Goal: Task Accomplishment & Management: Manage account settings

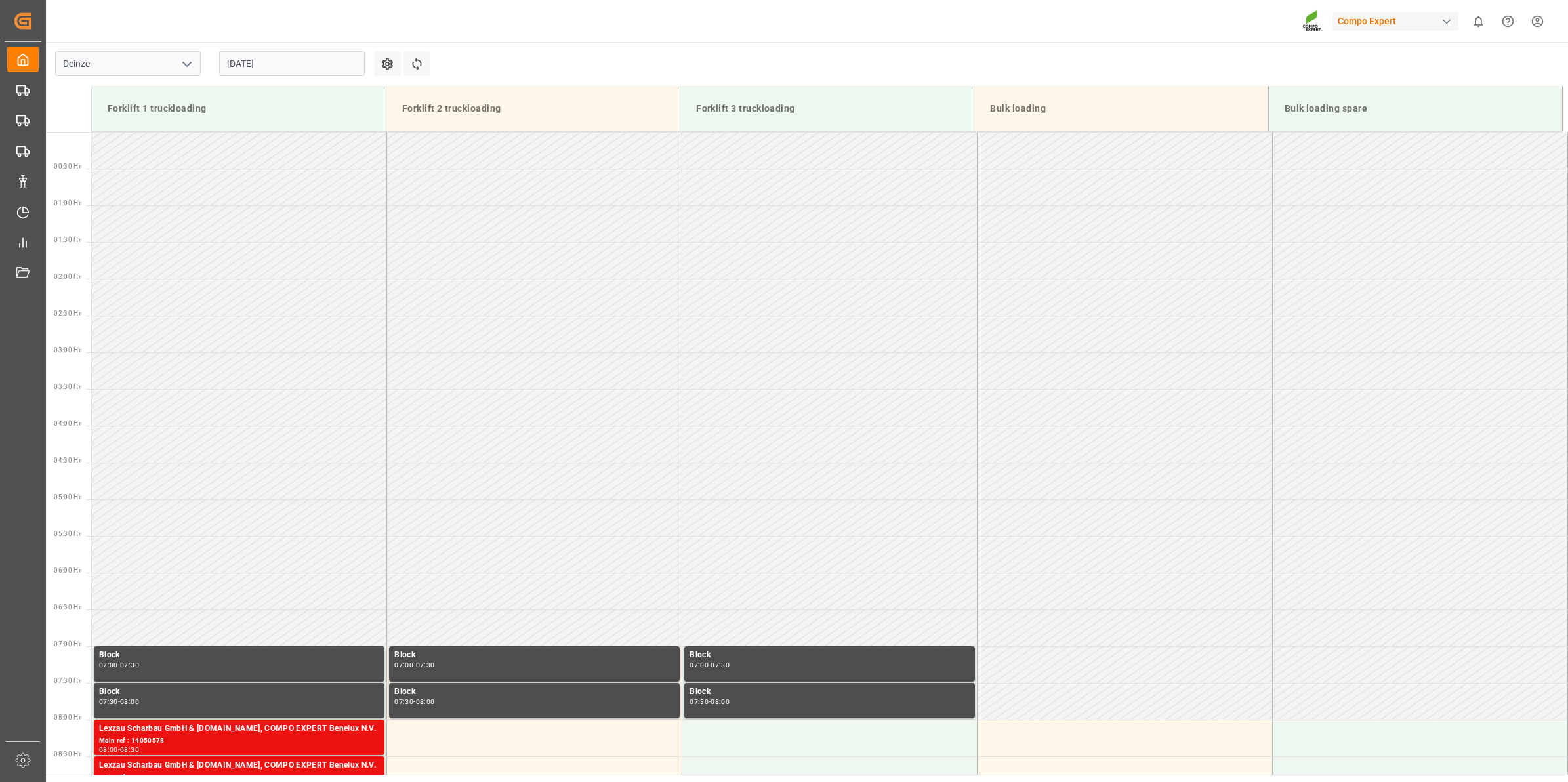
scroll to position [506, 0]
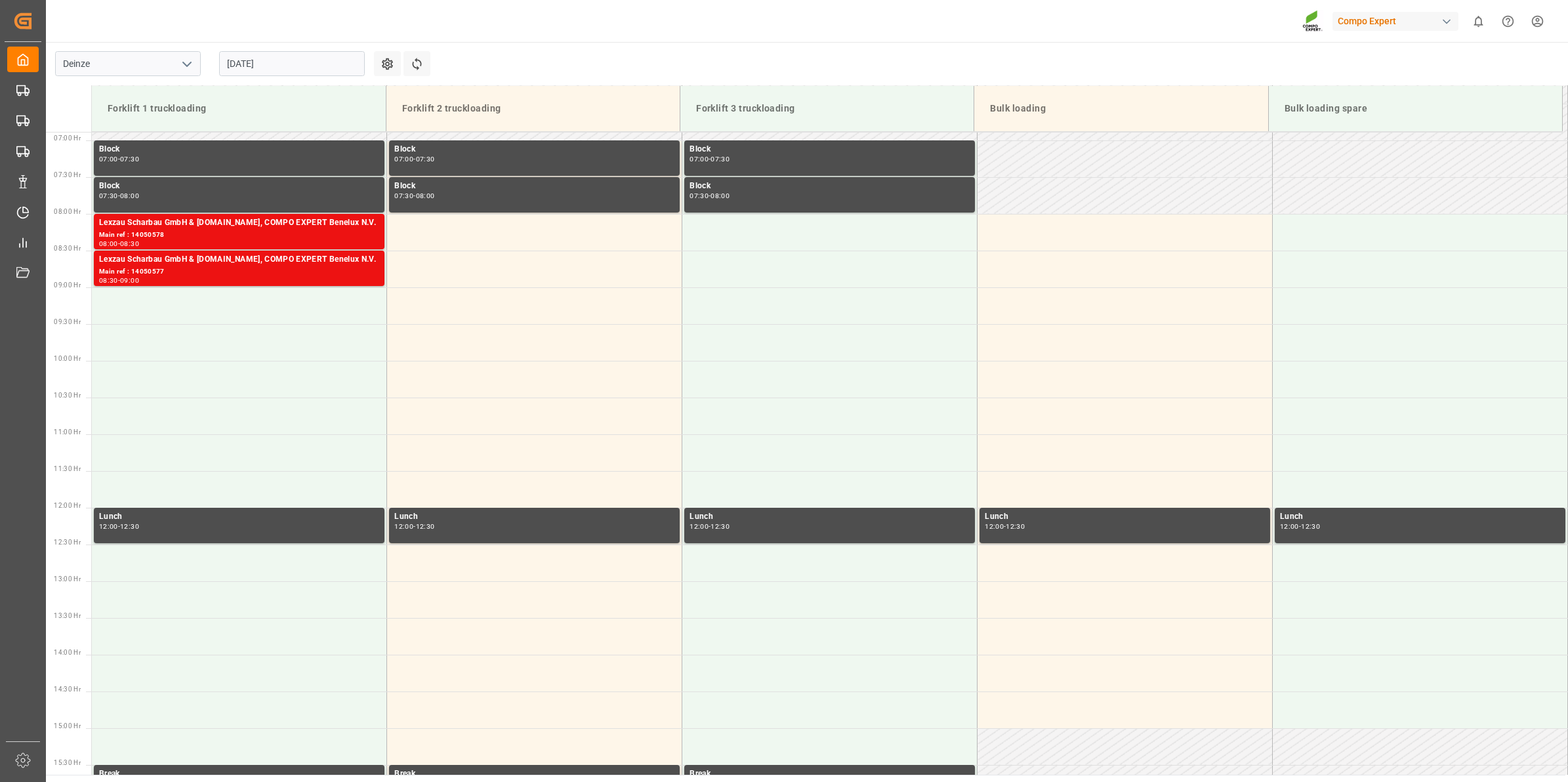
click at [290, 67] on input "10.09.2025" at bounding box center [292, 63] width 145 height 25
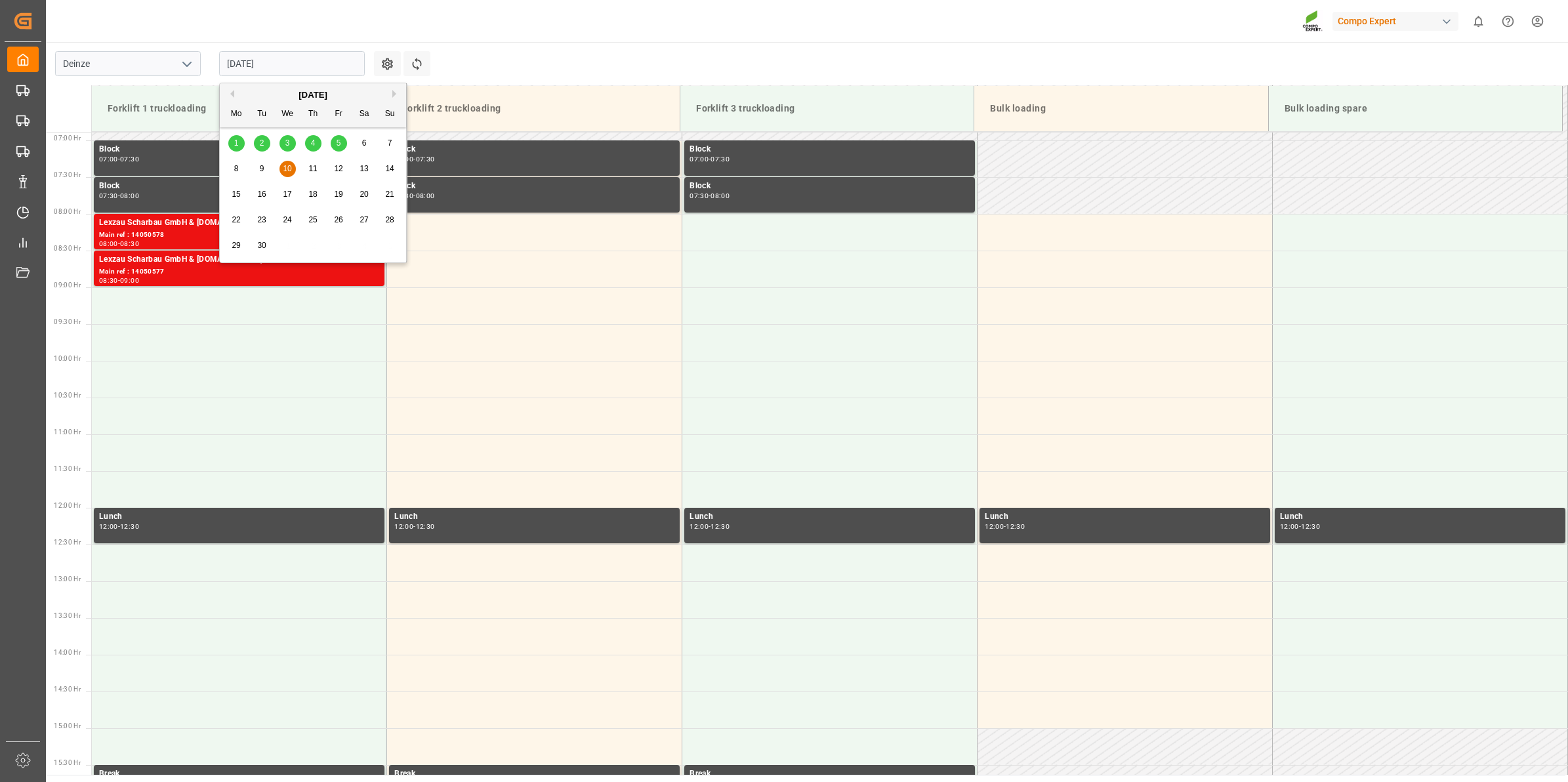
click at [232, 93] on button "Previous Month" at bounding box center [230, 94] width 8 height 8
click at [310, 224] on span "21" at bounding box center [312, 220] width 8 height 9
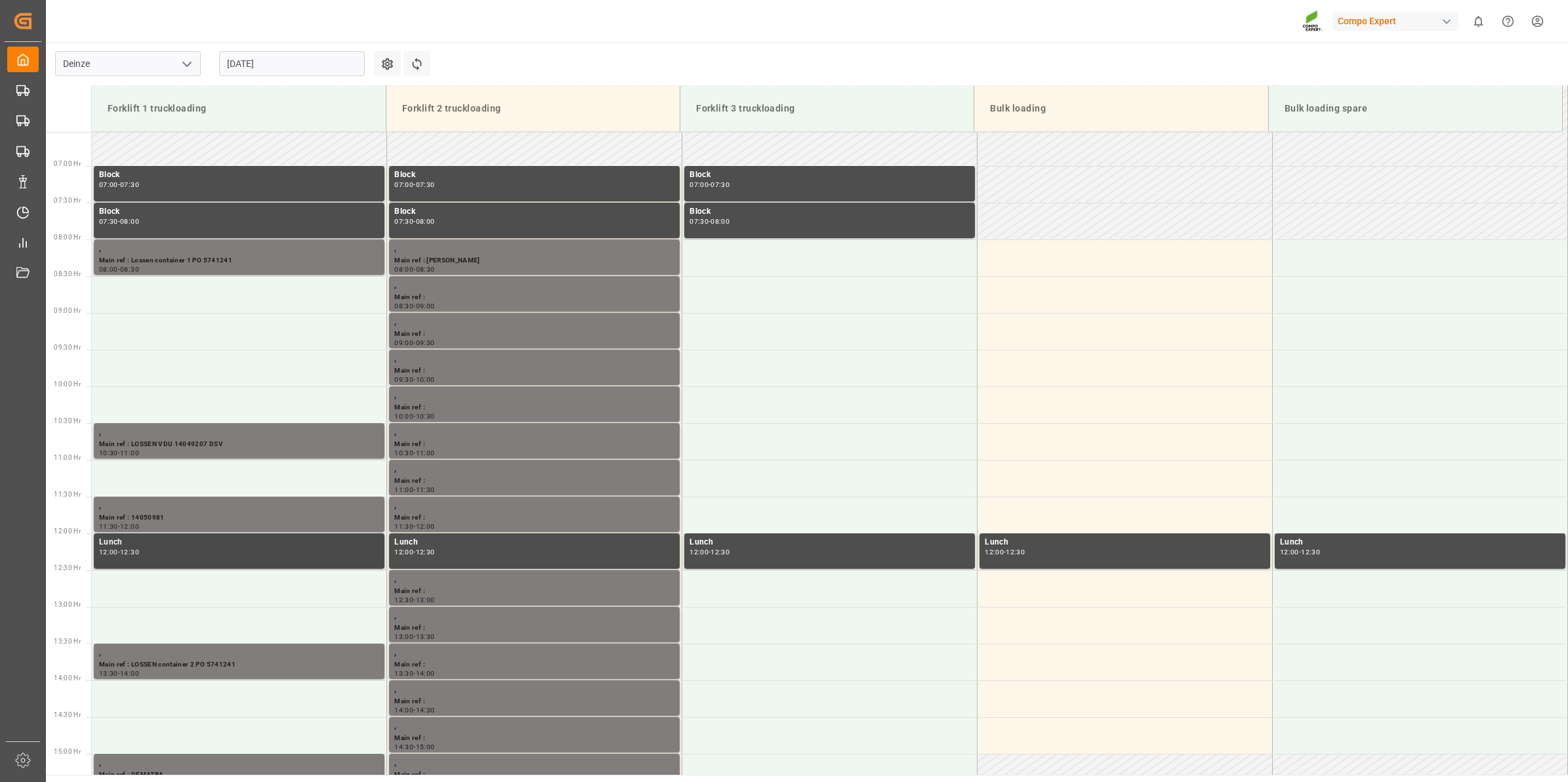
scroll to position [562, 0]
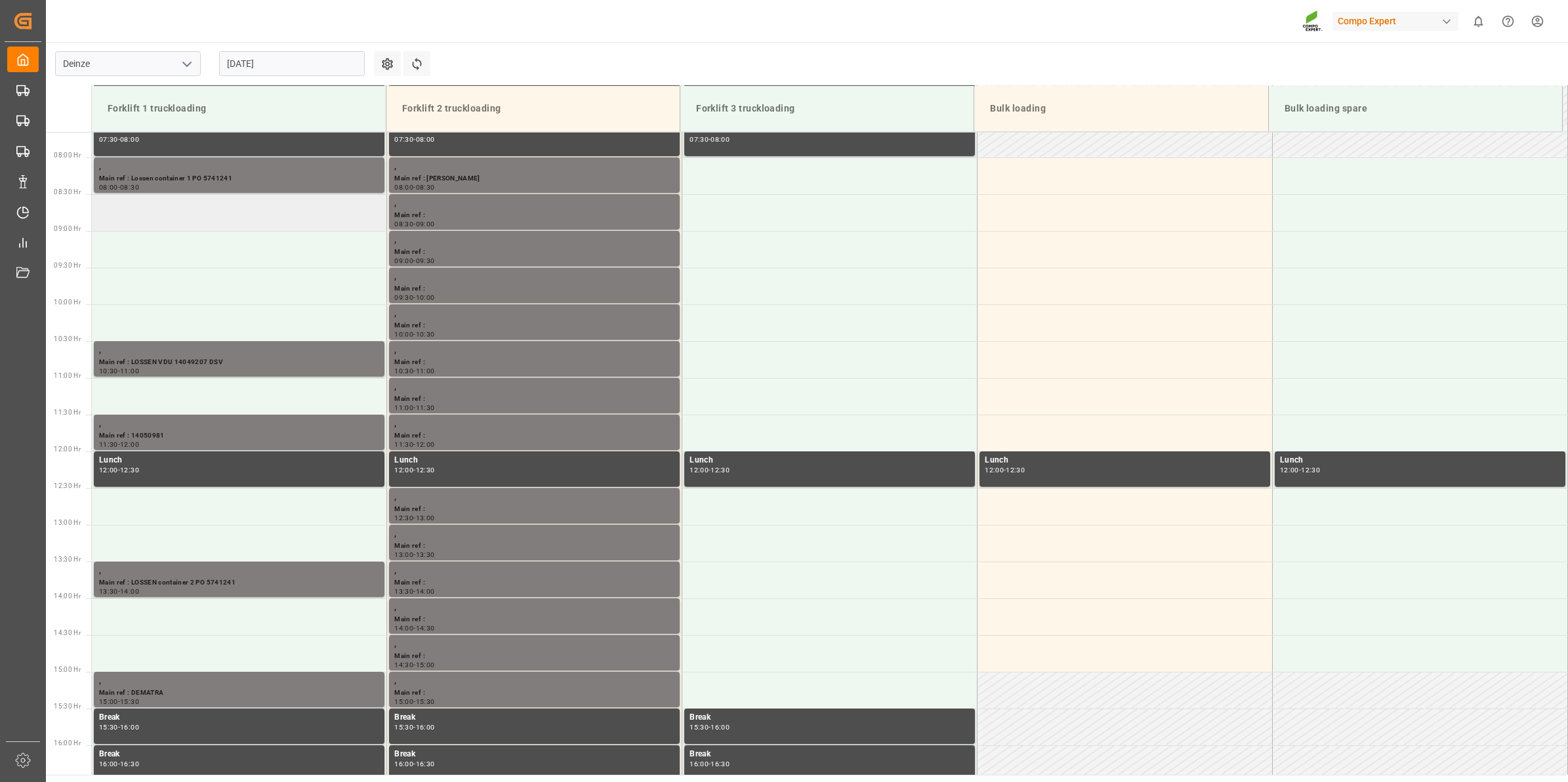
click at [268, 217] on td at bounding box center [240, 212] width 295 height 37
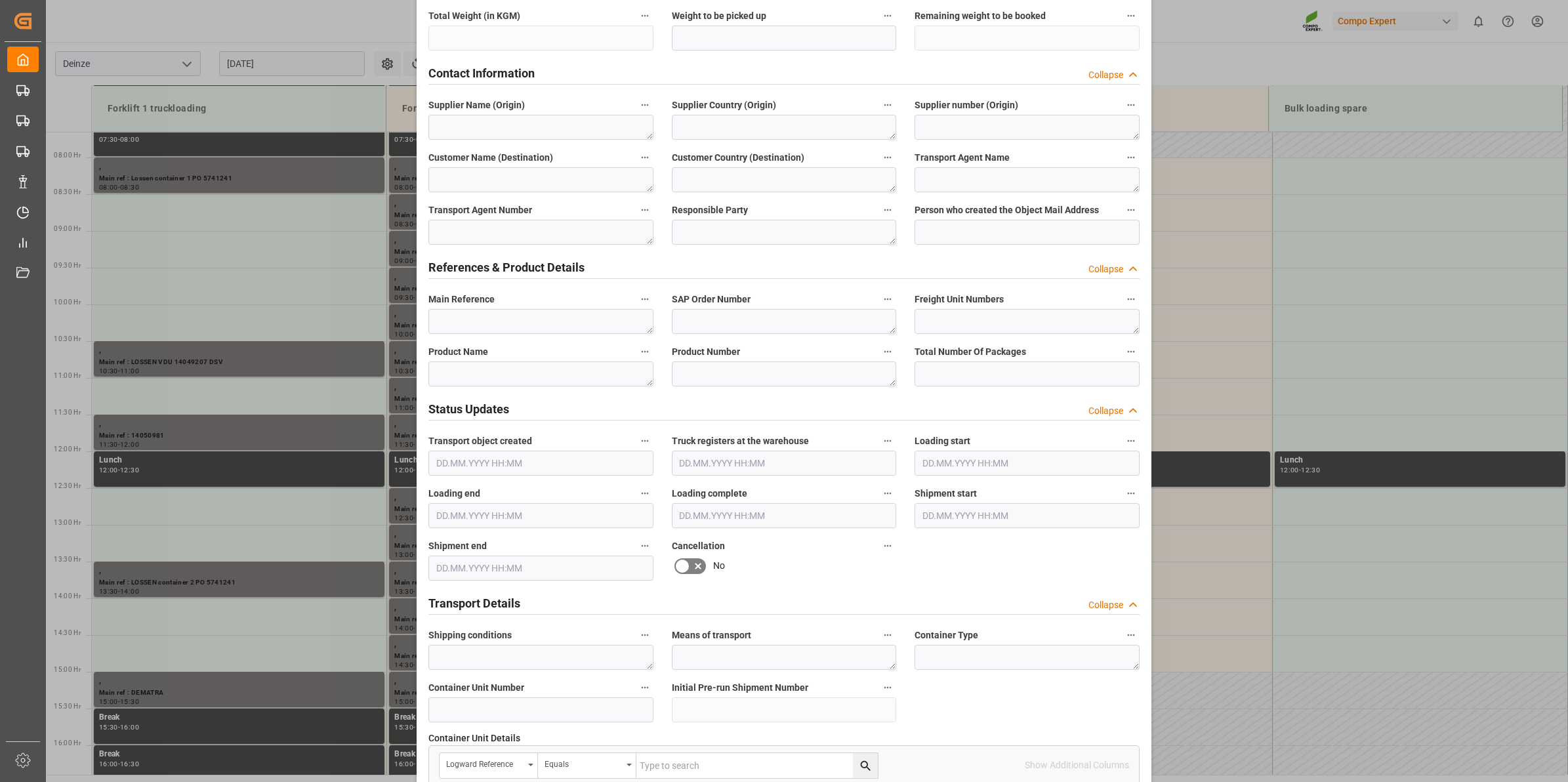
scroll to position [492, 0]
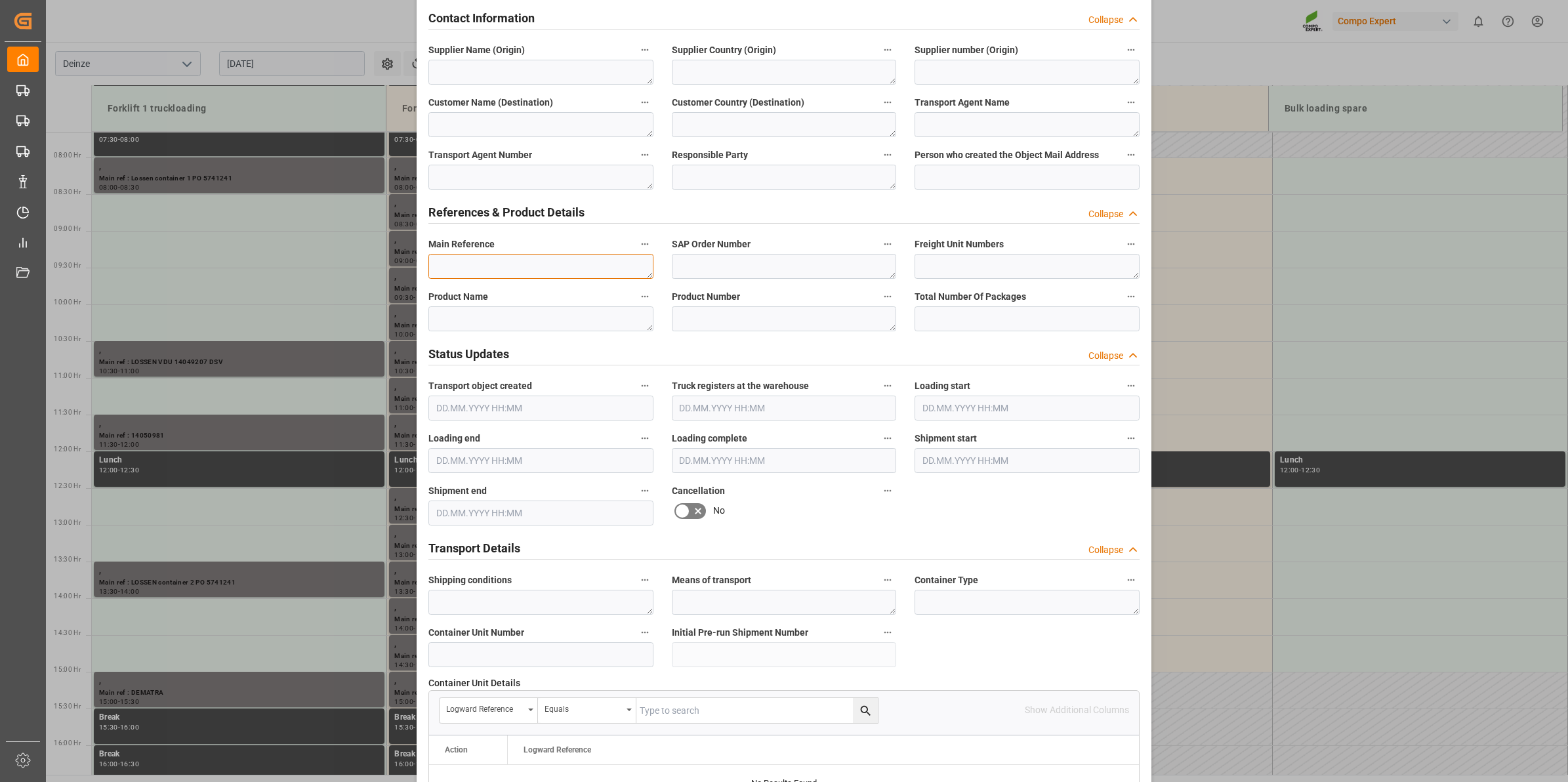
click at [456, 254] on textarea at bounding box center [541, 266] width 225 height 25
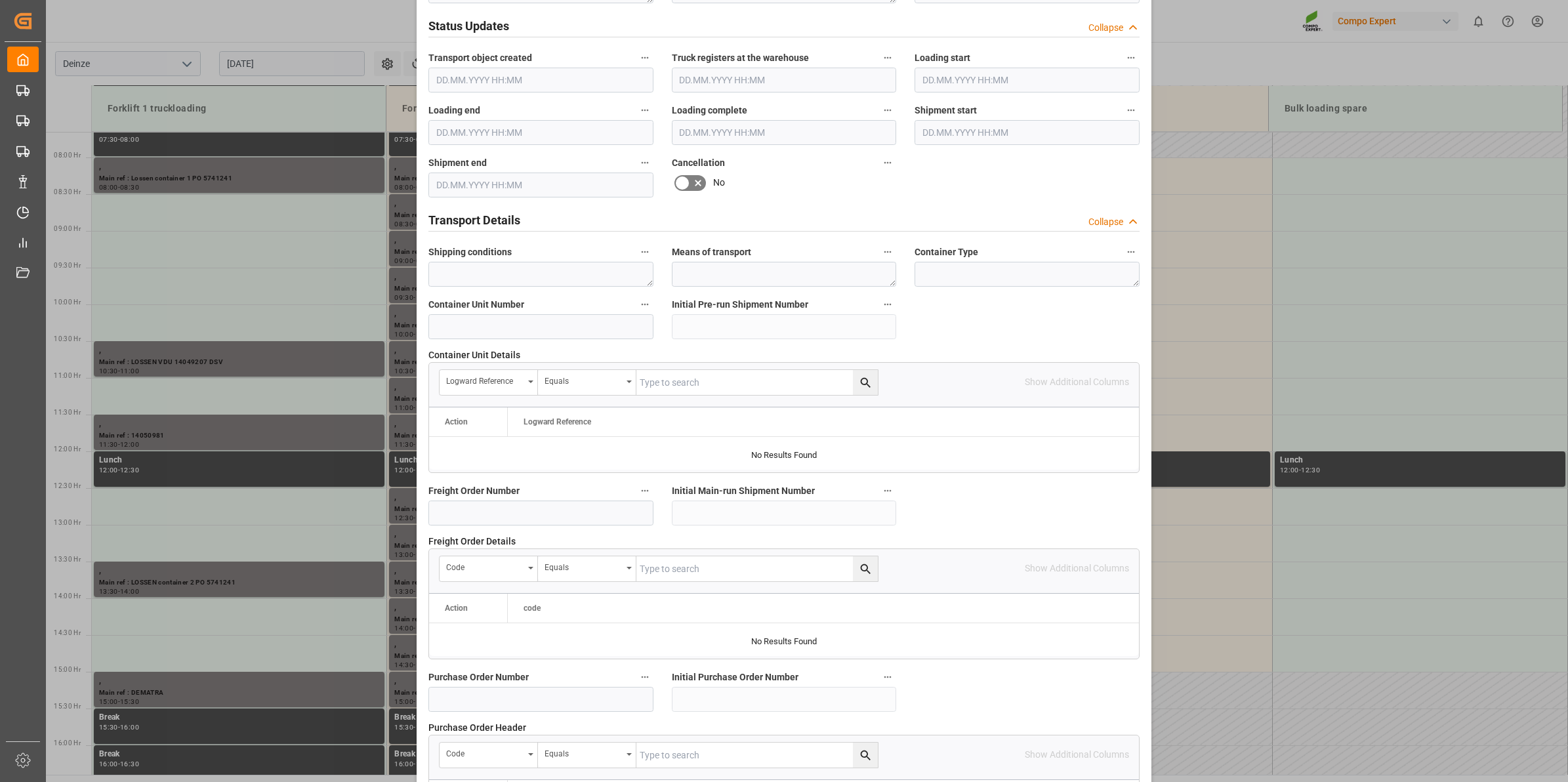
scroll to position [1041, 0]
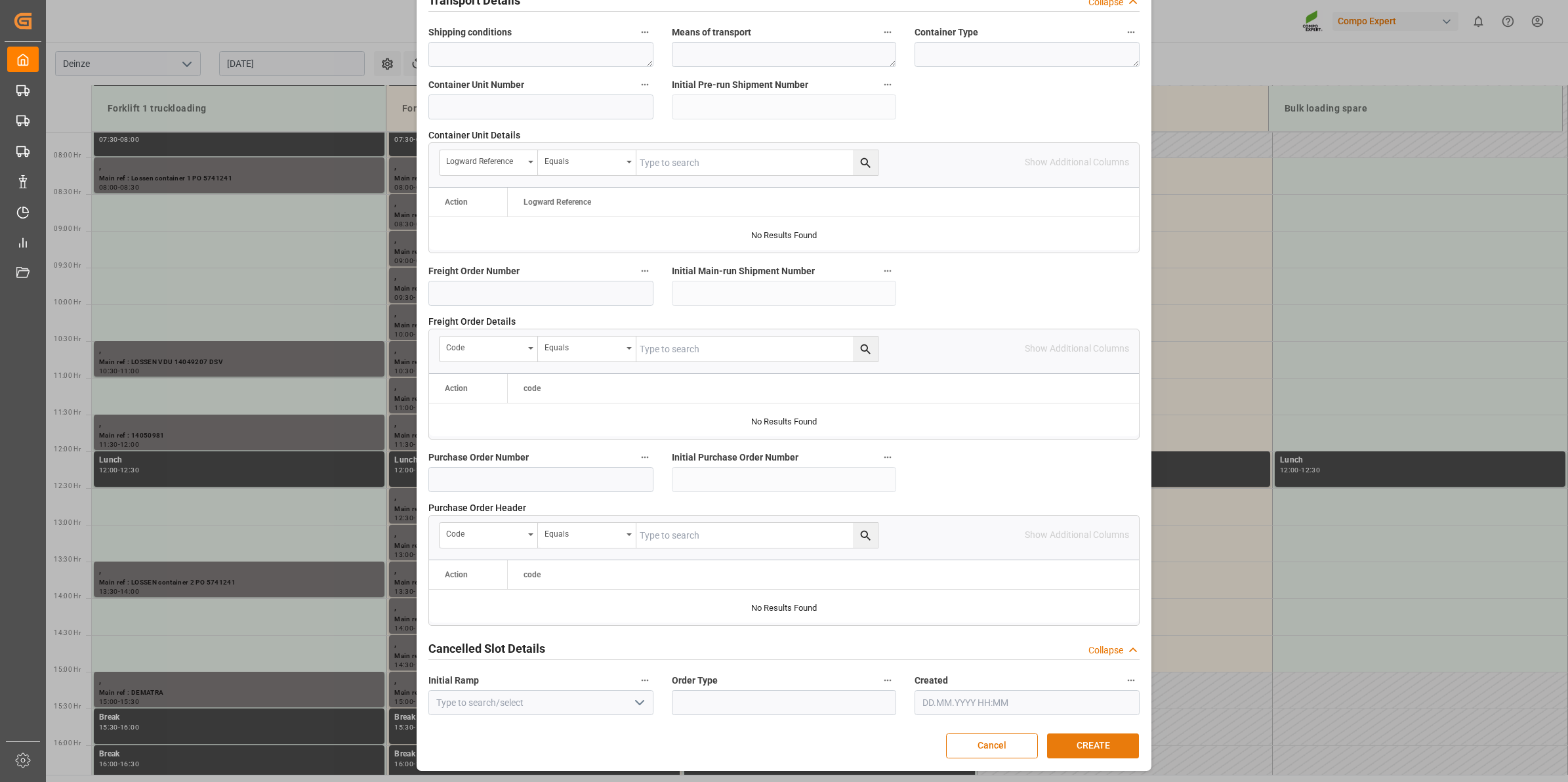
type textarea "Afhaling DEMATRA voor Dockx 23 pal"
click at [1099, 749] on button "CREATE" at bounding box center [1093, 746] width 92 height 25
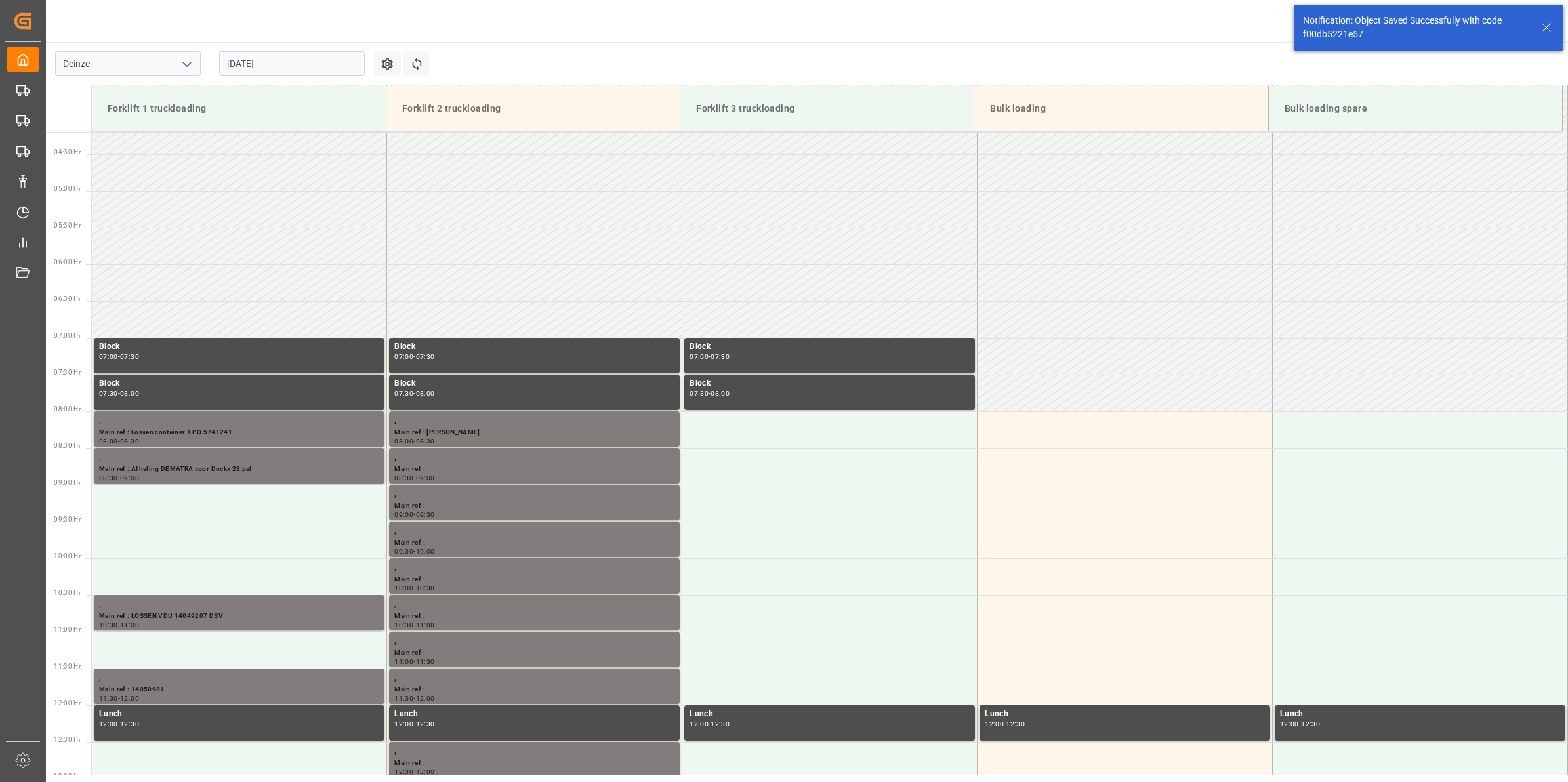
scroll to position [506, 0]
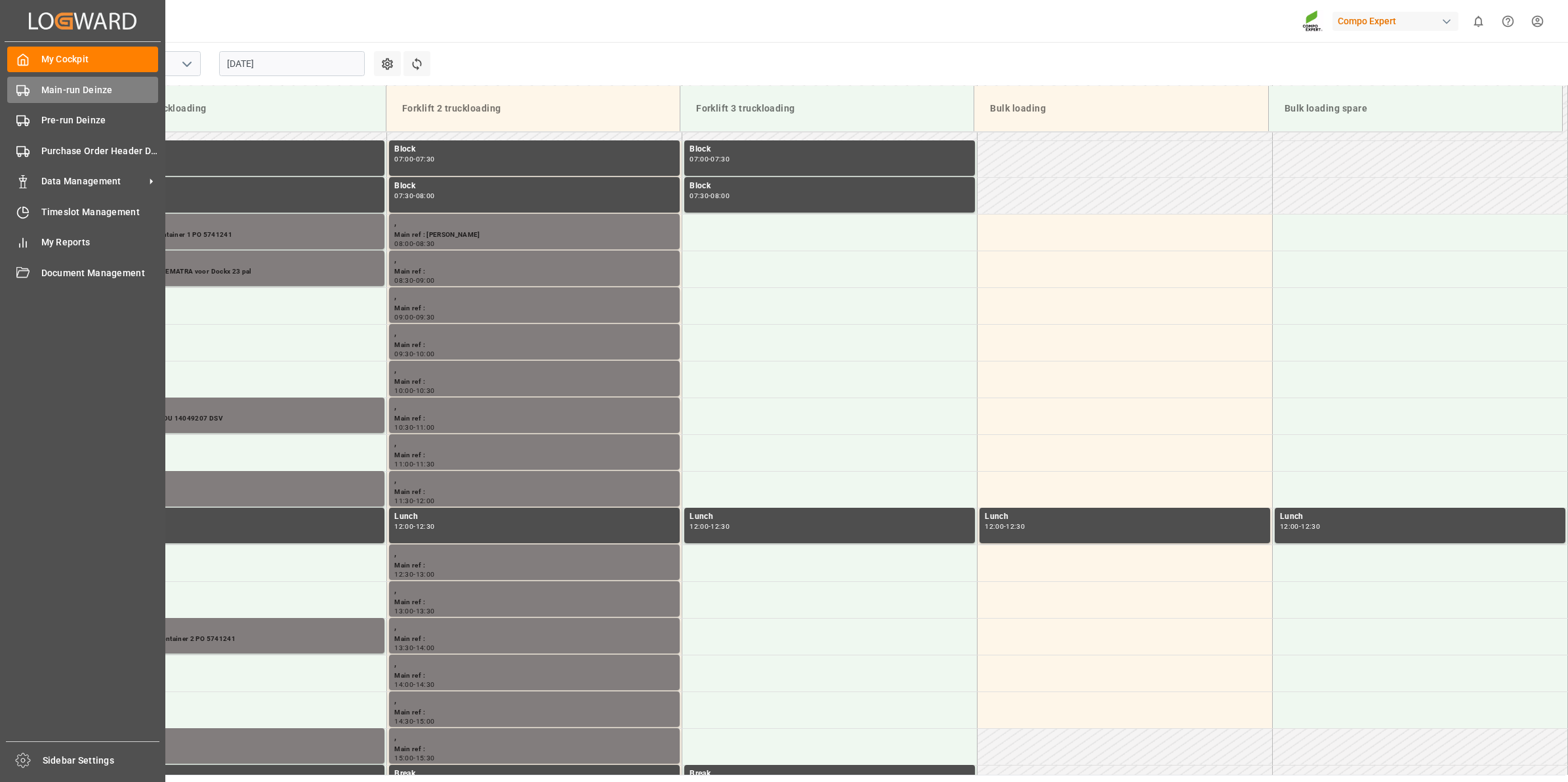
click at [46, 92] on span "Main-run Deinze" at bounding box center [100, 90] width 118 height 13
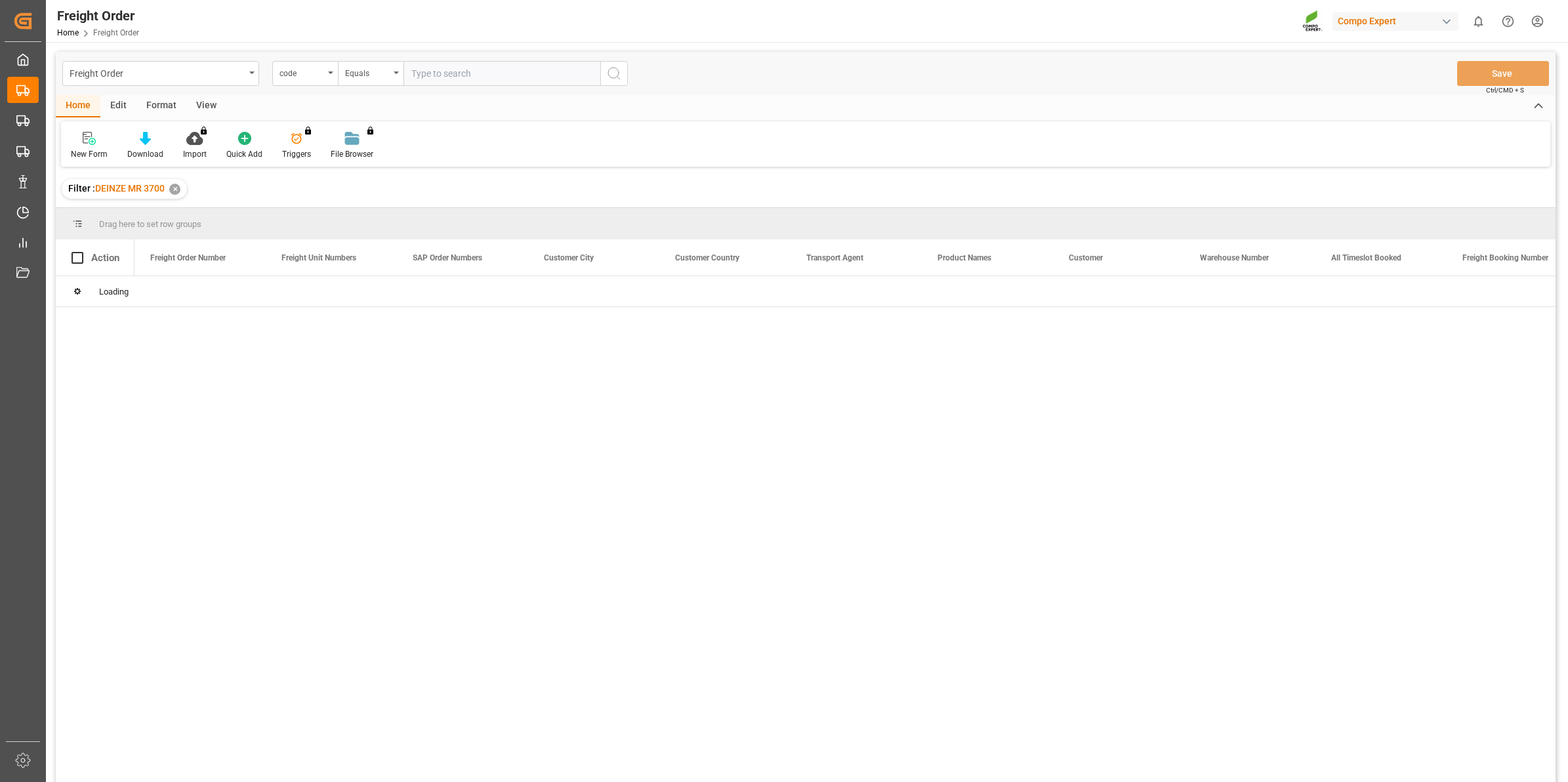
click at [330, 80] on div "code" at bounding box center [305, 73] width 66 height 25
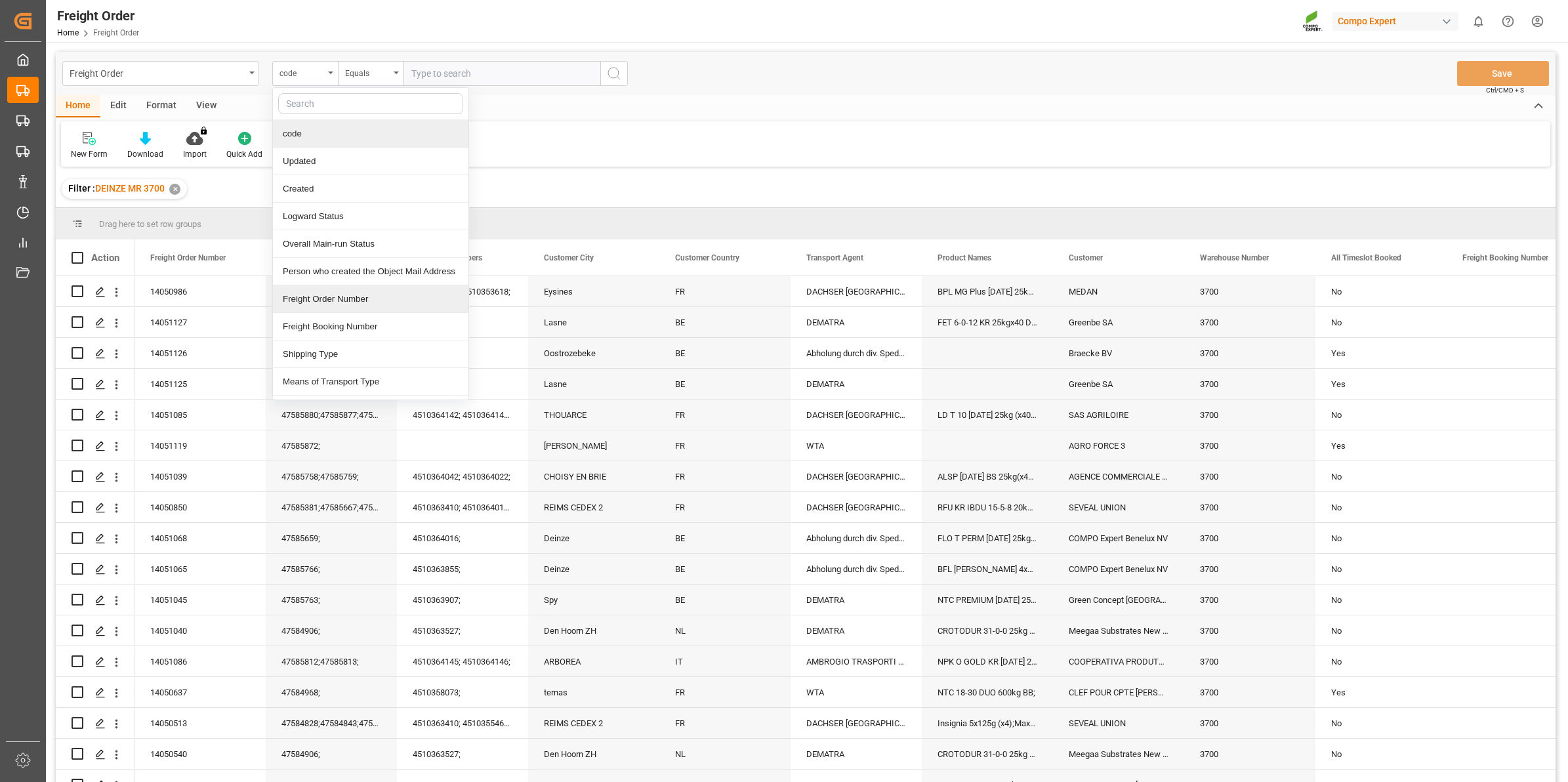
click at [353, 298] on div "Freight Order Number" at bounding box center [370, 299] width 196 height 28
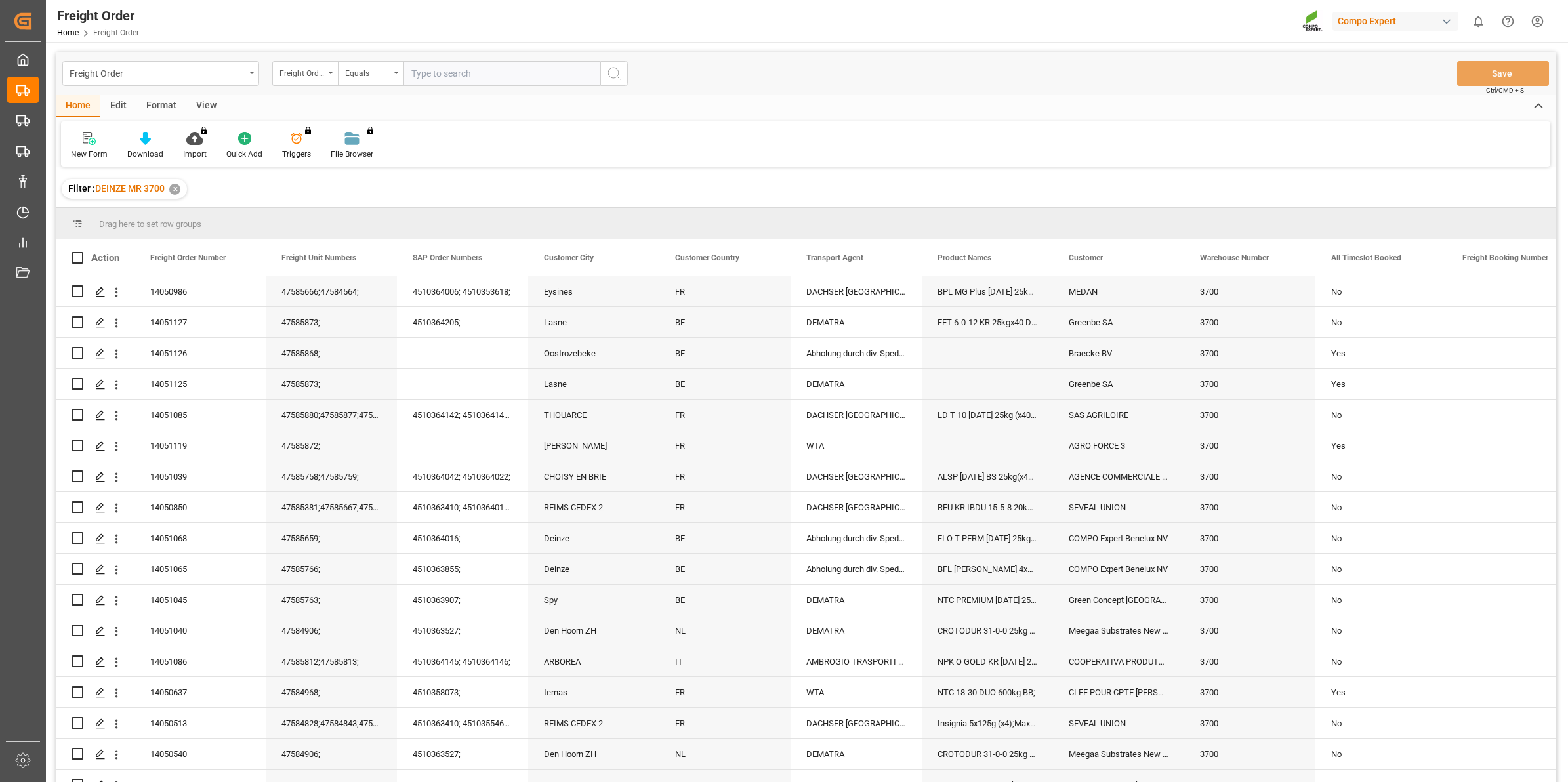
click at [441, 66] on input "text" at bounding box center [501, 73] width 197 height 25
type input "14050981"
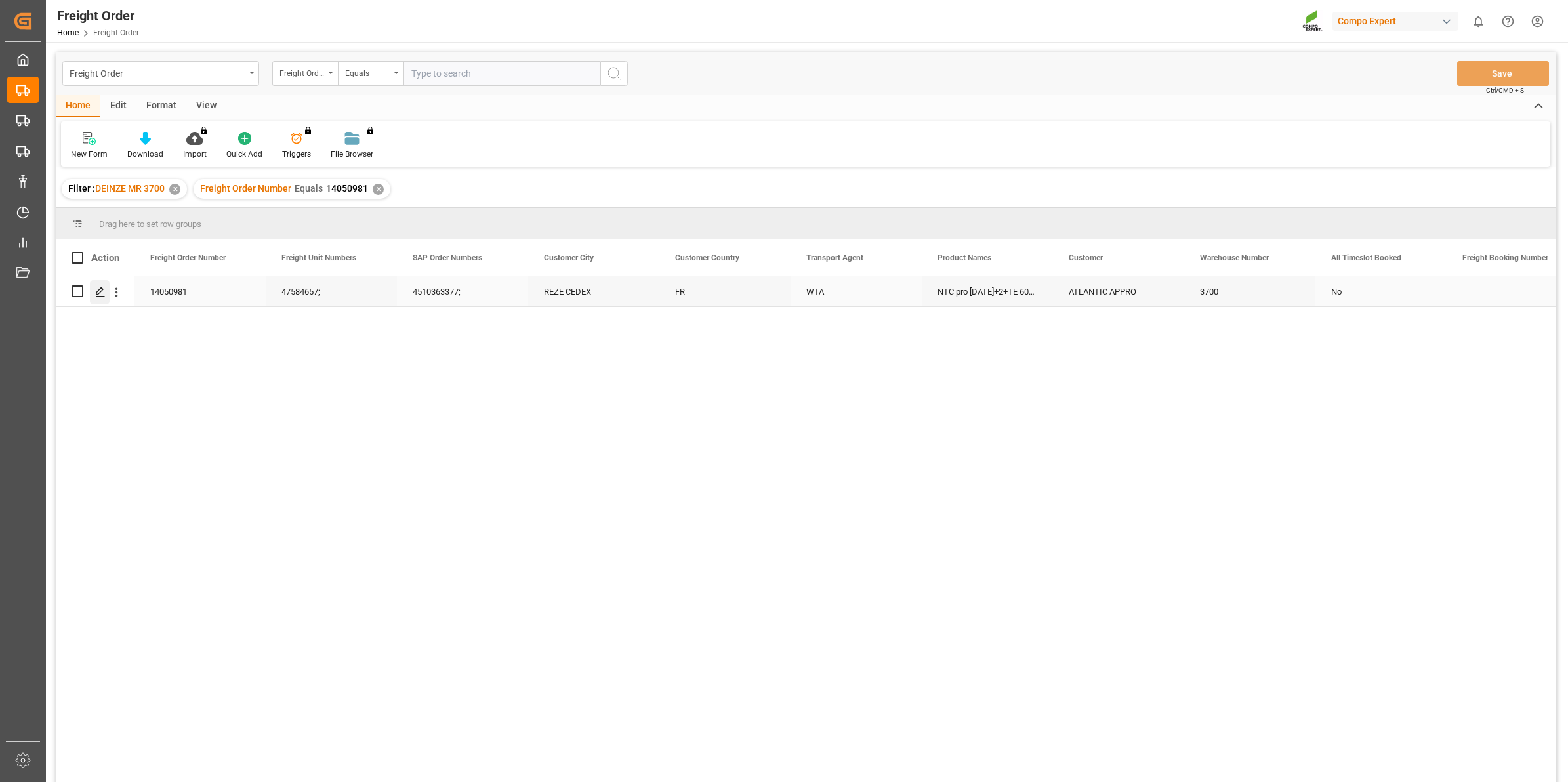
click at [105, 287] on icon "Press SPACE to select this row." at bounding box center [100, 292] width 10 height 10
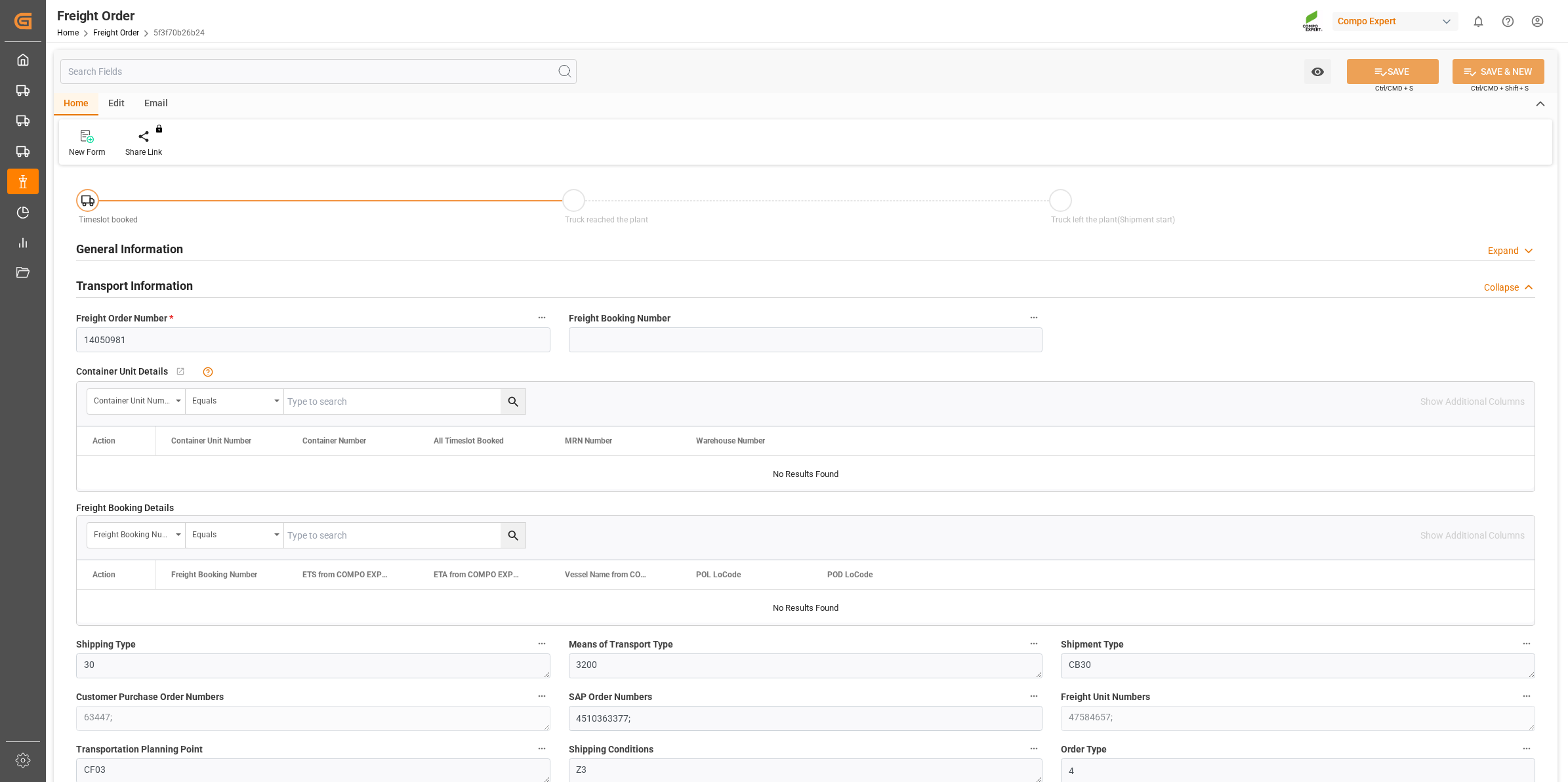
type input "07.08.2025 00:00"
type input "18.08.2025 10:16"
click at [145, 136] on div at bounding box center [153, 136] width 55 height 13
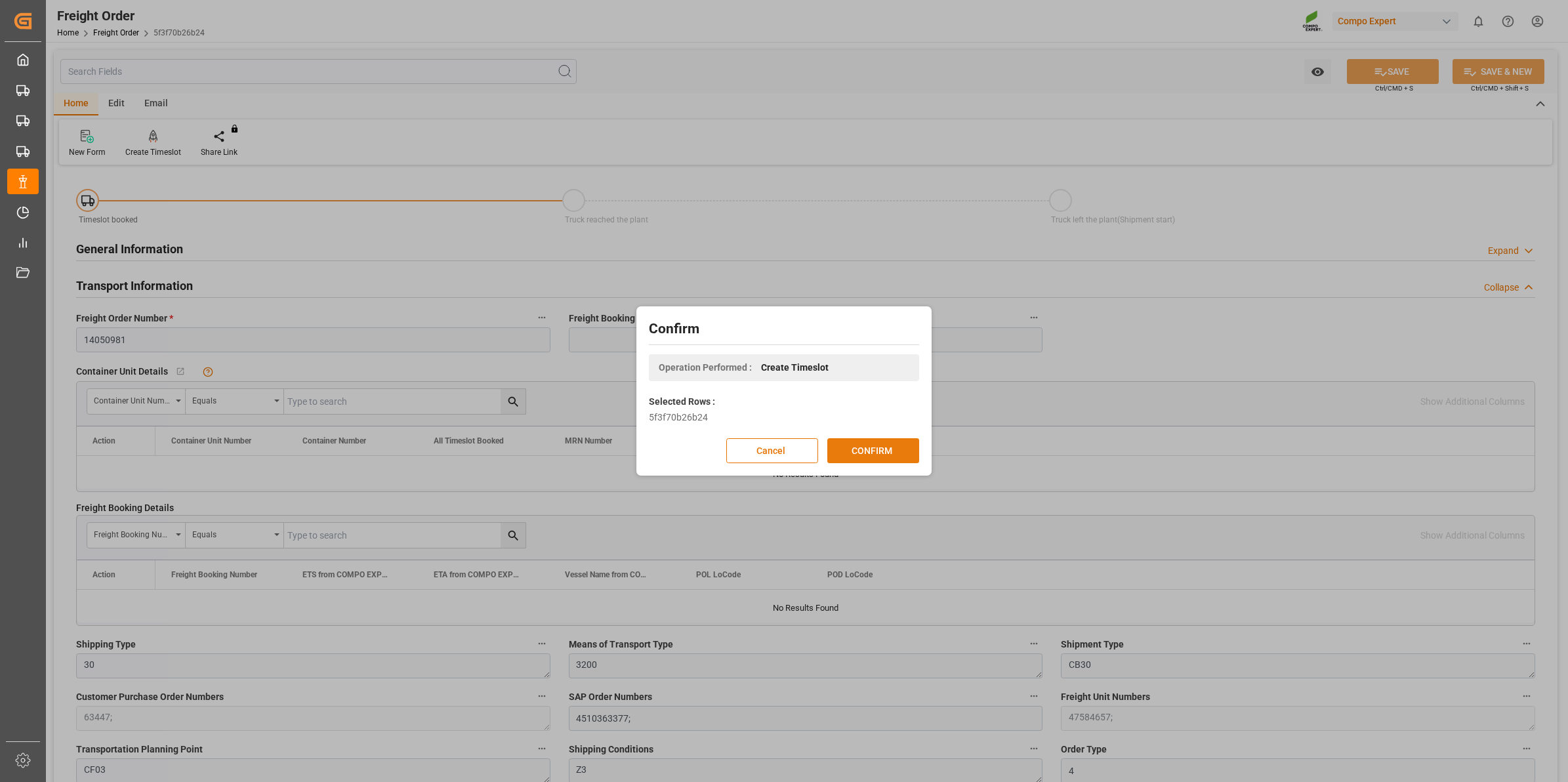
click at [900, 454] on button "CONFIRM" at bounding box center [873, 451] width 92 height 25
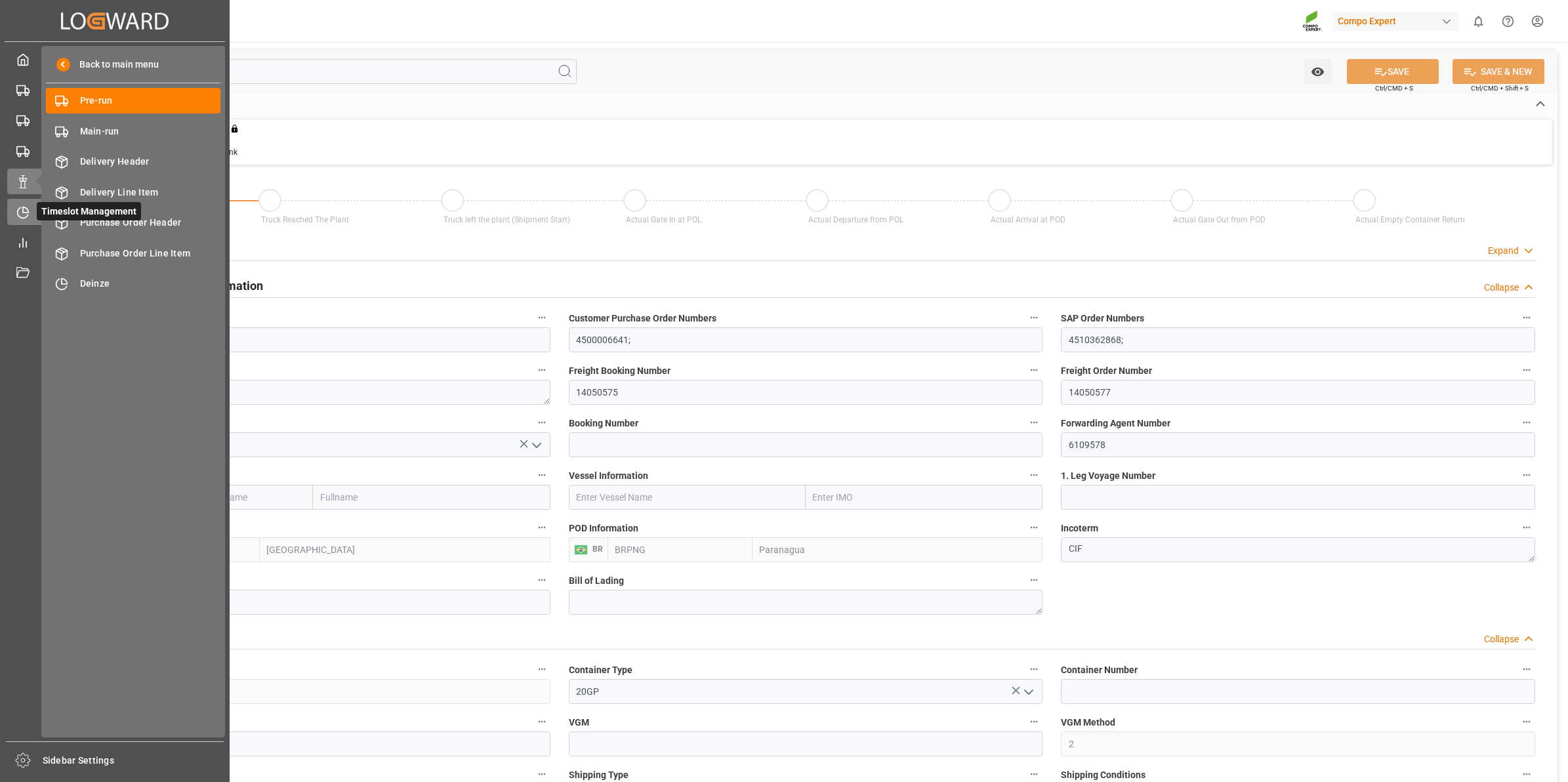
click at [30, 212] on div "Timeslot Management Timeslot Management" at bounding box center [115, 211] width 215 height 25
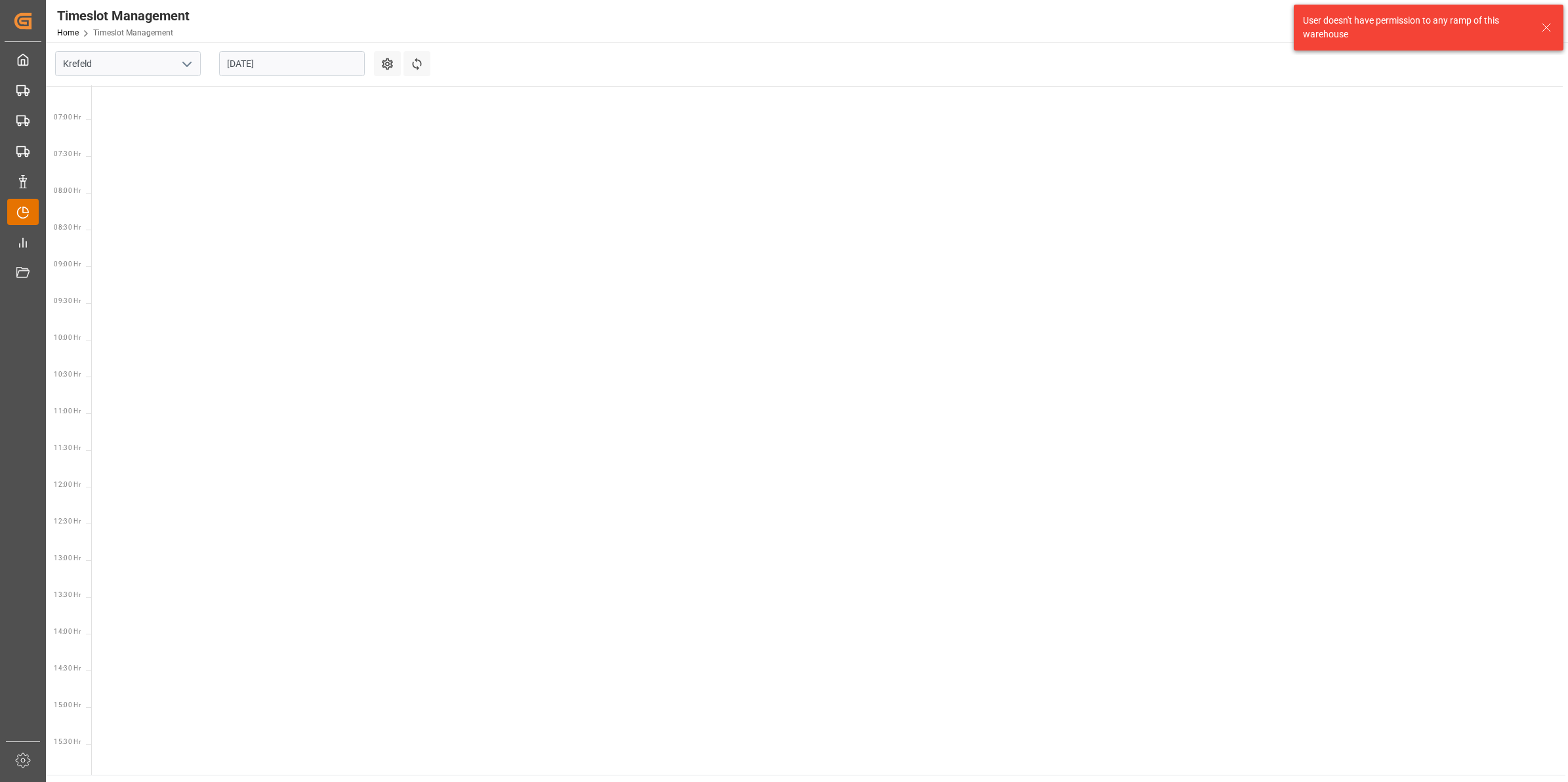
scroll to position [681, 0]
click at [196, 64] on input "Krefeld" at bounding box center [128, 63] width 145 height 25
click at [187, 66] on polyline "open menu" at bounding box center [187, 64] width 8 height 4
click at [129, 93] on div "Deinze" at bounding box center [127, 92] width 145 height 29
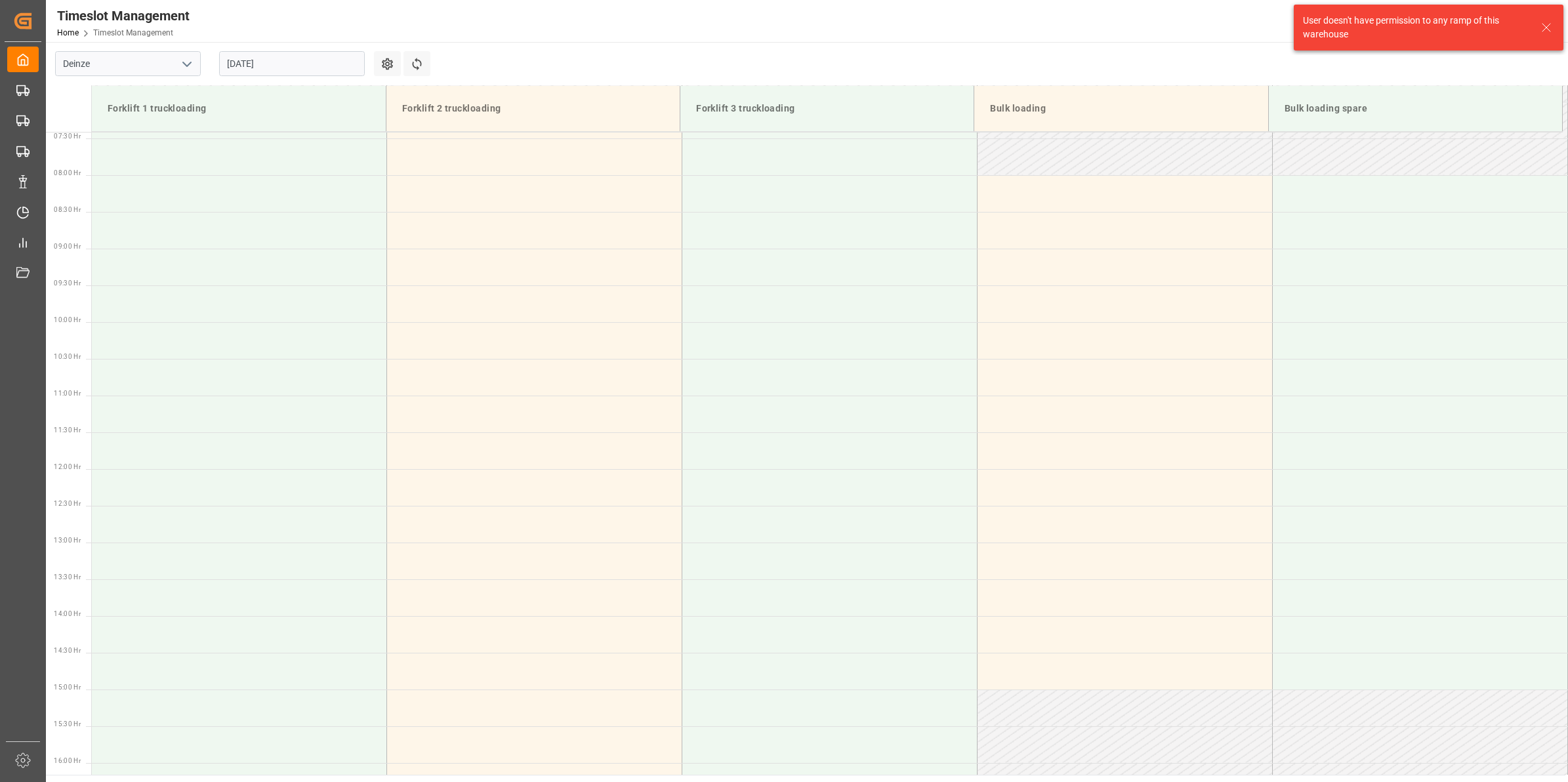
click at [277, 63] on input "[DATE]" at bounding box center [292, 63] width 145 height 25
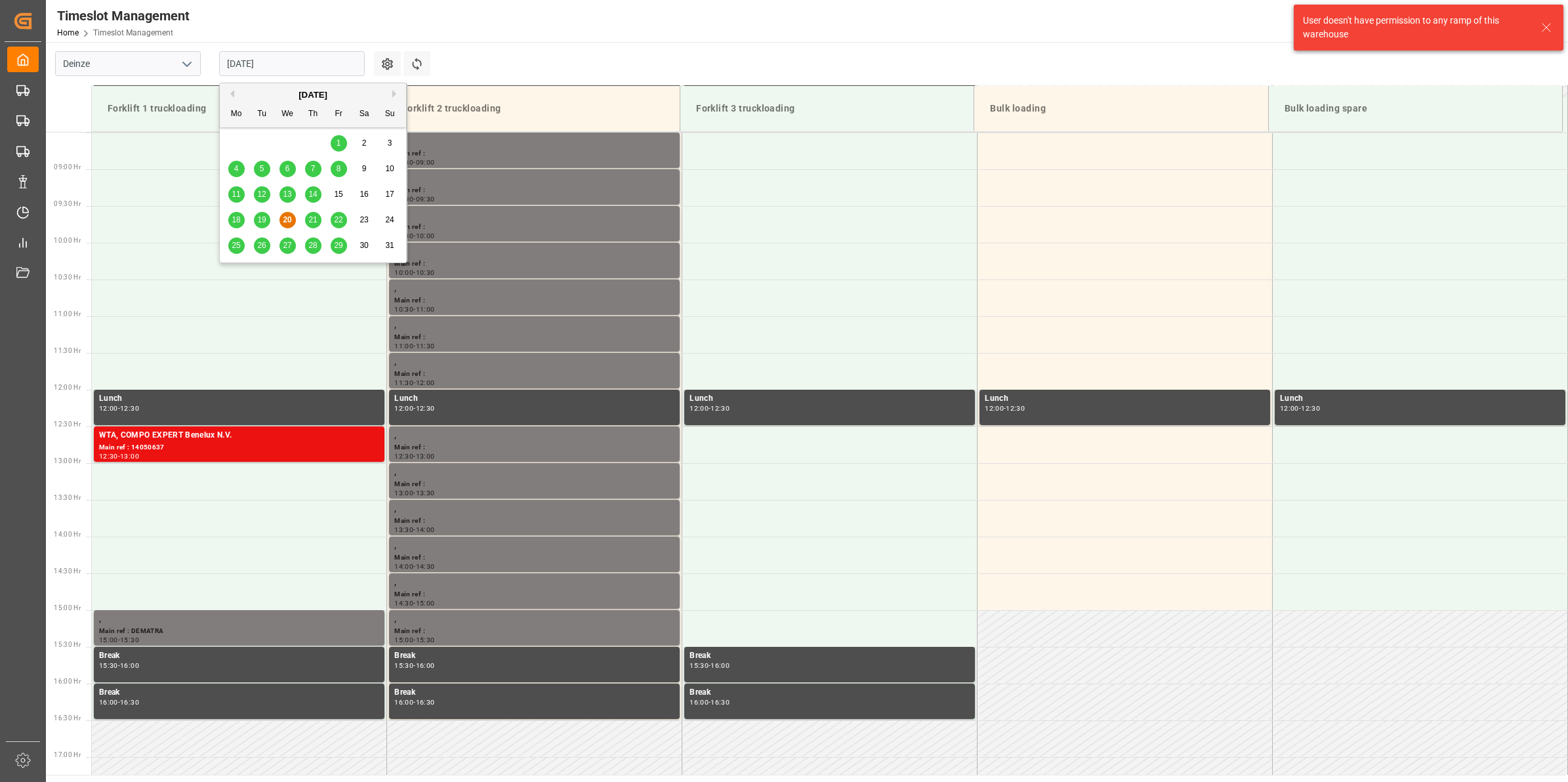
scroll to position [727, 0]
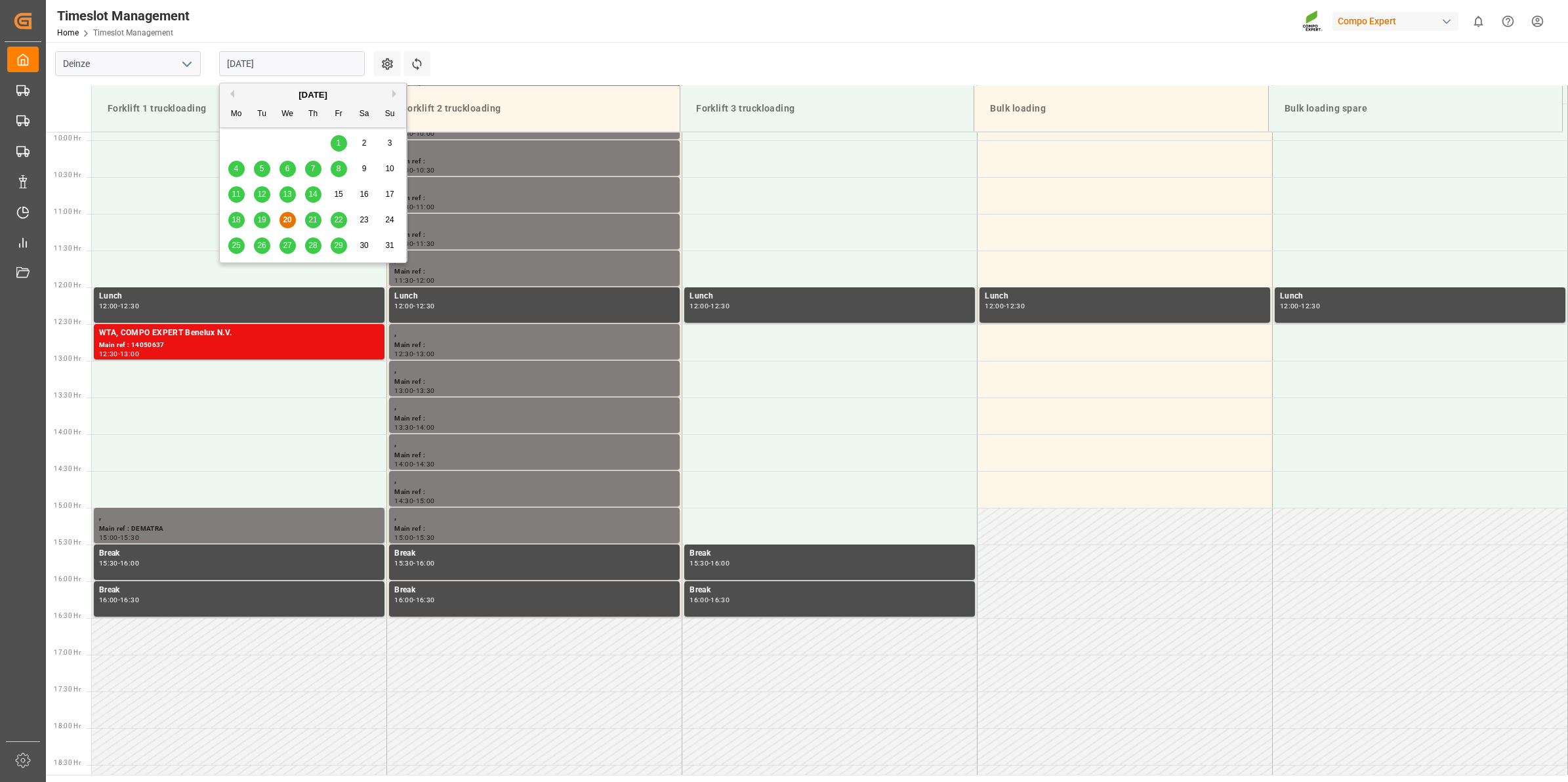
click at [308, 222] on span "21" at bounding box center [312, 220] width 8 height 9
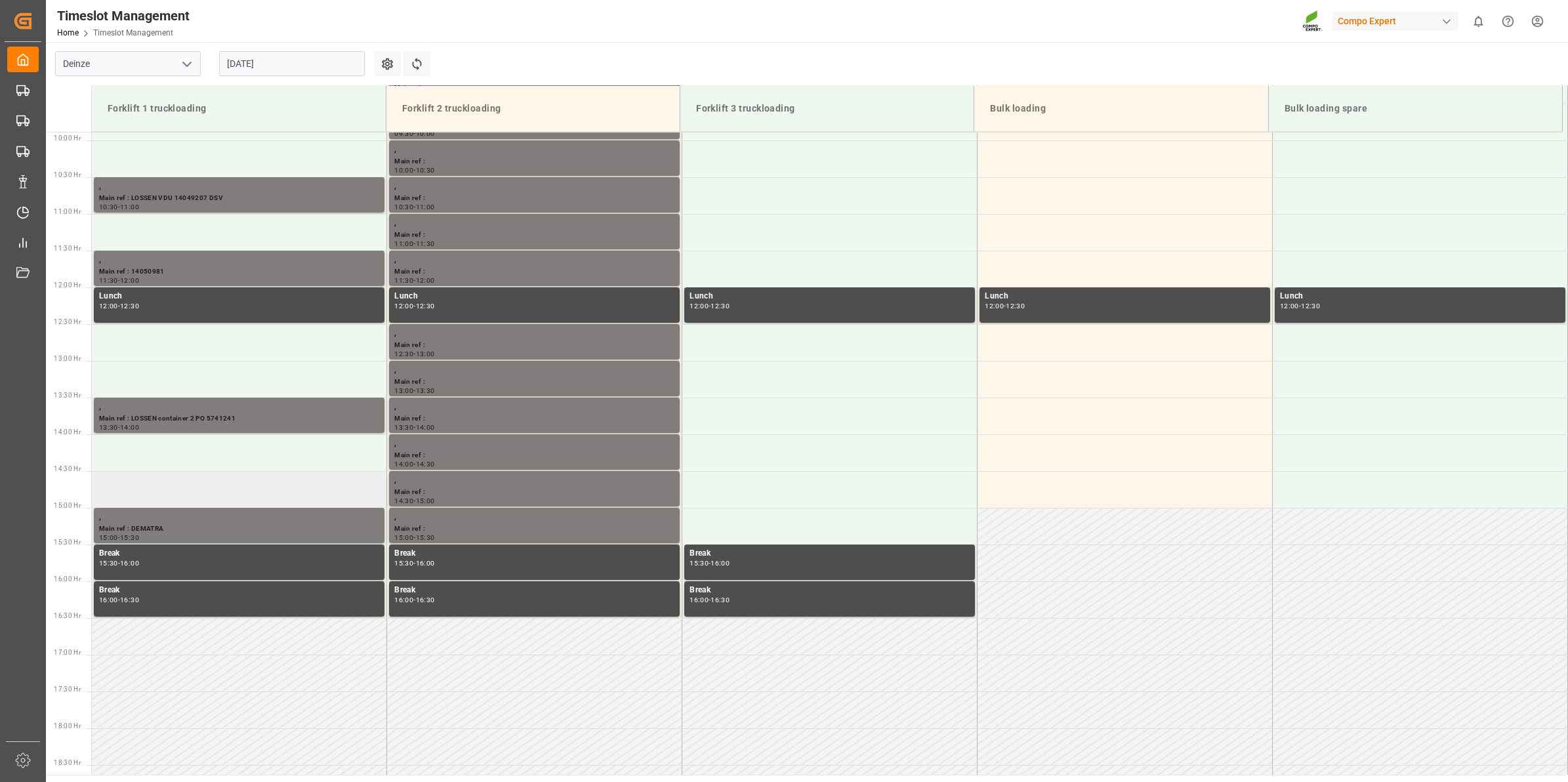
scroll to position [645, 0]
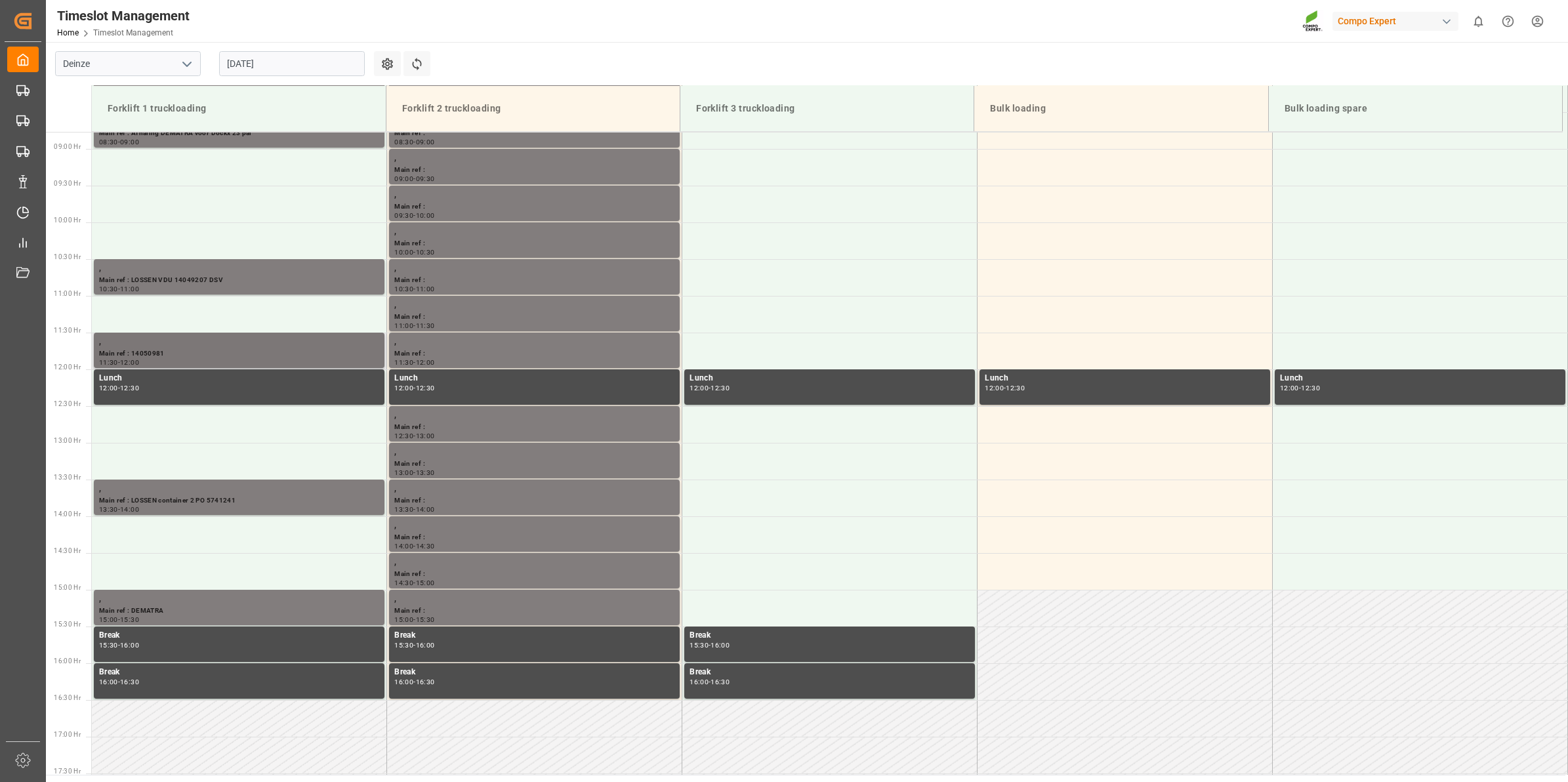
click at [244, 345] on div "," at bounding box center [239, 342] width 280 height 13
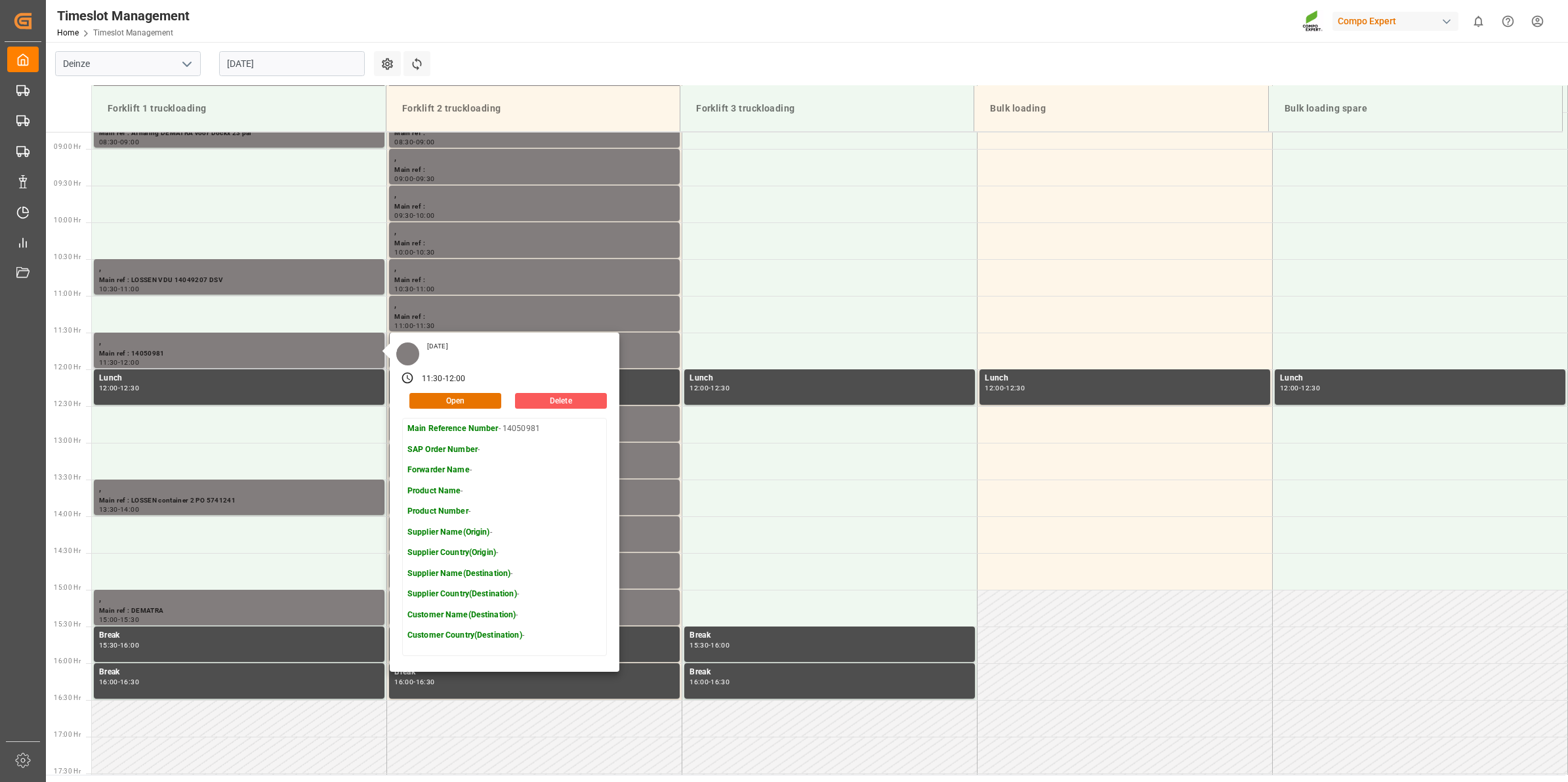
click at [579, 400] on button "Delete" at bounding box center [561, 400] width 92 height 16
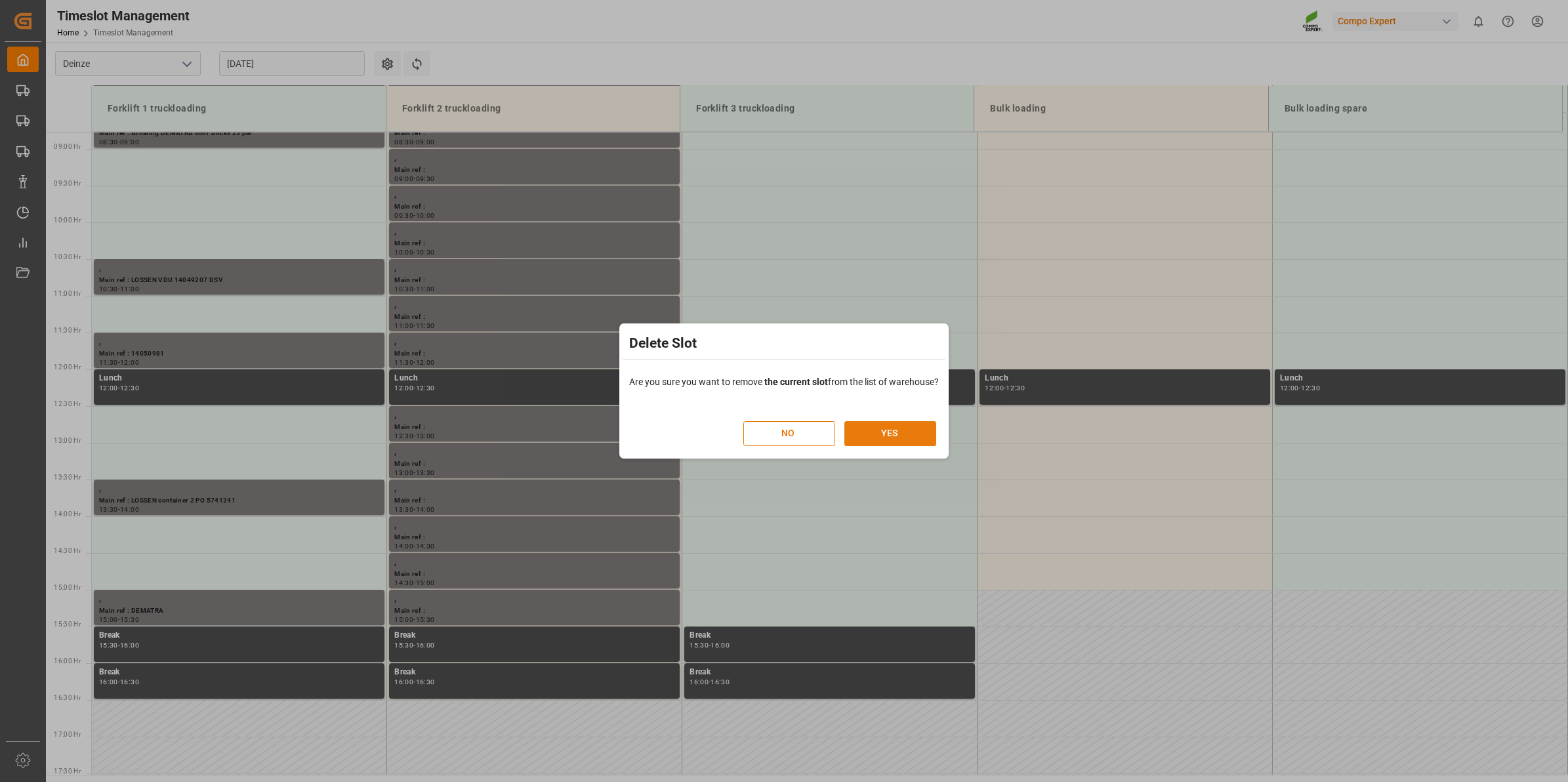
click at [897, 428] on button "YES" at bounding box center [890, 433] width 92 height 25
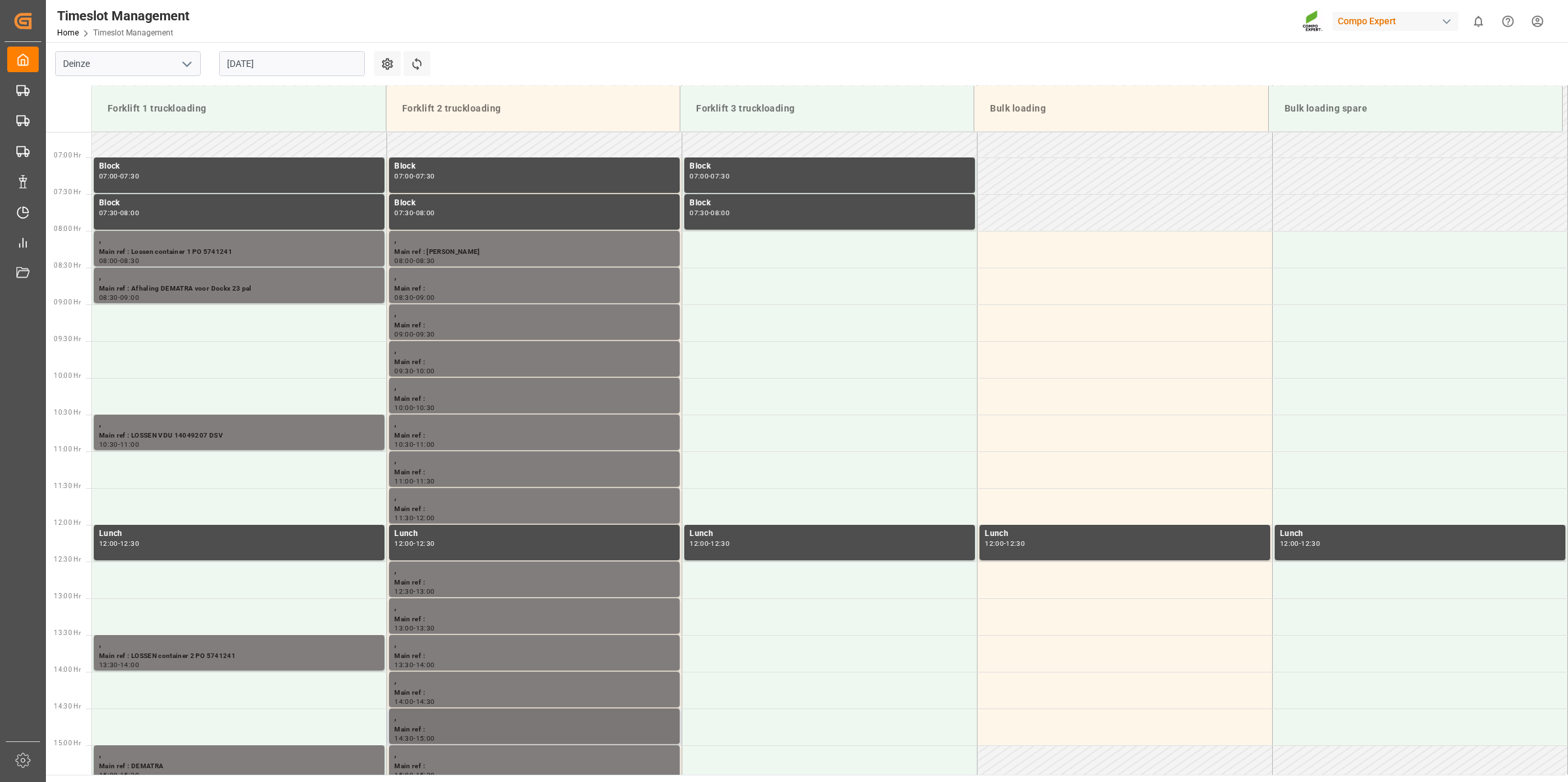
scroll to position [562, 0]
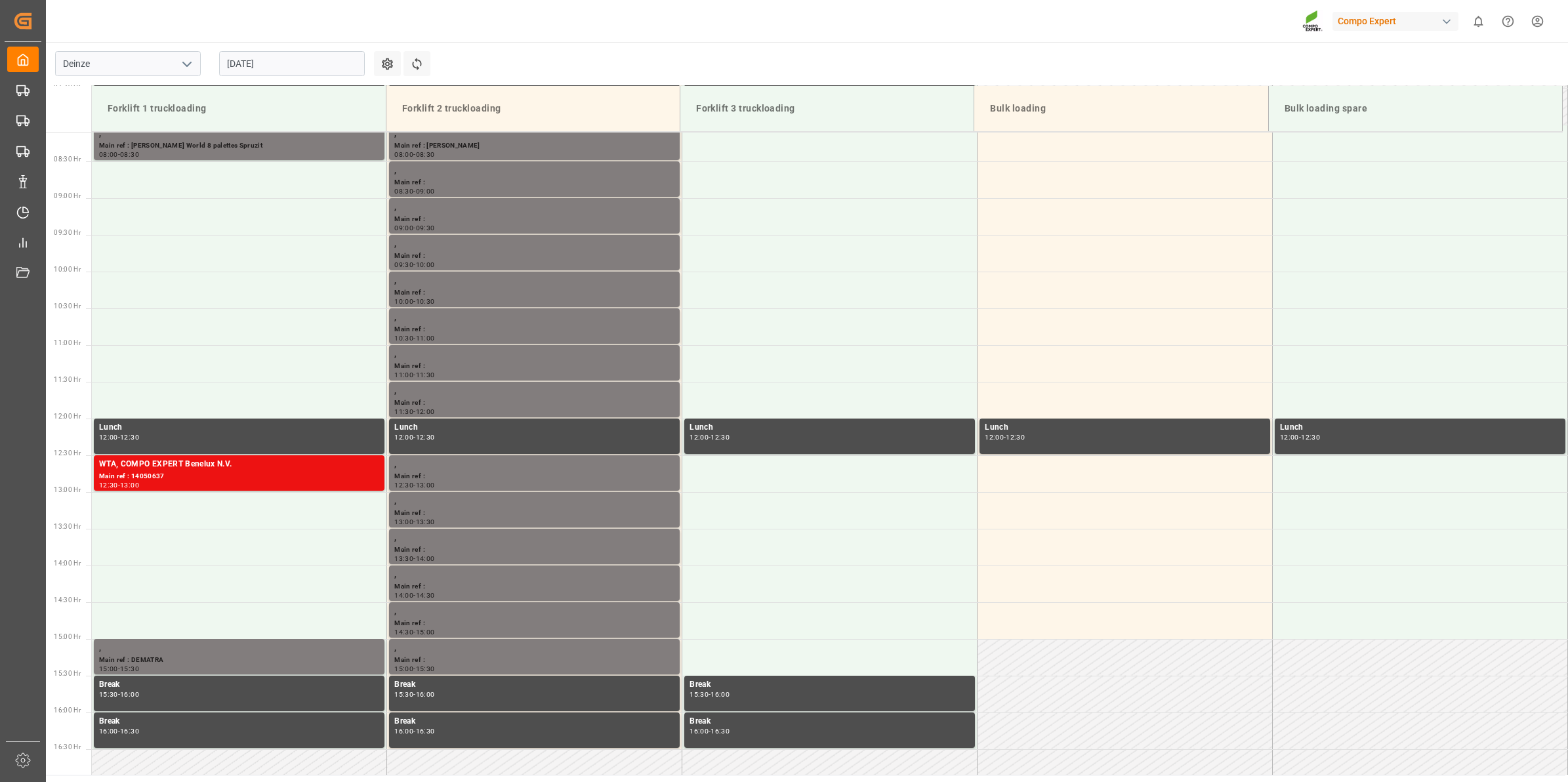
scroll to position [727, 0]
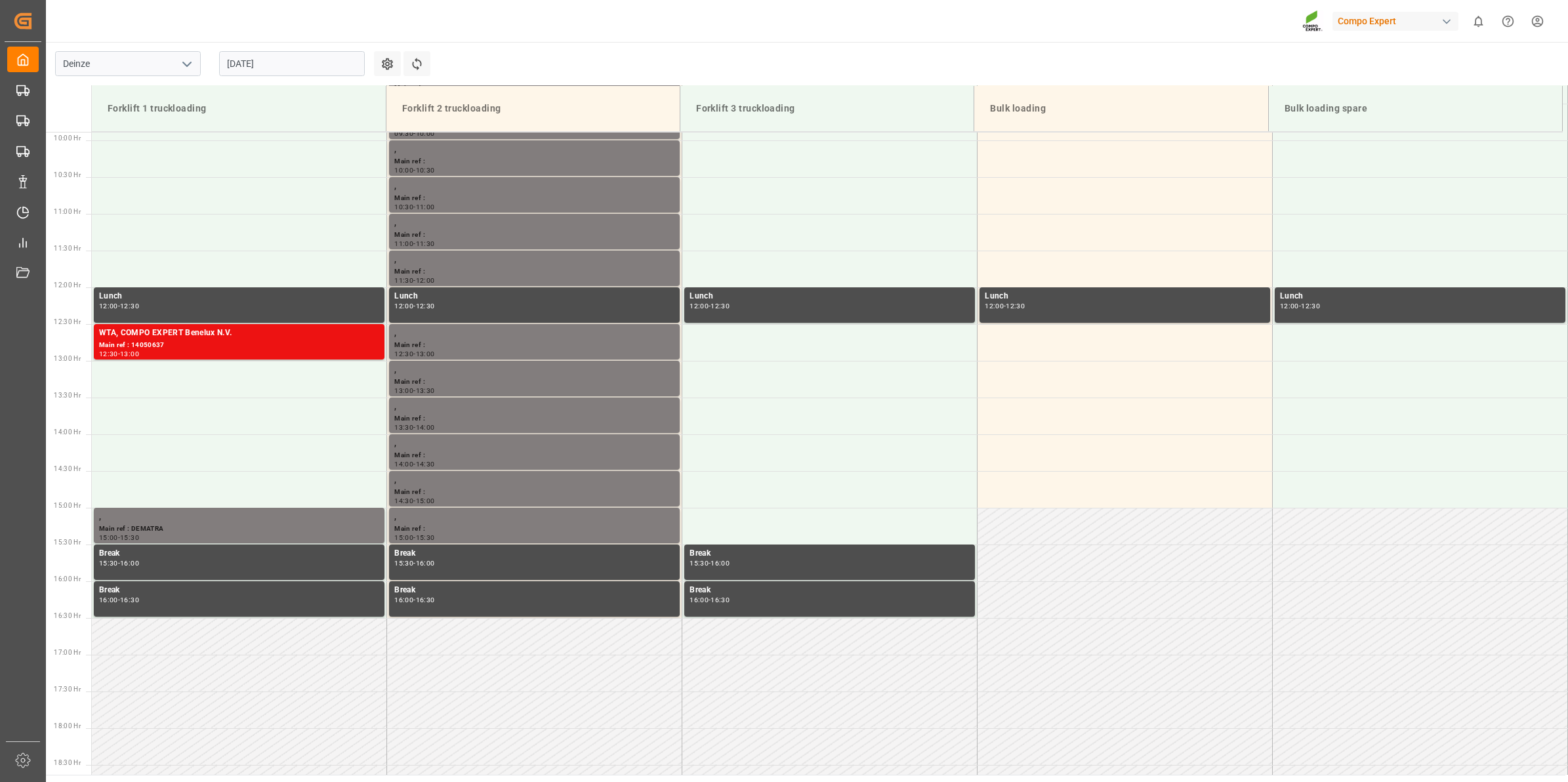
click at [254, 61] on input "[DATE]" at bounding box center [292, 63] width 145 height 25
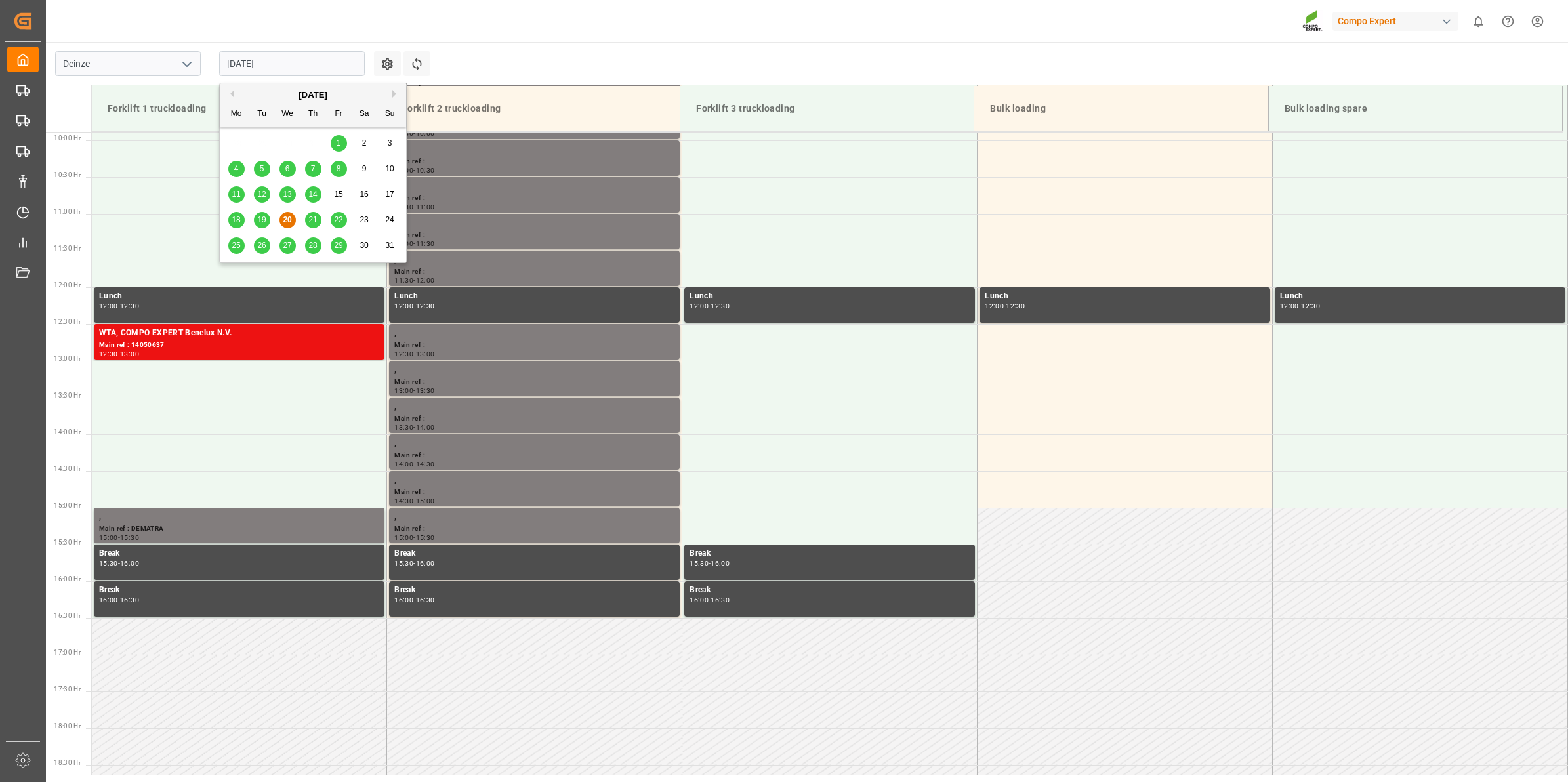
click at [313, 220] on span "21" at bounding box center [312, 220] width 8 height 9
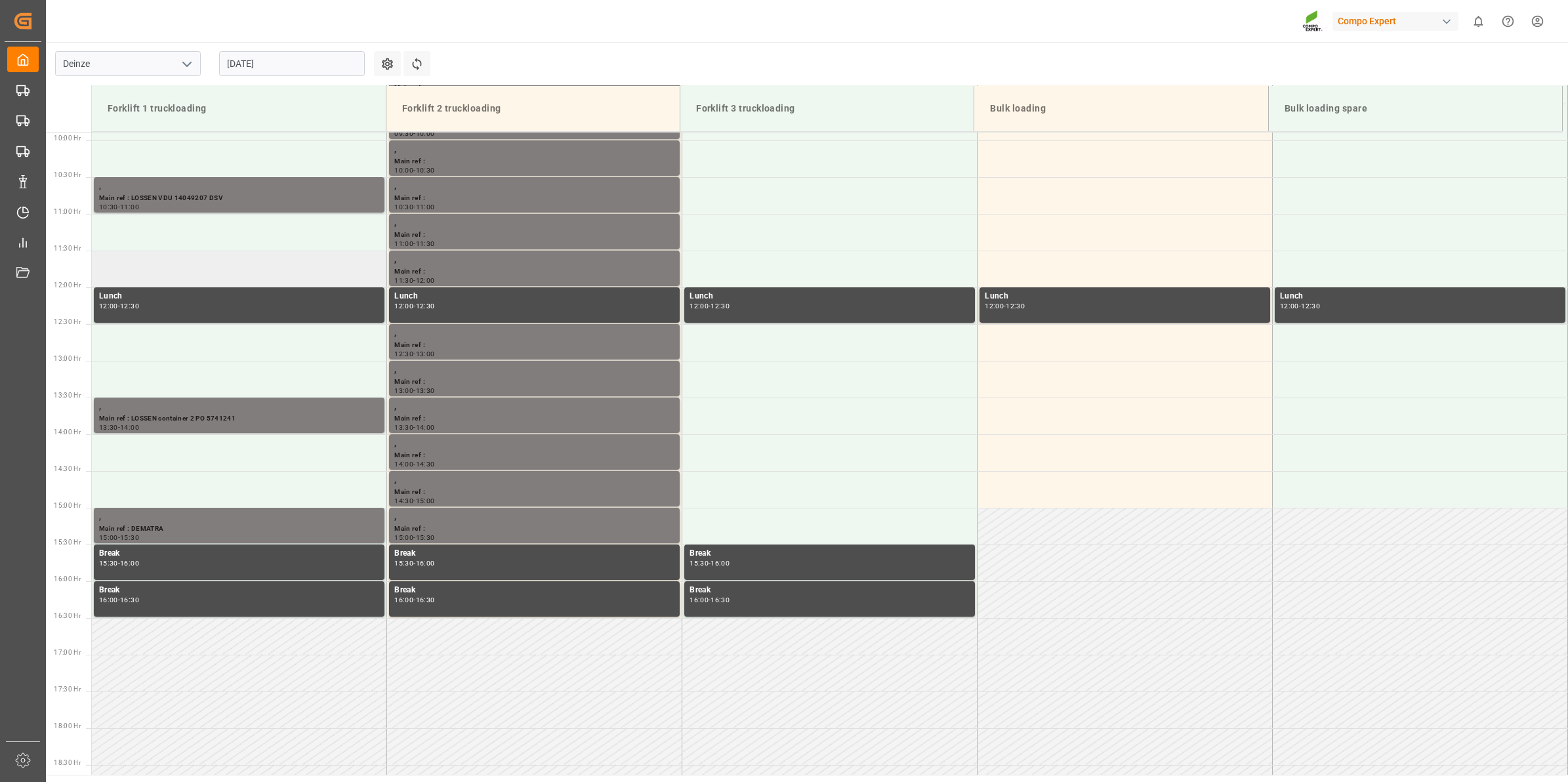
click at [142, 262] on td at bounding box center [240, 268] width 295 height 37
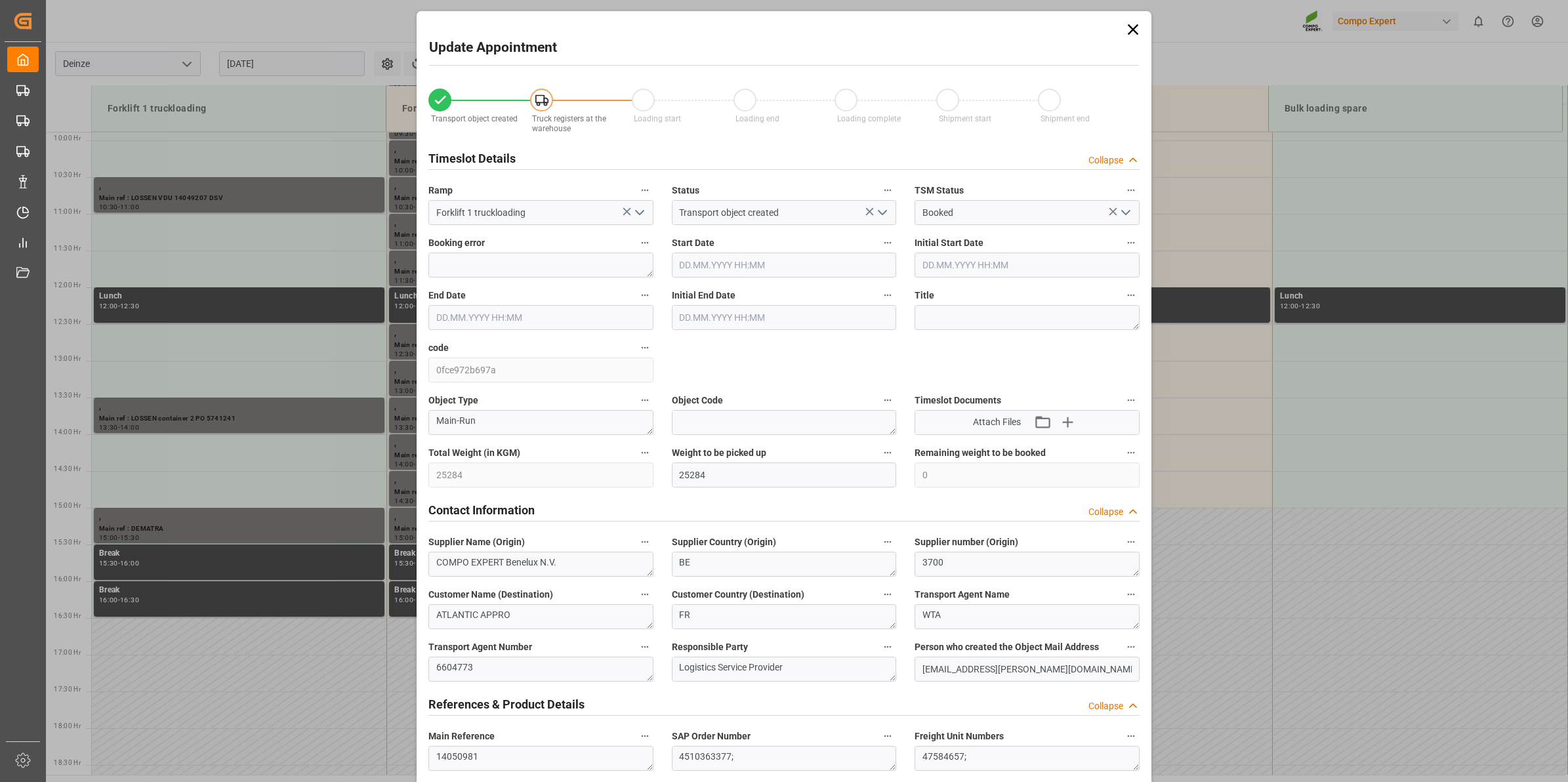
type input "21.08.2025 11:30"
type input "21.08.2025 12:00"
type input "18.08.2025 10:16"
type input "20.08.2025 09:09"
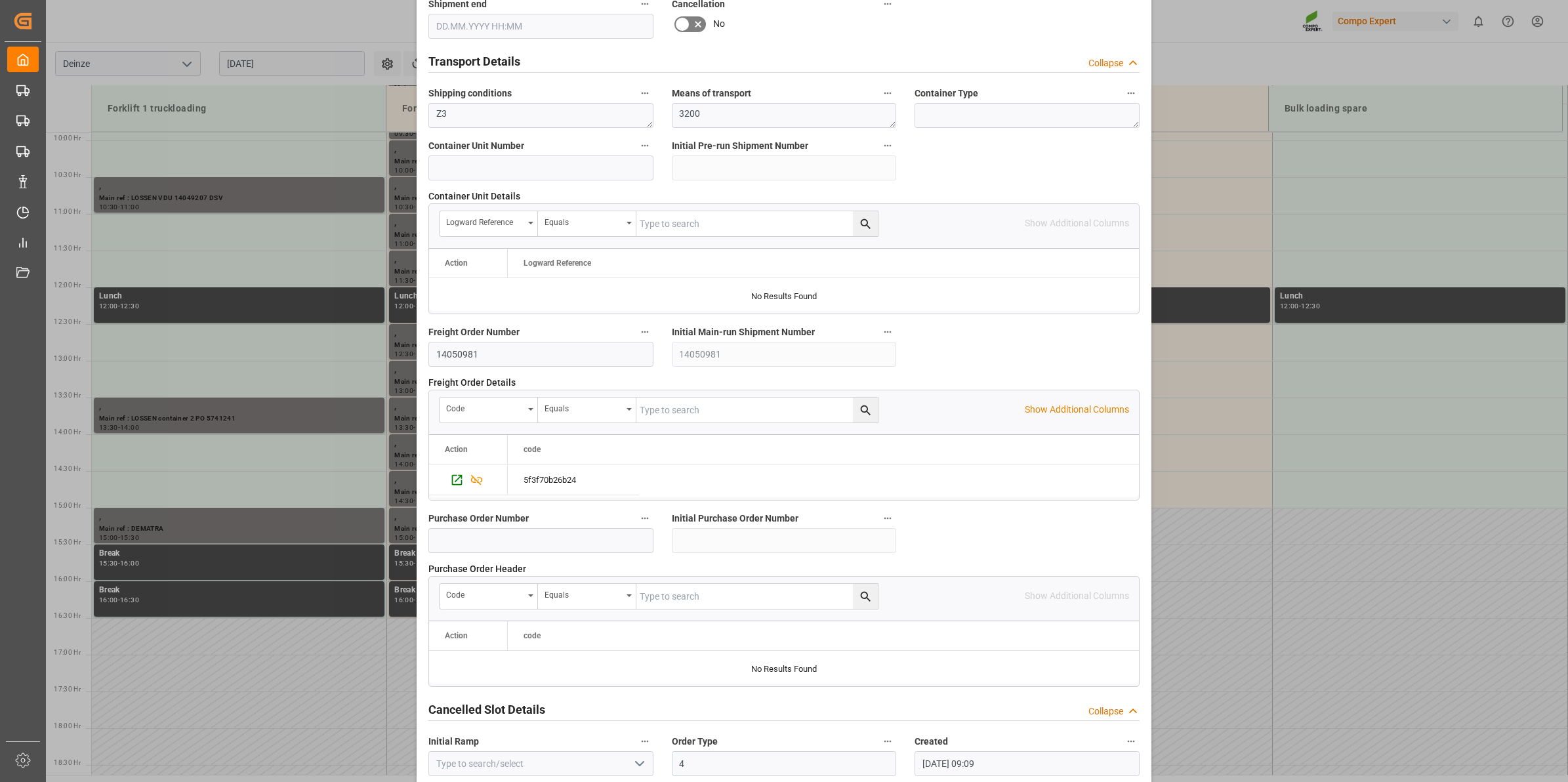
scroll to position [1041, 0]
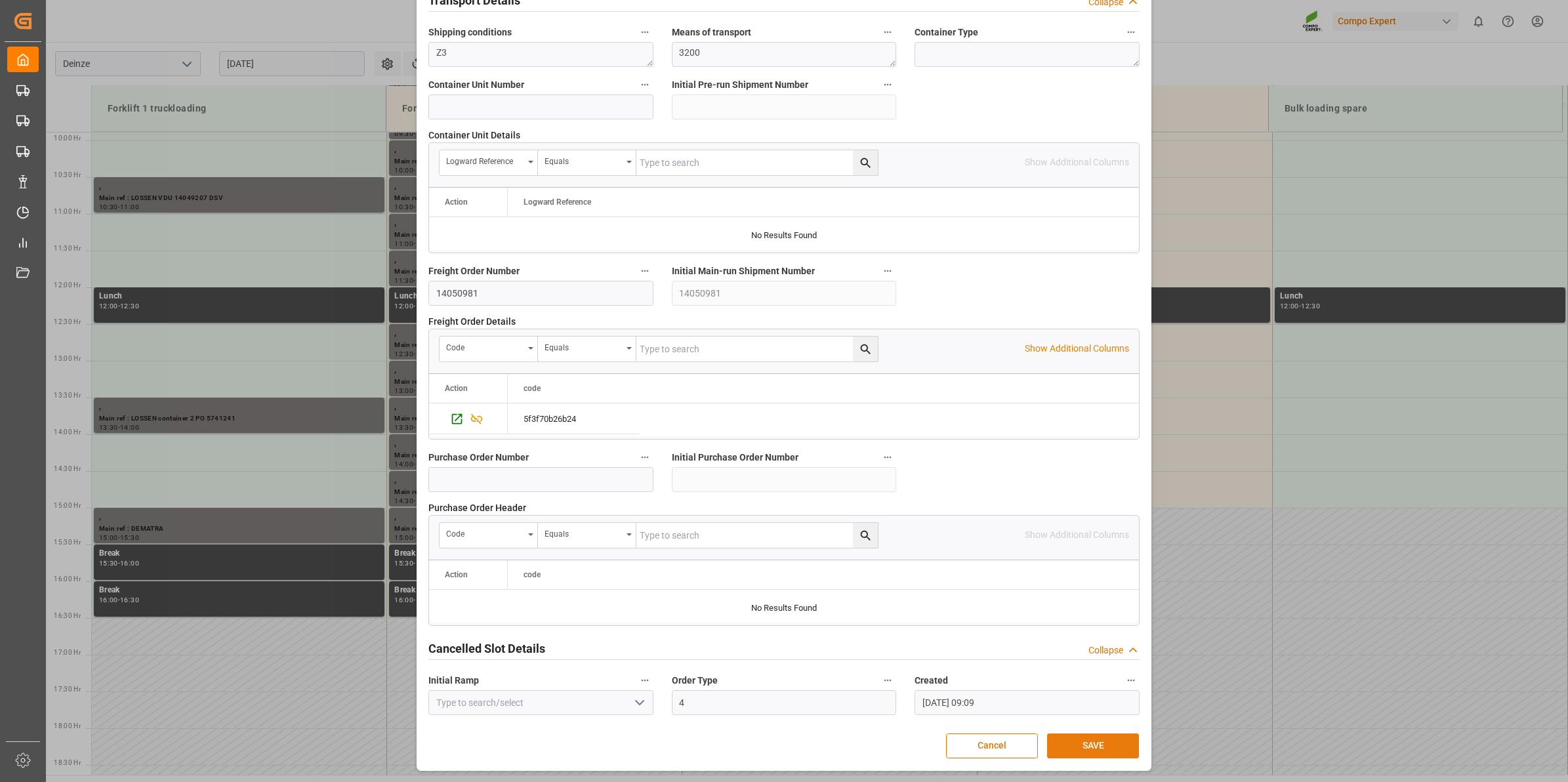
click at [1100, 744] on button "SAVE" at bounding box center [1093, 746] width 92 height 25
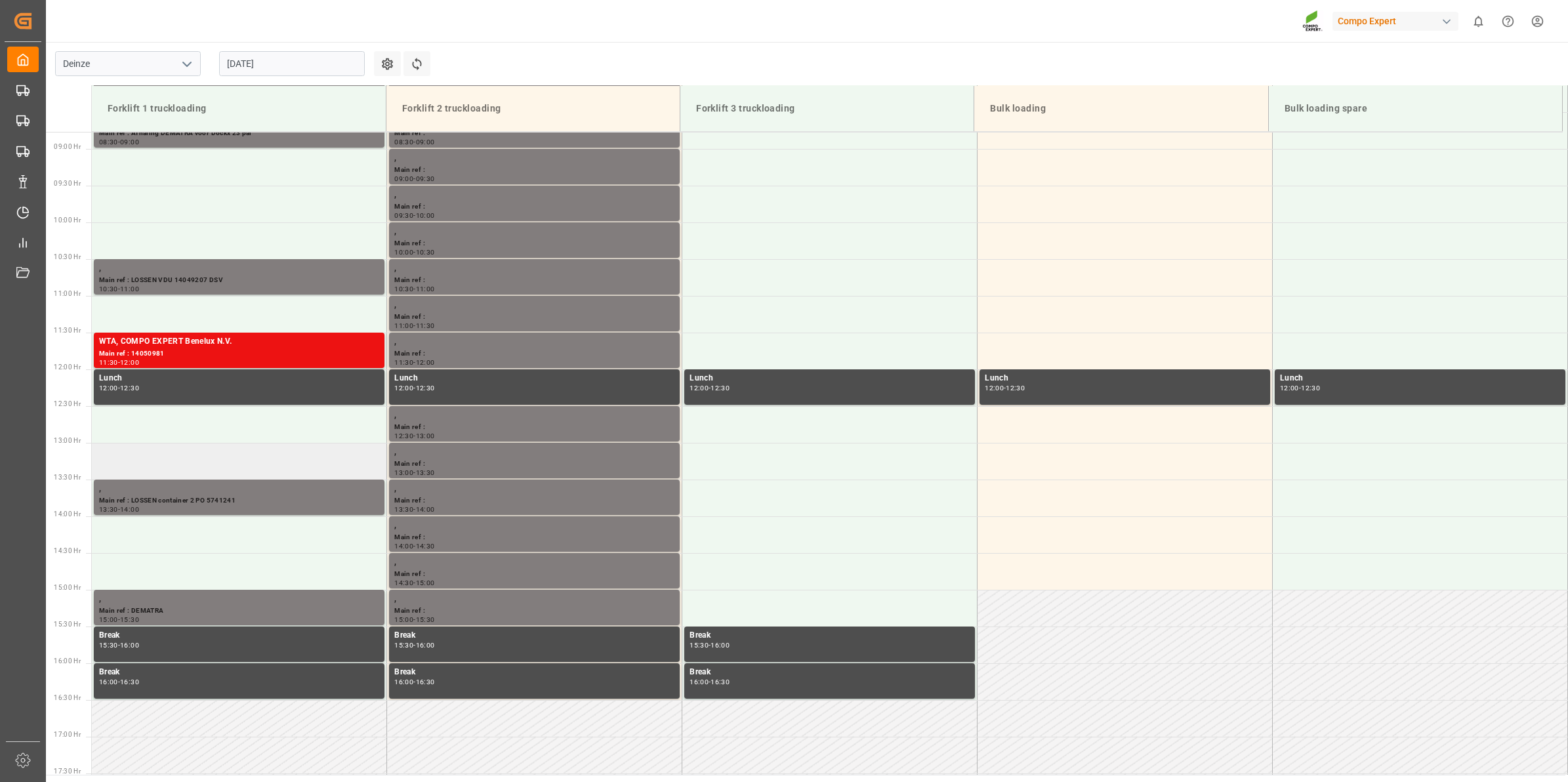
scroll to position [562, 0]
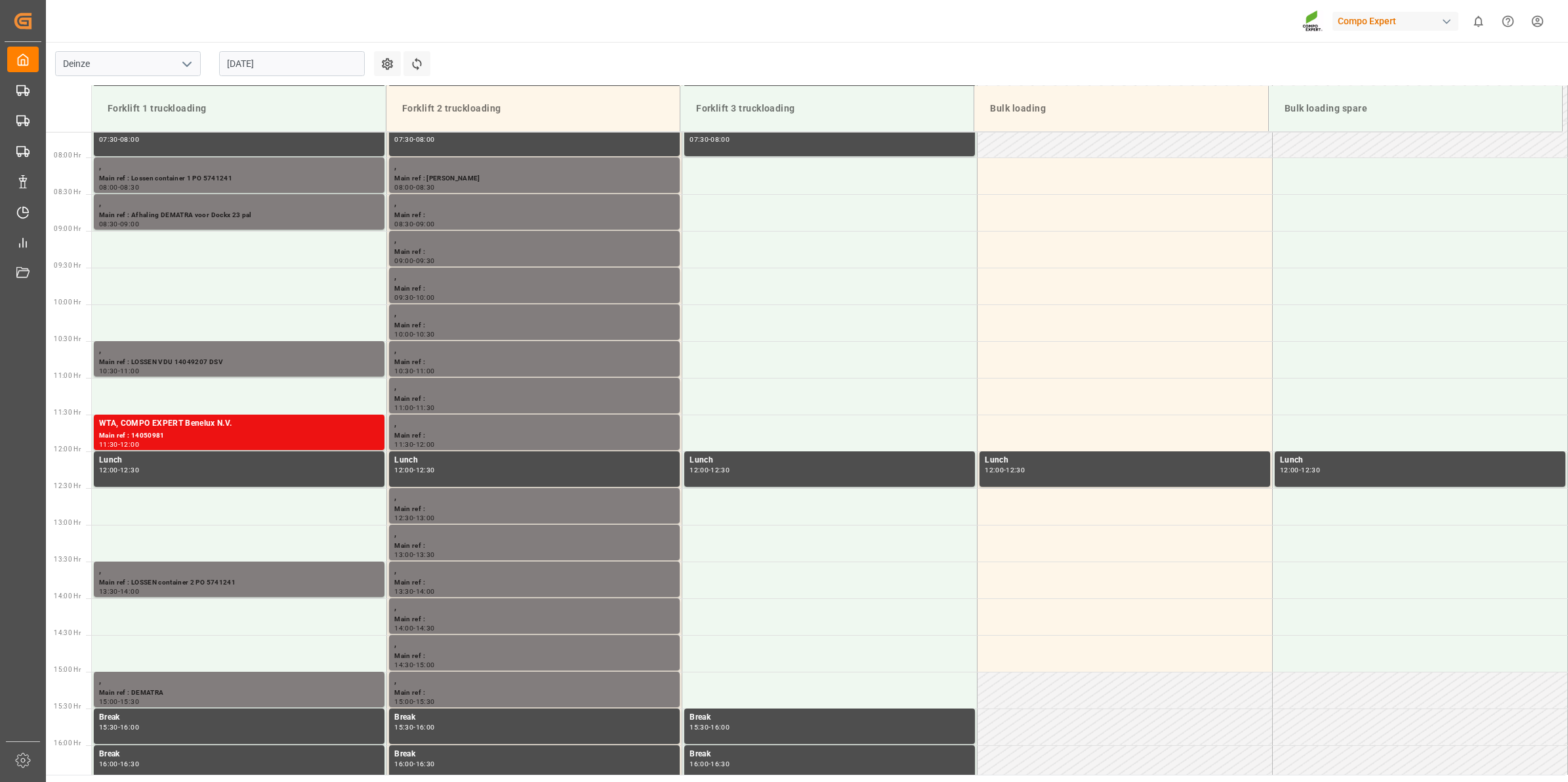
click at [265, 66] on input "[DATE]" at bounding box center [292, 63] width 145 height 25
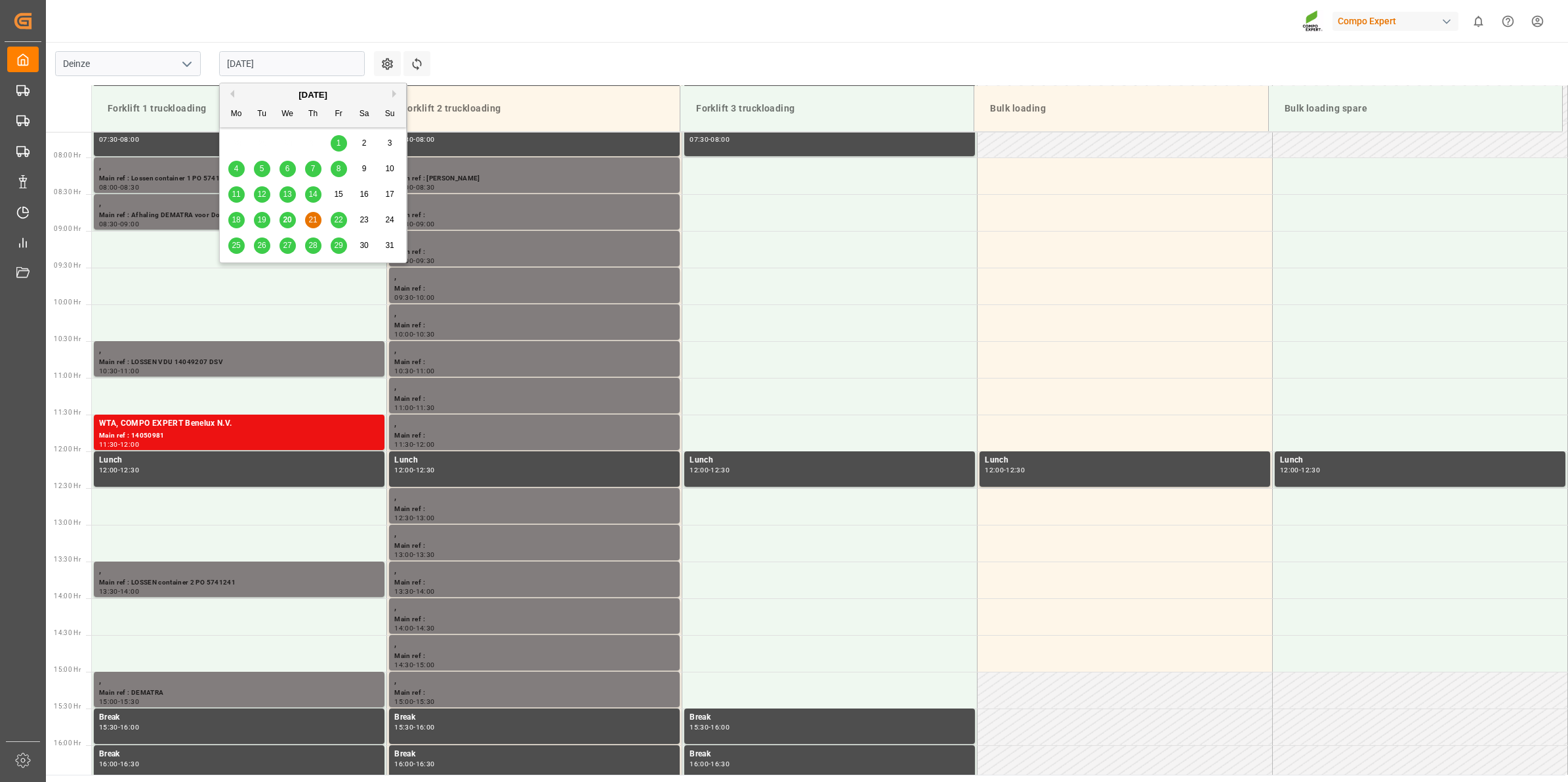
click at [265, 221] on span "19" at bounding box center [261, 220] width 8 height 9
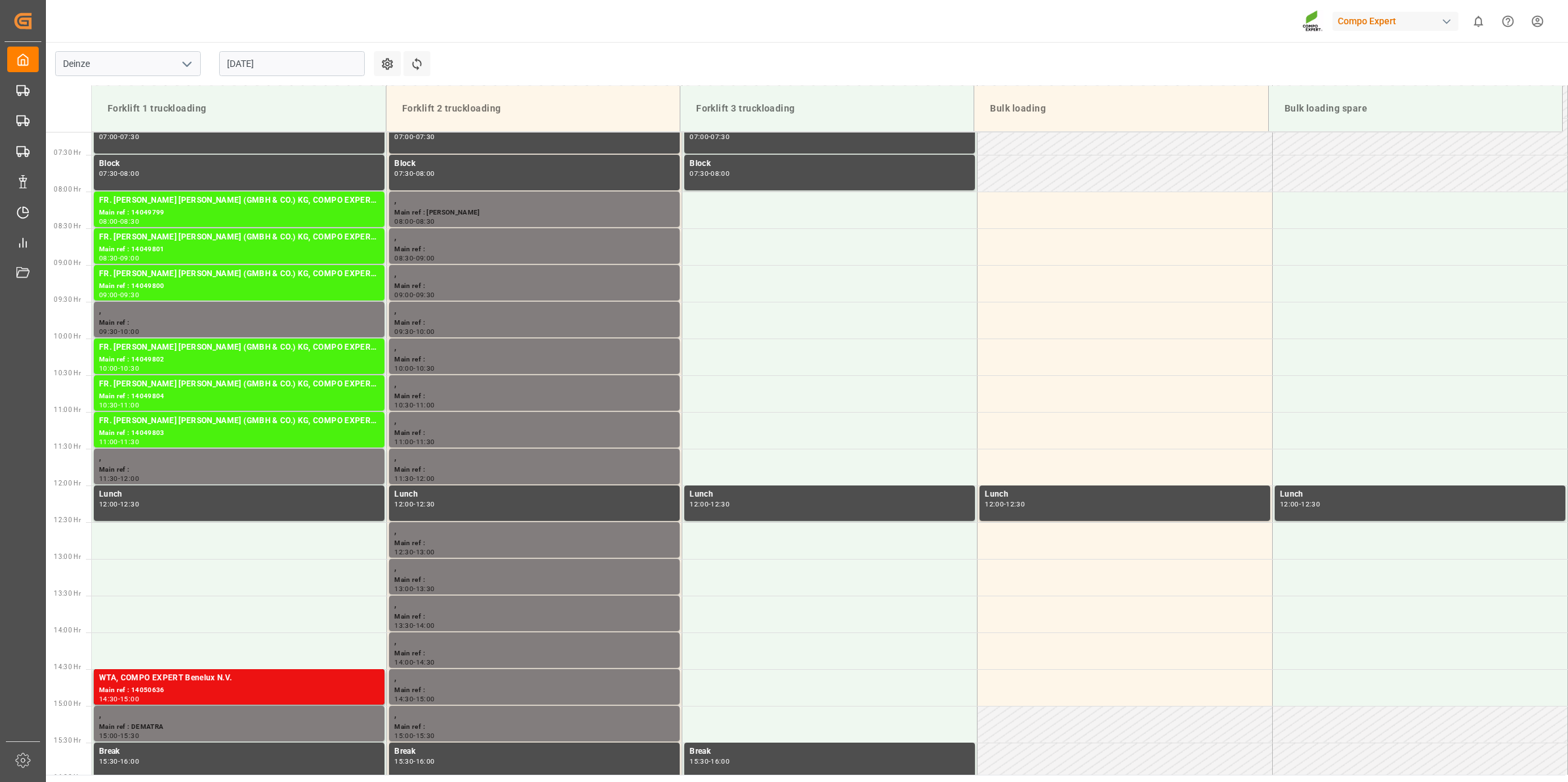
scroll to position [727, 0]
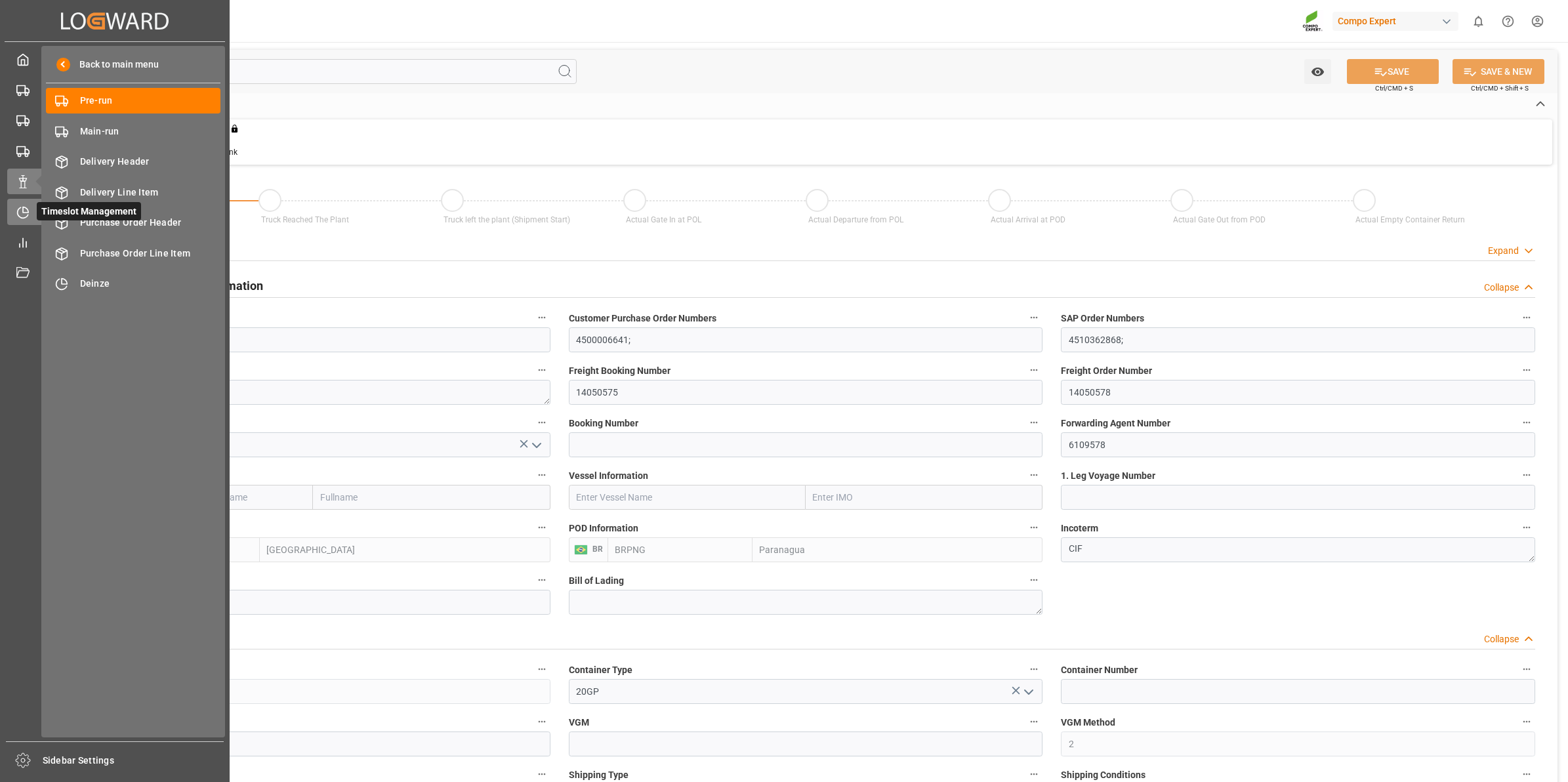
click at [22, 217] on icon at bounding box center [23, 213] width 13 height 13
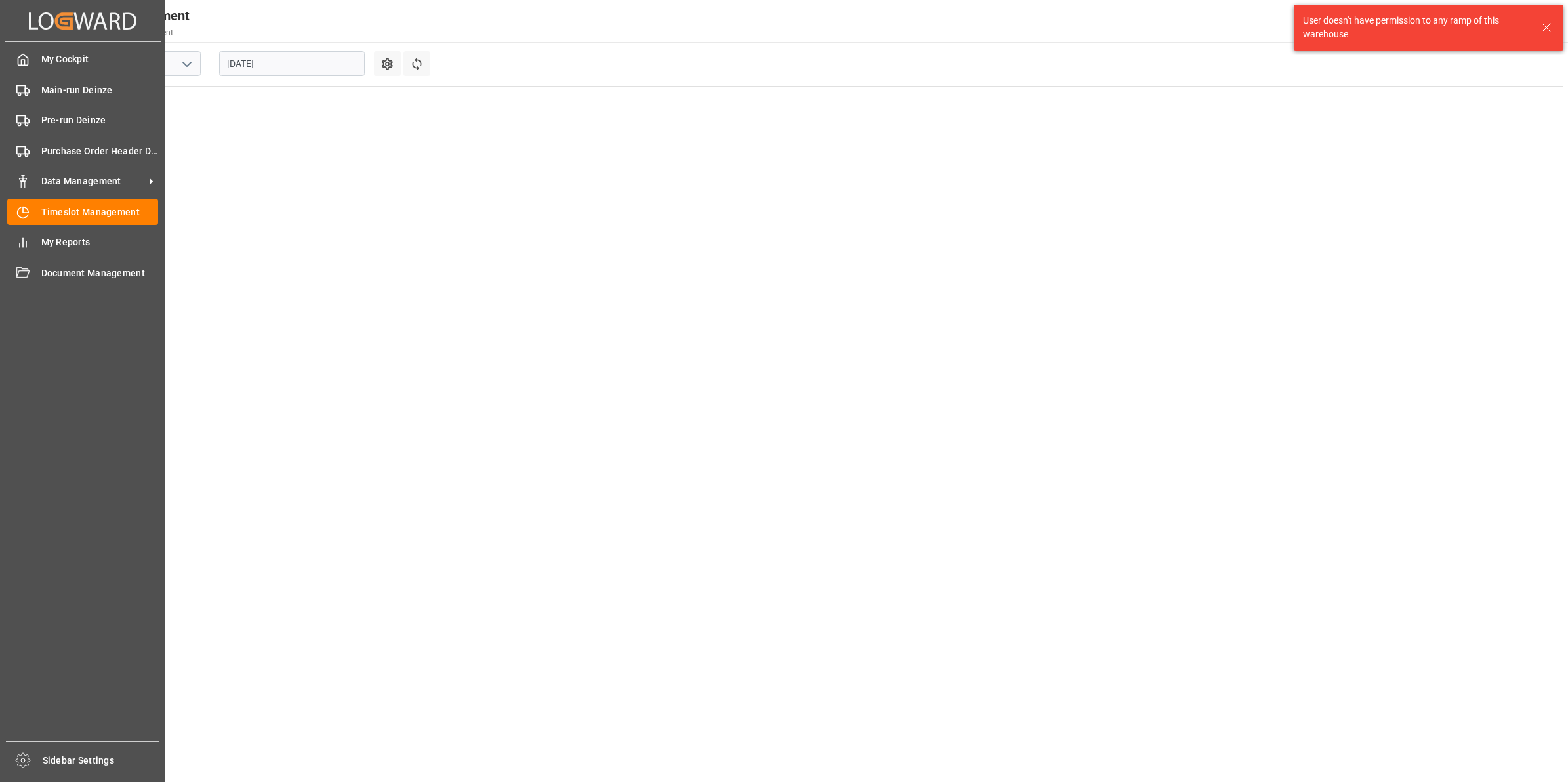
scroll to position [681, 0]
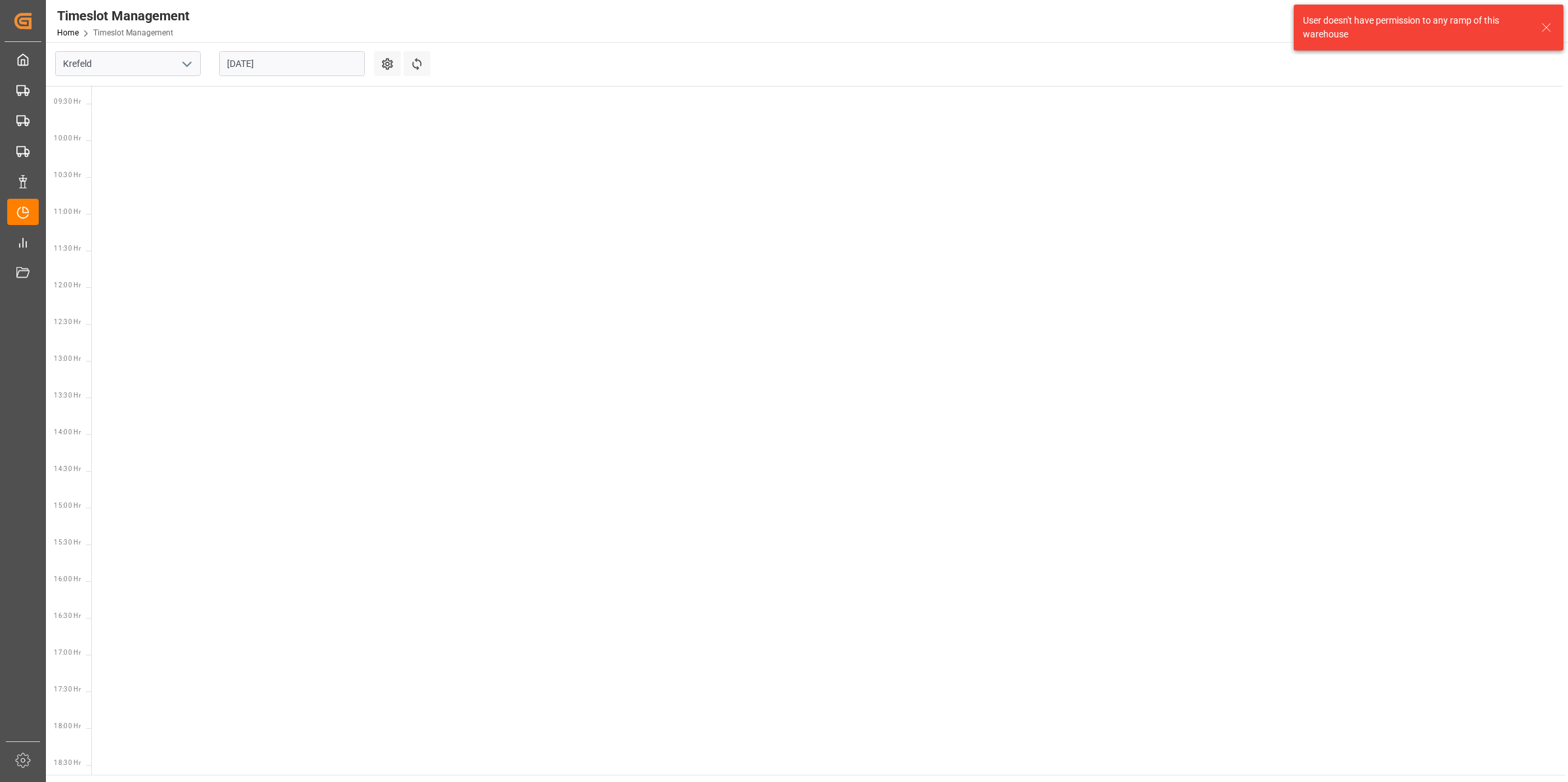
click at [191, 61] on icon "open menu" at bounding box center [187, 64] width 16 height 16
click at [139, 106] on div "Deinze" at bounding box center [127, 92] width 145 height 29
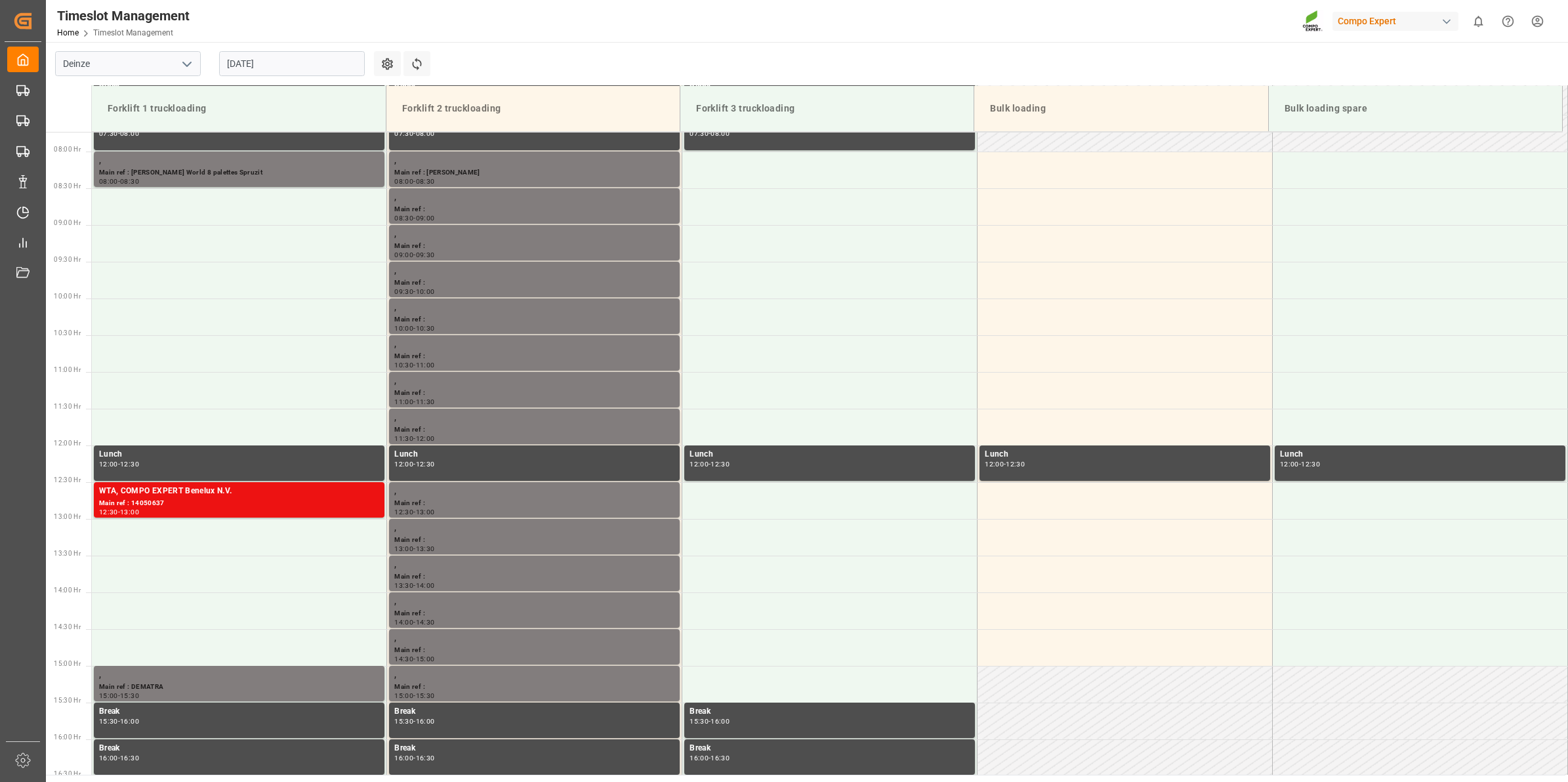
scroll to position [574, 0]
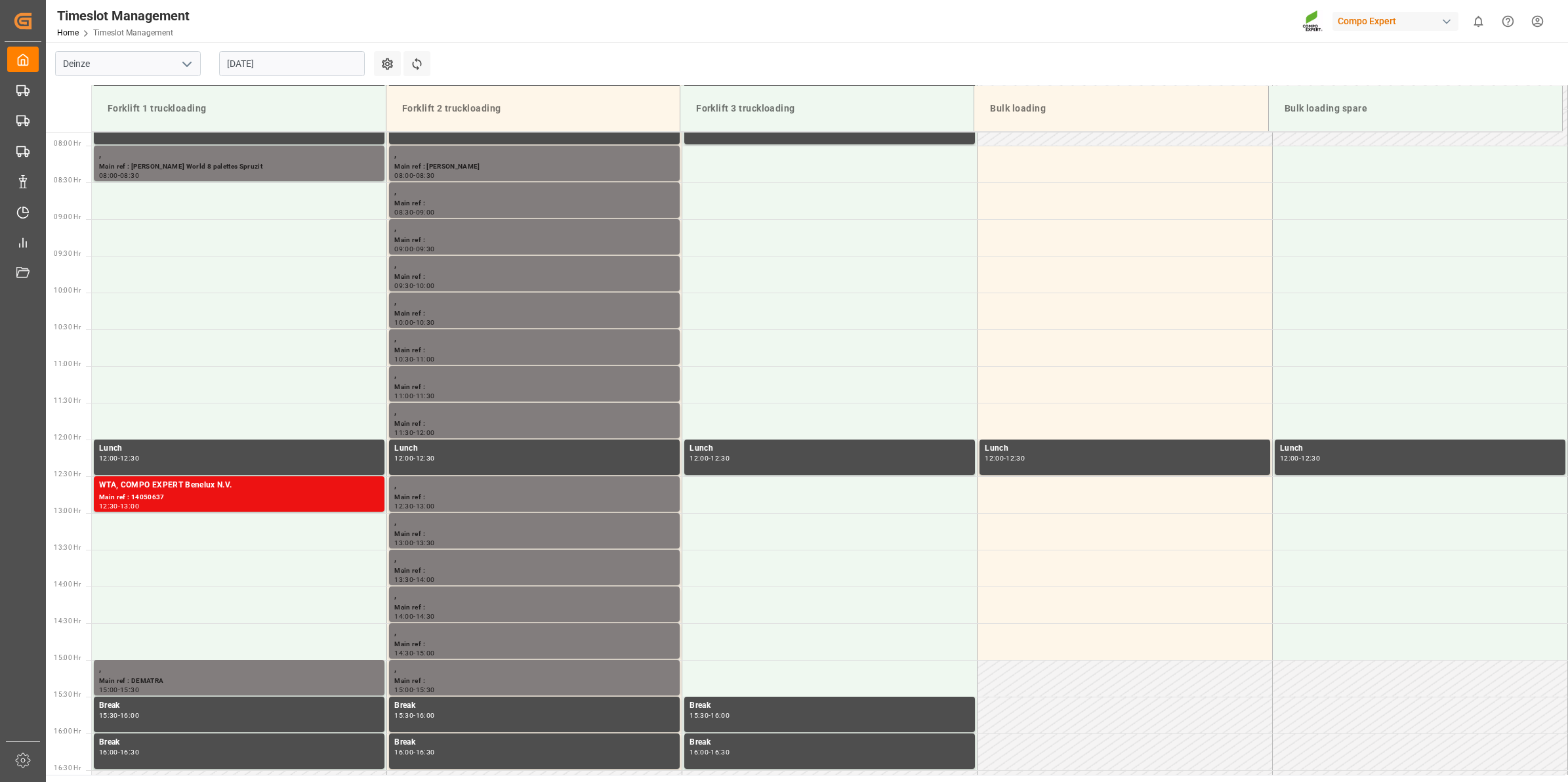
click at [291, 66] on input "[DATE]" at bounding box center [292, 63] width 145 height 25
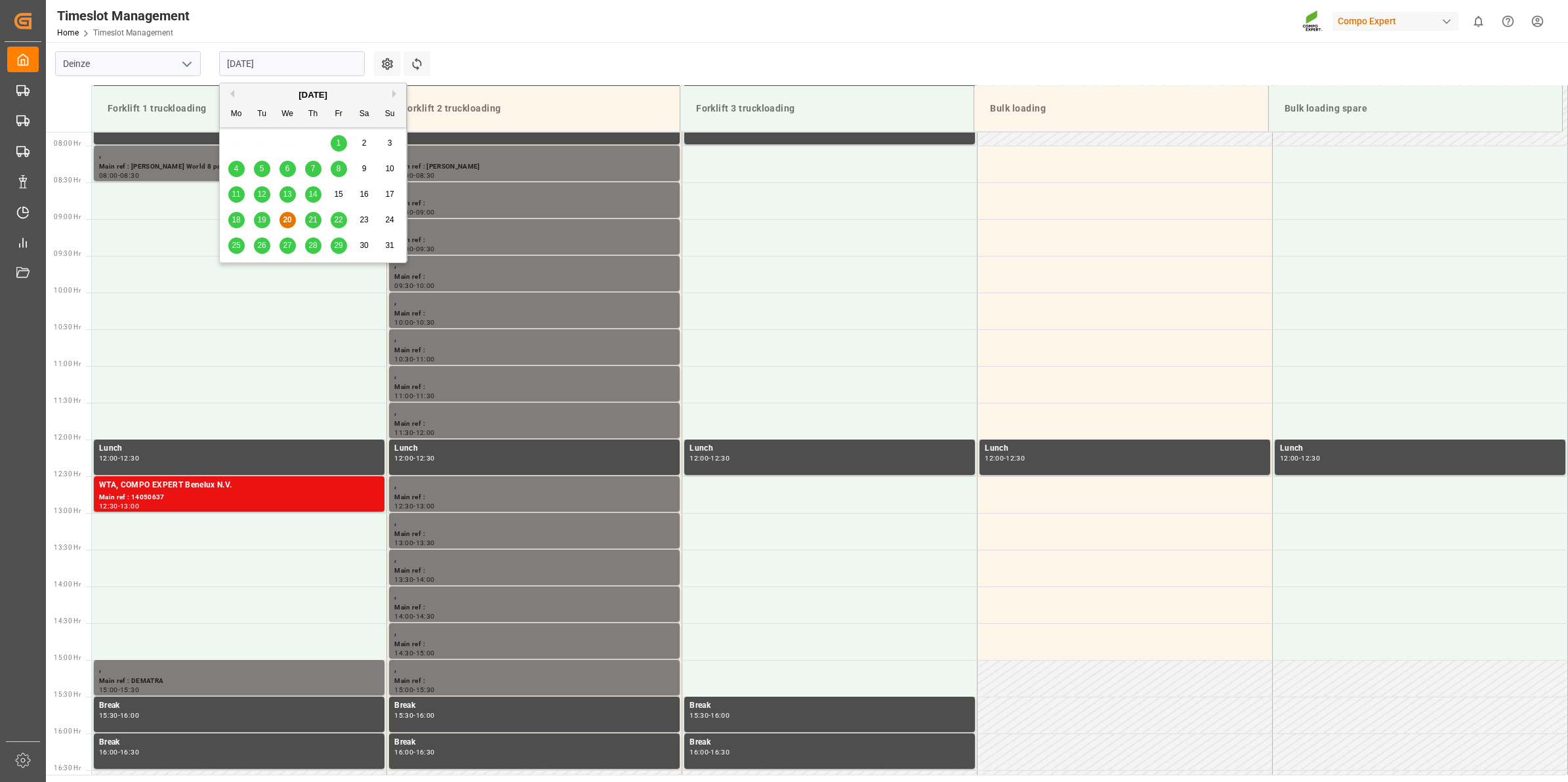
click at [306, 222] on div "21" at bounding box center [313, 220] width 16 height 16
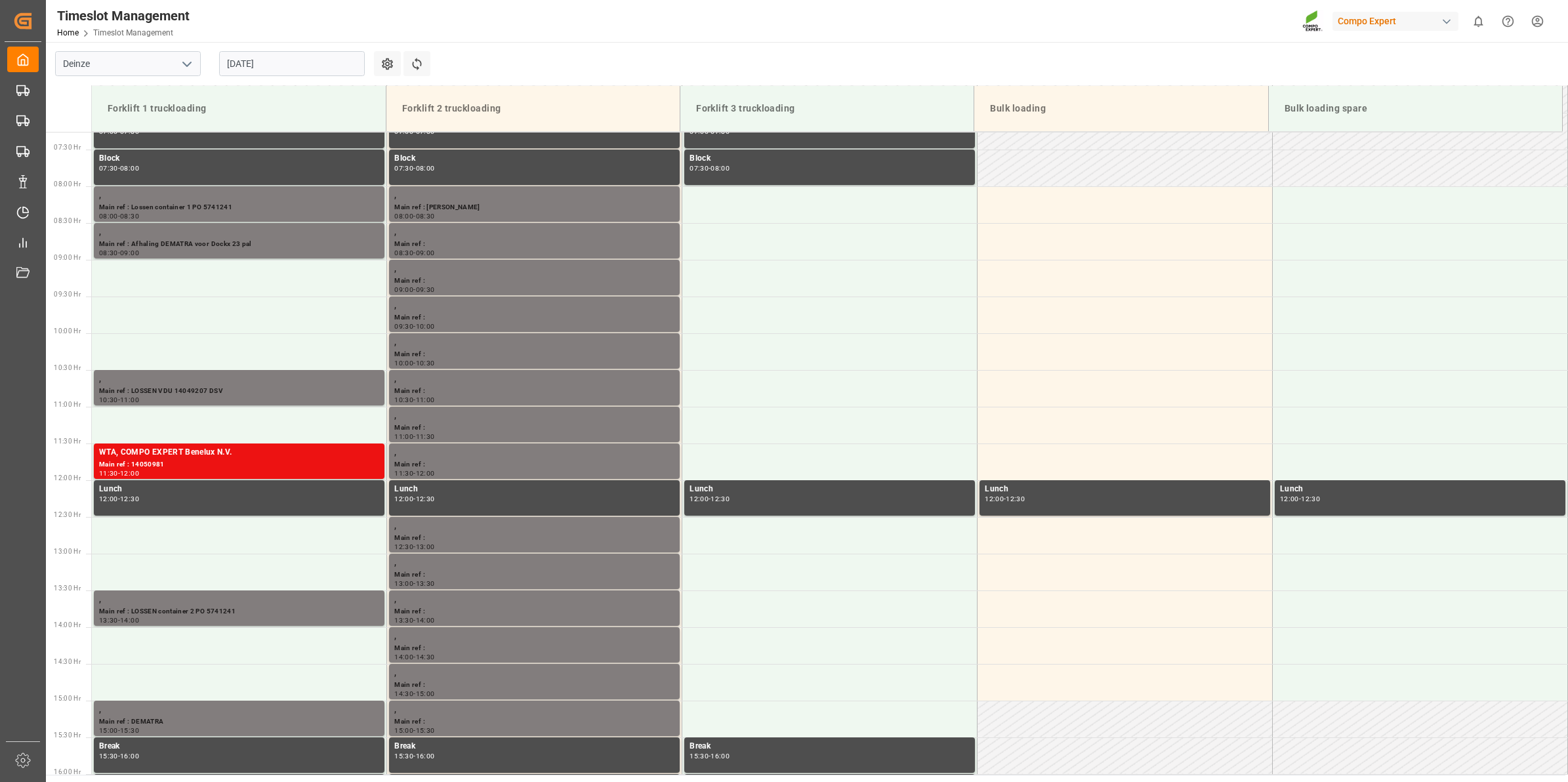
scroll to position [562, 0]
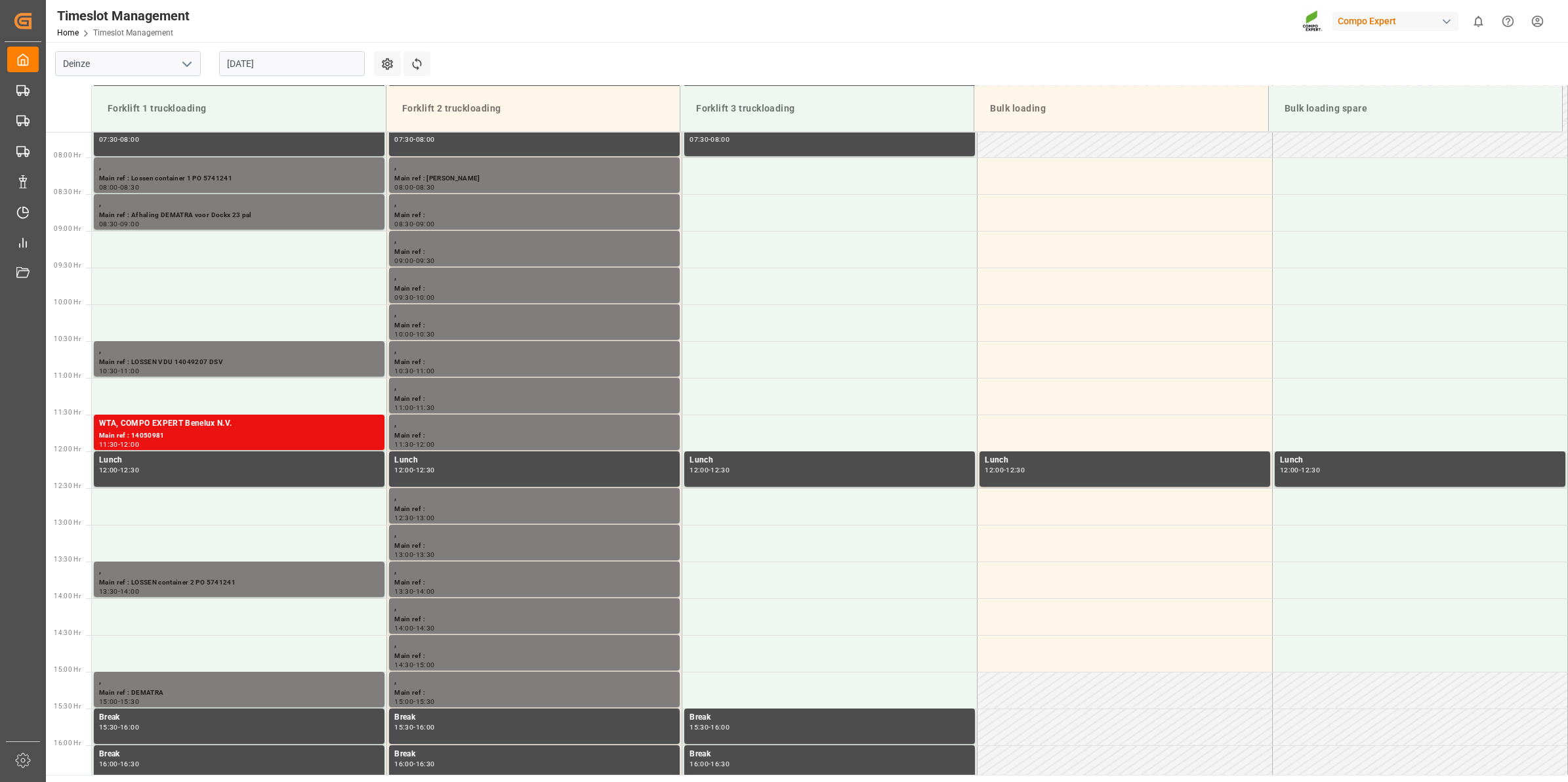
click at [291, 59] on input "[DATE]" at bounding box center [292, 63] width 145 height 25
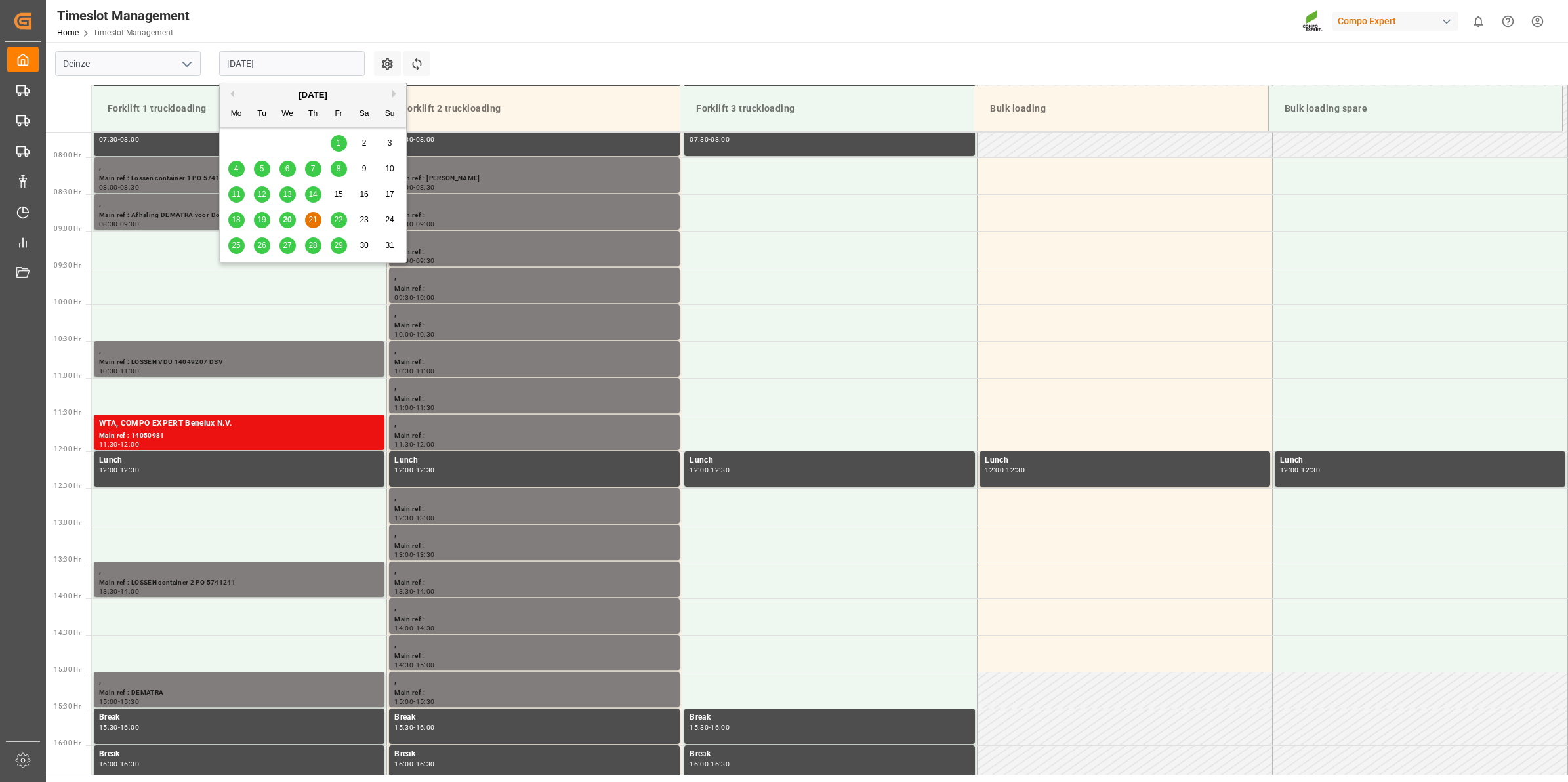
click at [290, 220] on span "20" at bounding box center [286, 220] width 8 height 9
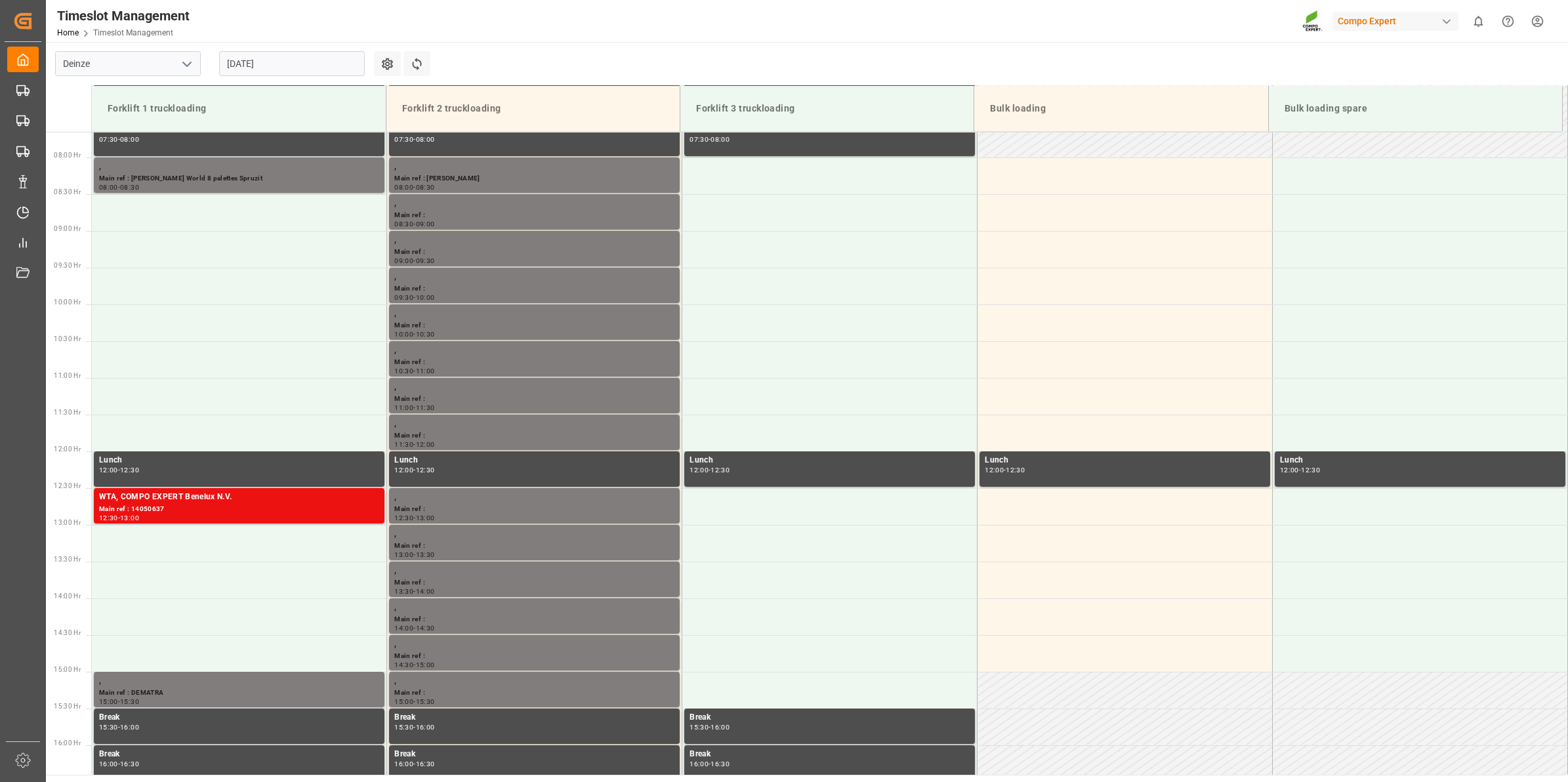
click at [264, 61] on input "[DATE]" at bounding box center [292, 63] width 145 height 25
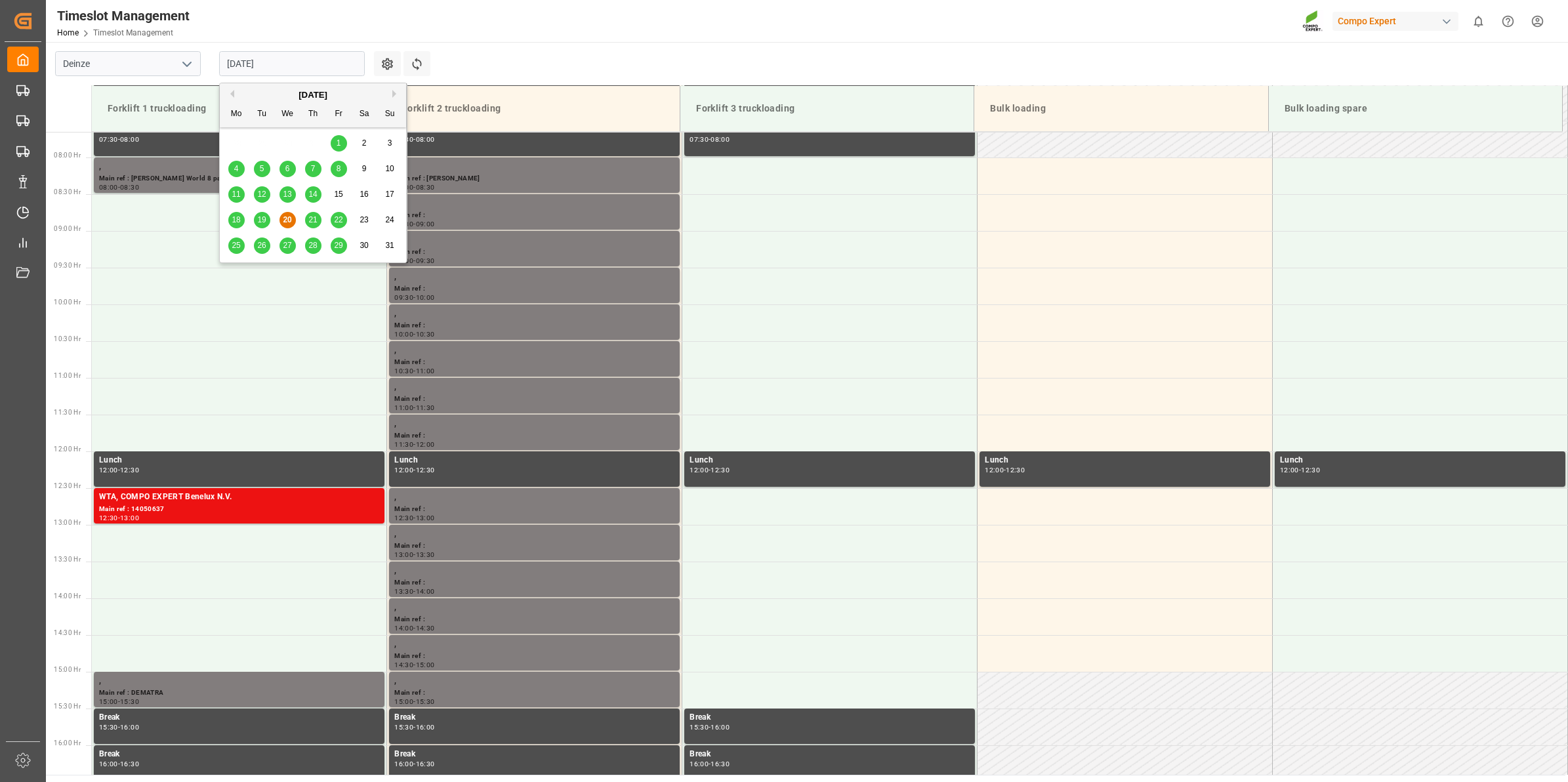
click at [312, 228] on div "21" at bounding box center [313, 220] width 16 height 16
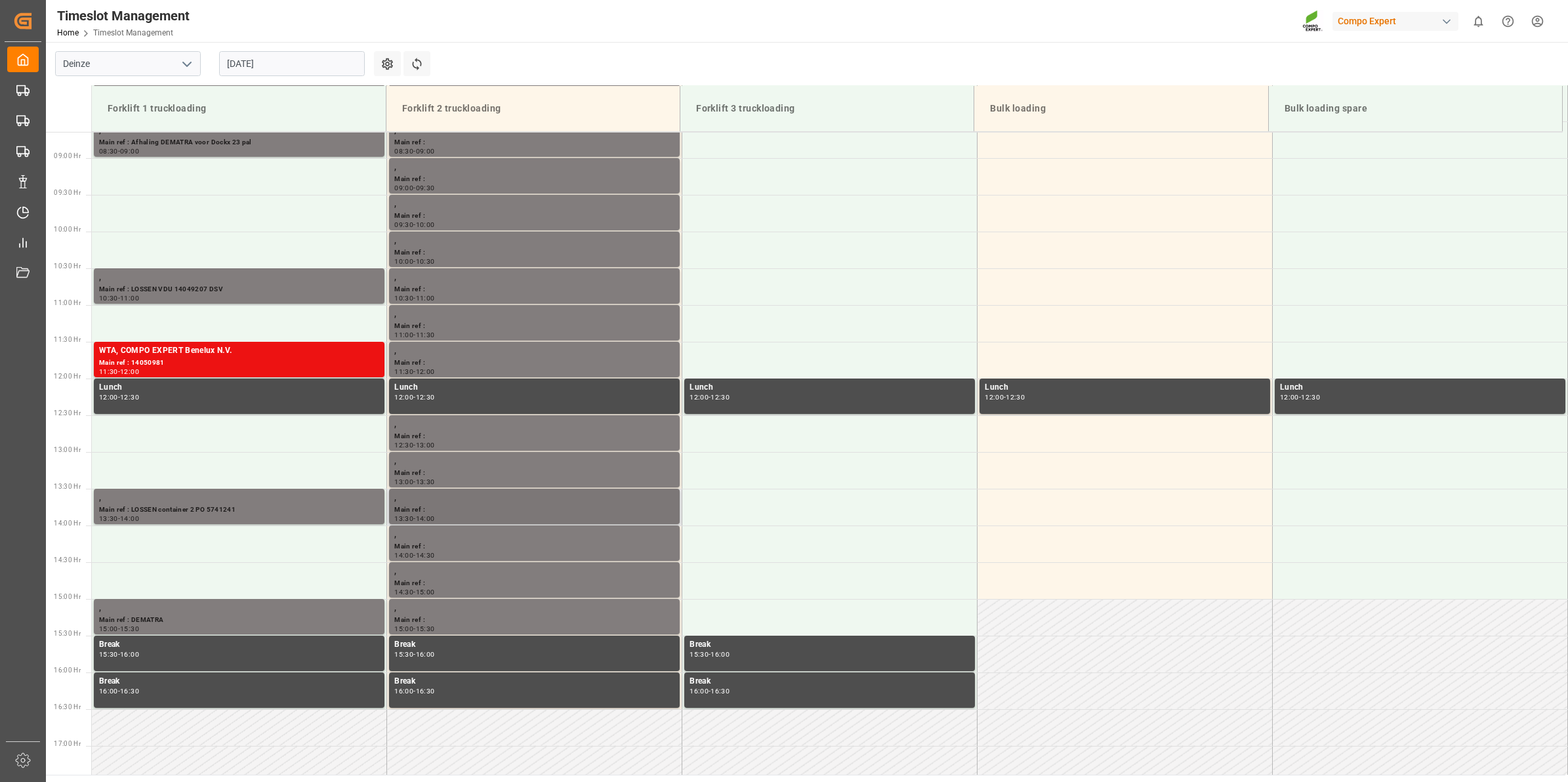
scroll to position [553, 0]
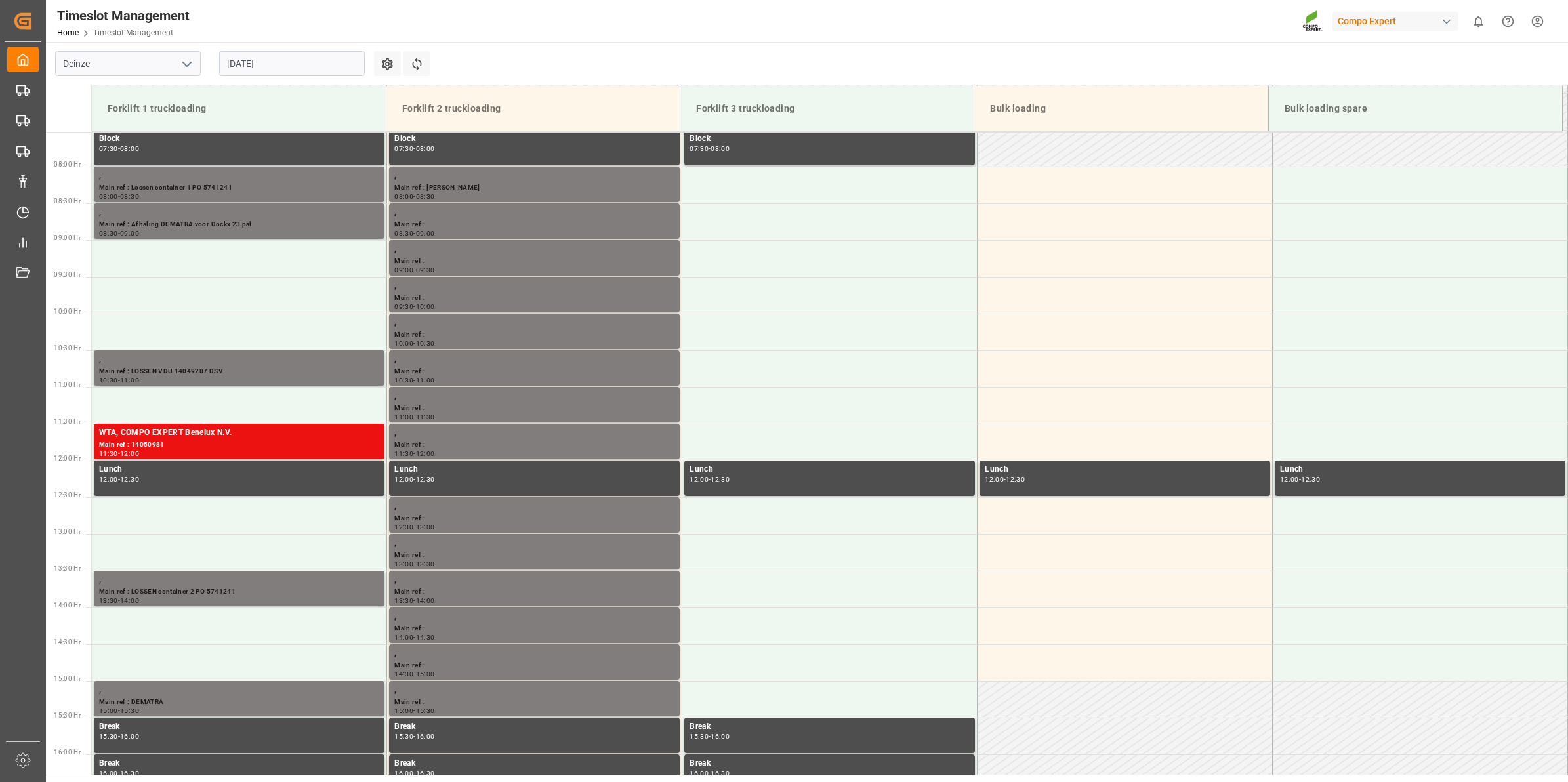
click at [284, 61] on input "[DATE]" at bounding box center [292, 63] width 145 height 25
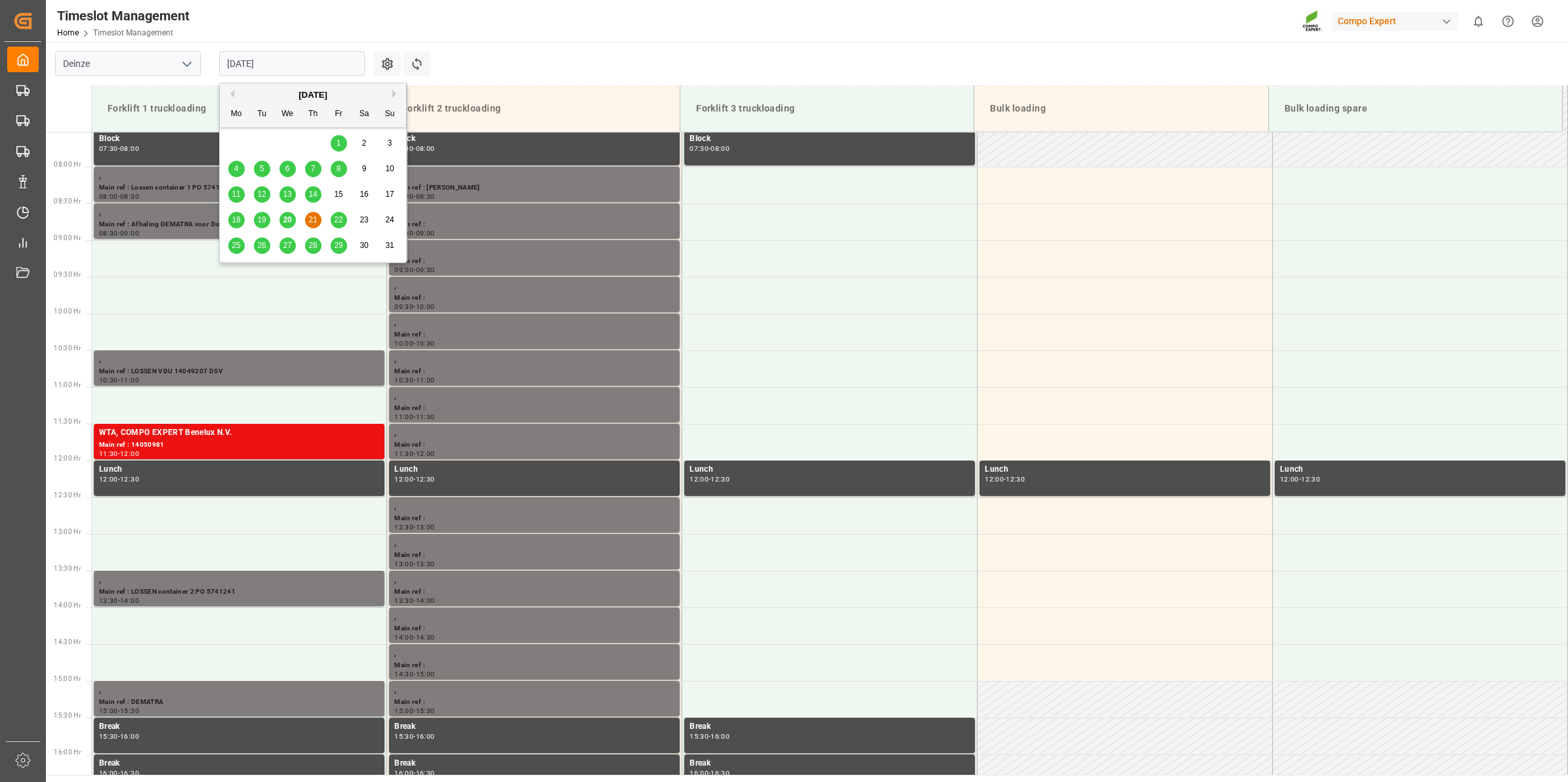
click at [229, 244] on div "25" at bounding box center [237, 246] width 16 height 16
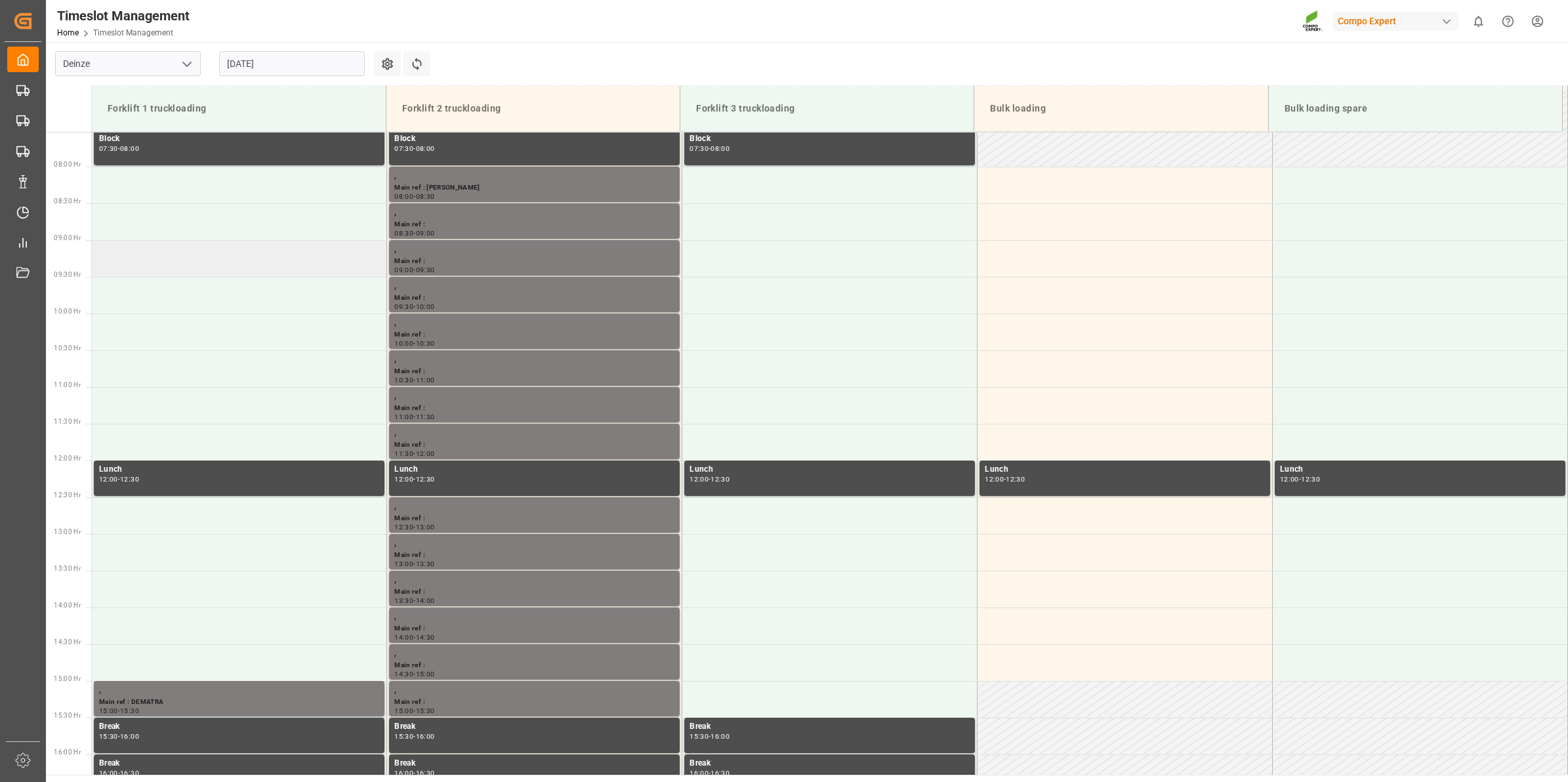
click at [193, 261] on td at bounding box center [240, 258] width 295 height 37
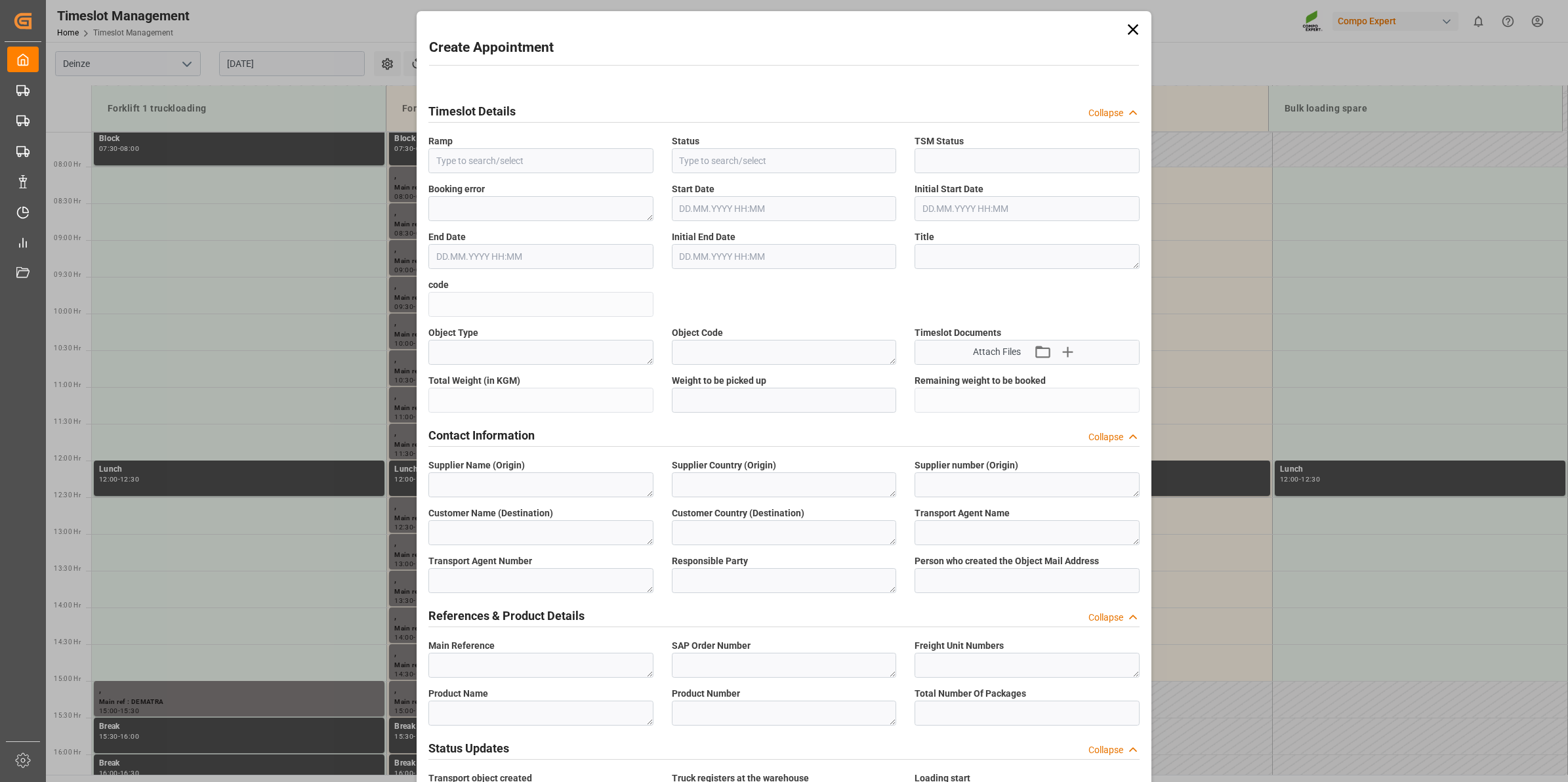
type input "Forklift 1 truckloading"
type input "Booked"
type input "25.08.2025 09:00"
type input "25.08.2025 09:30"
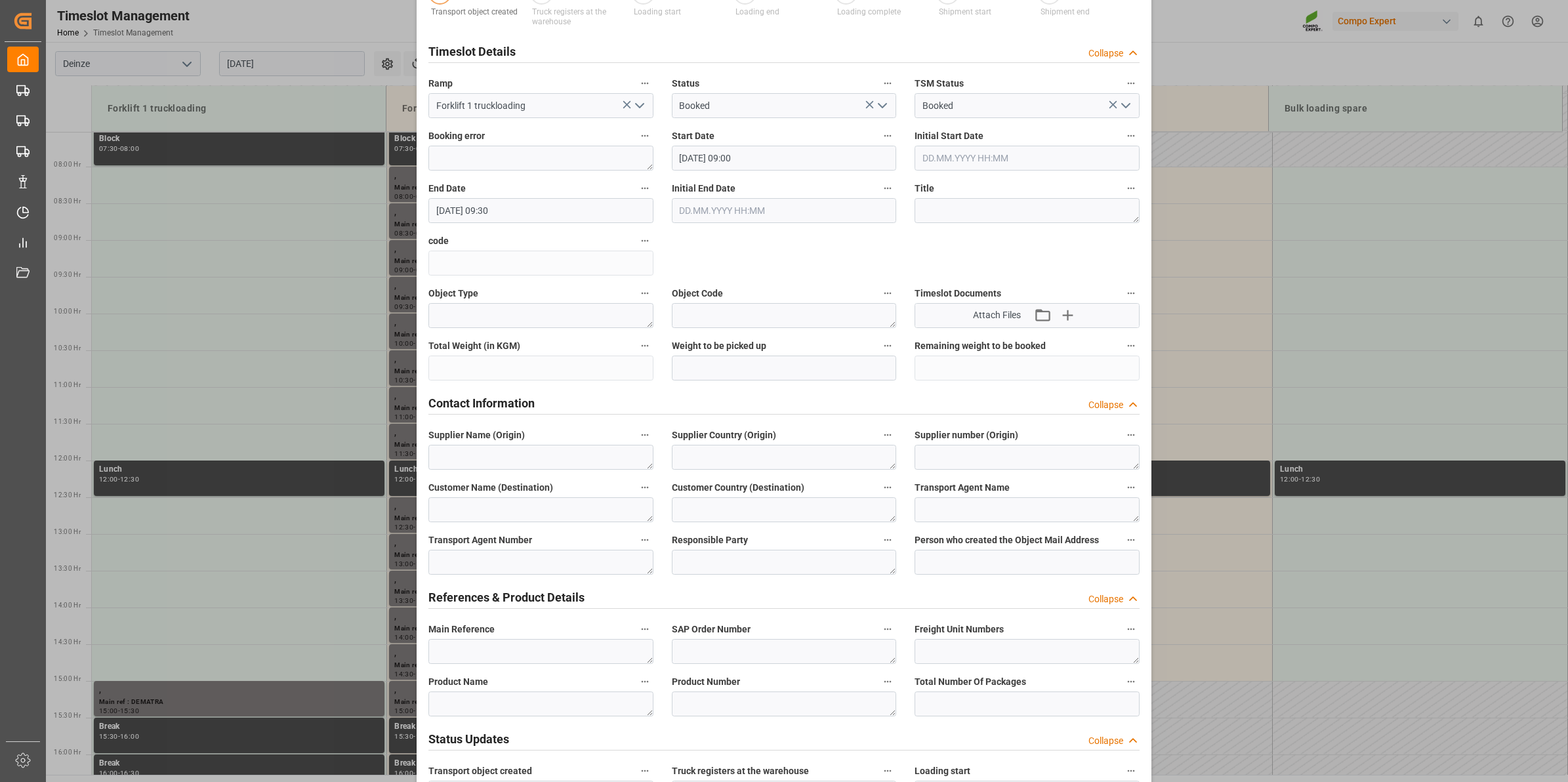
scroll to position [164, 0]
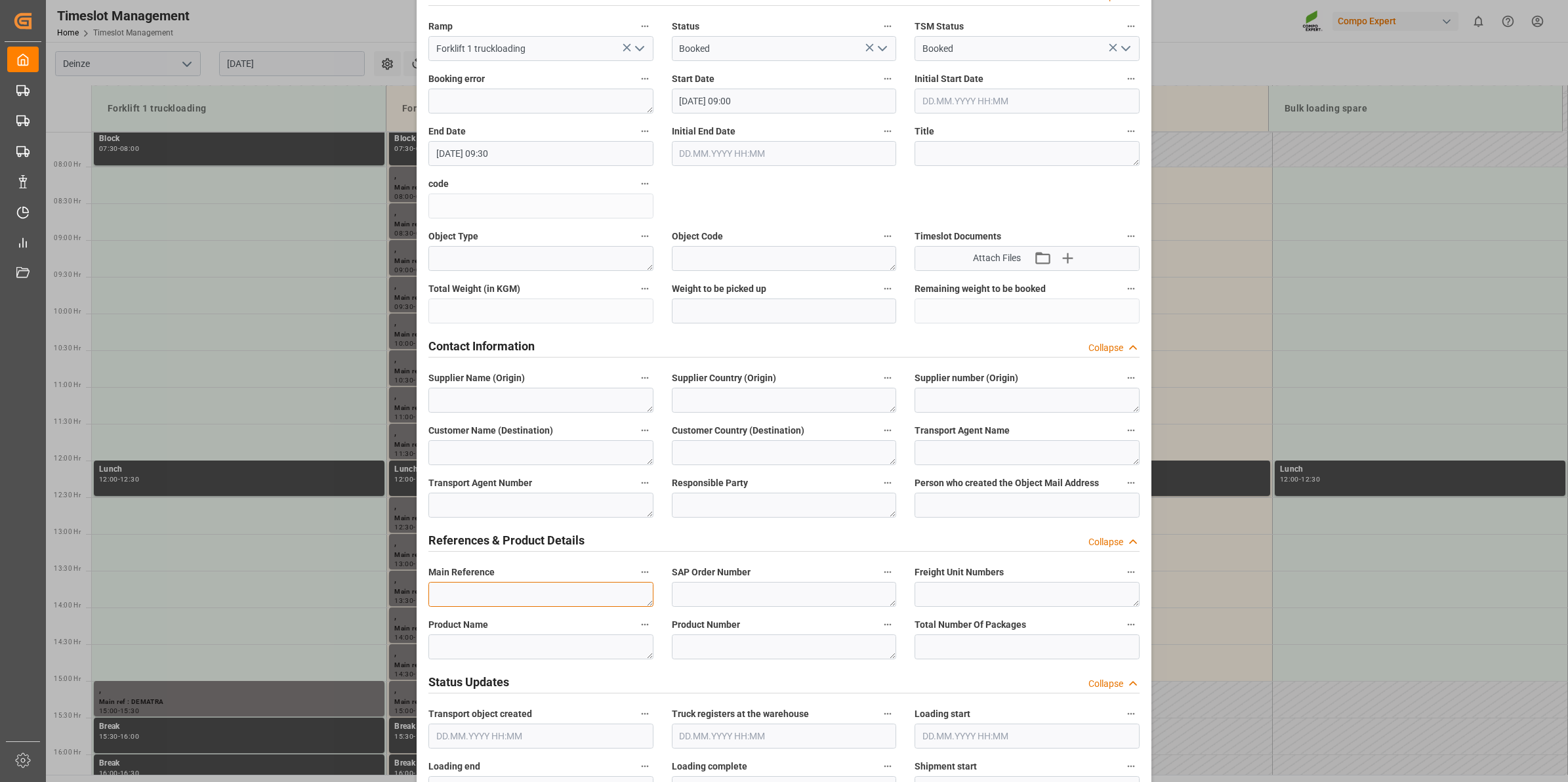
click at [515, 589] on textarea at bounding box center [541, 594] width 225 height 25
type textarea "L"
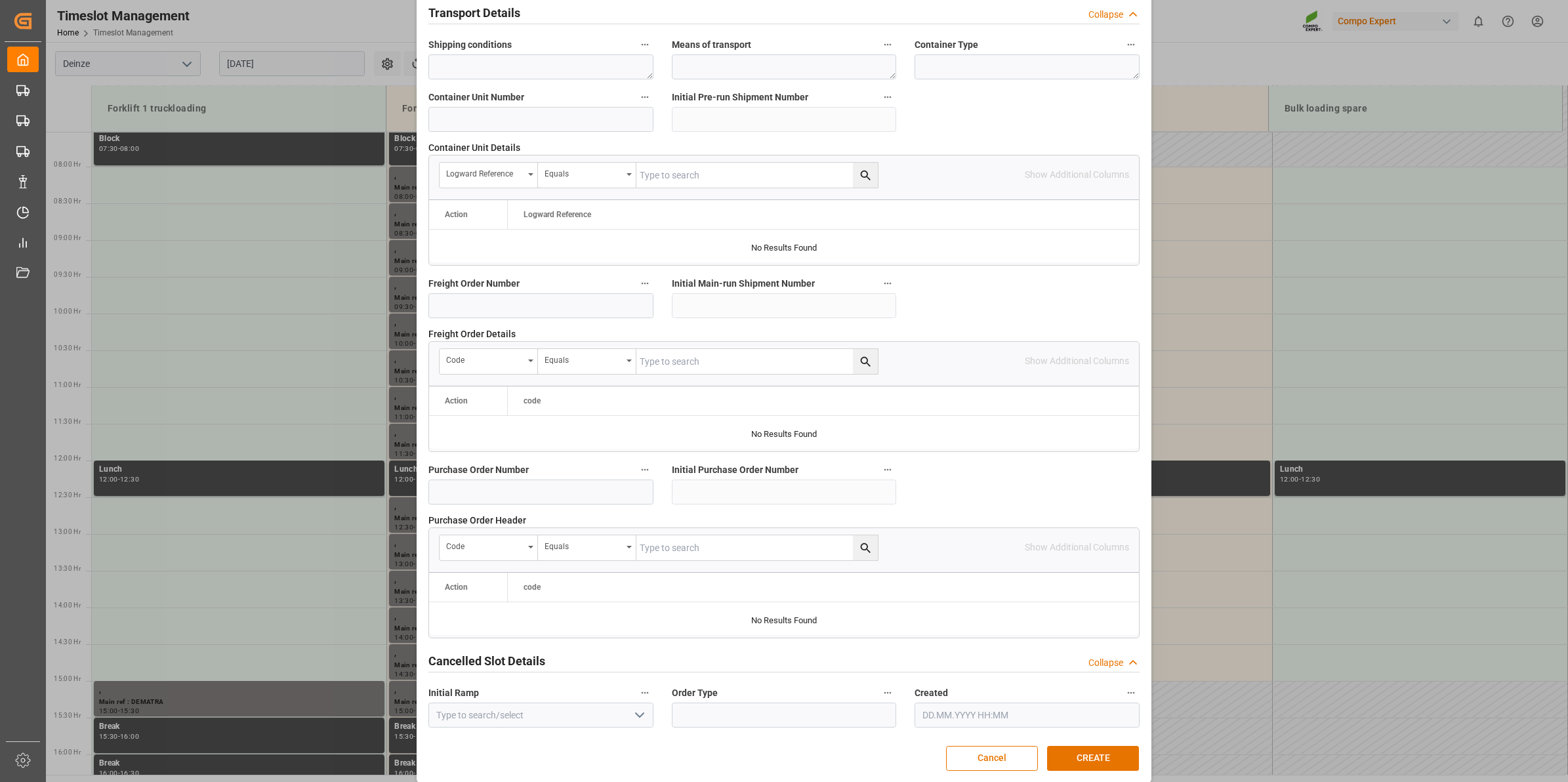
scroll to position [1041, 0]
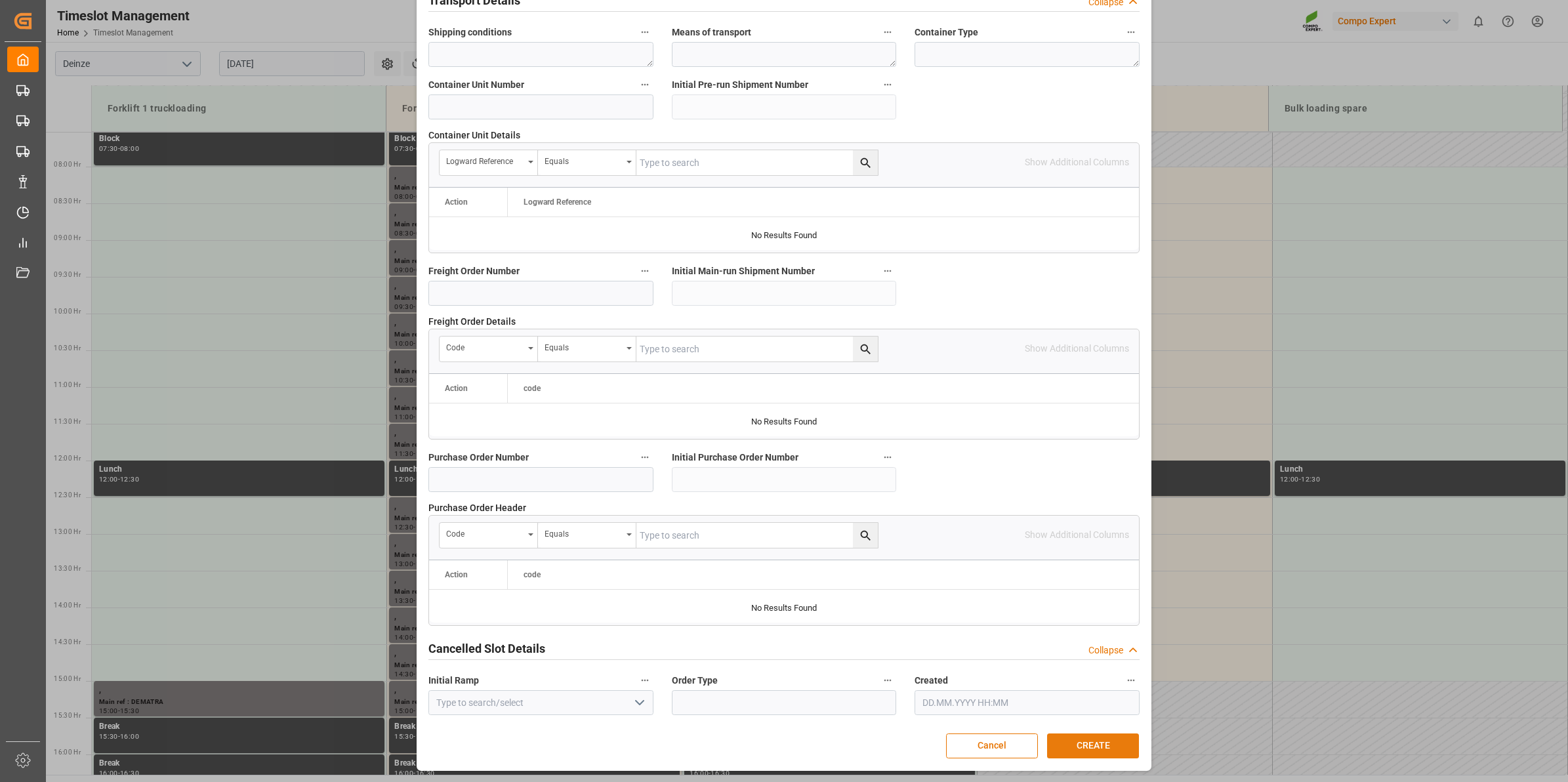
type textarea "LOSSEN container 1 DMPP"
click at [1088, 750] on button "CREATE" at bounding box center [1093, 746] width 92 height 25
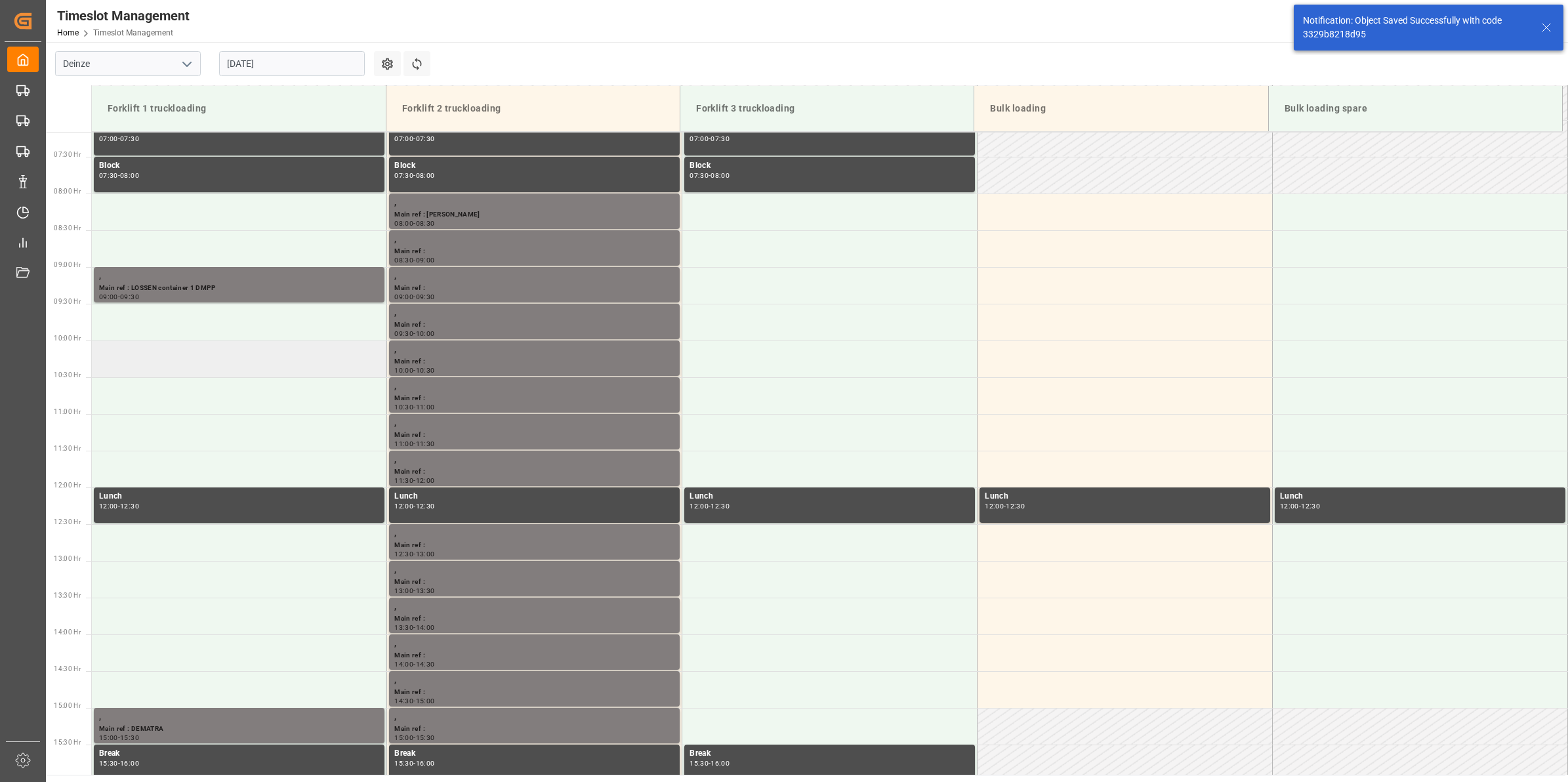
scroll to position [497, 0]
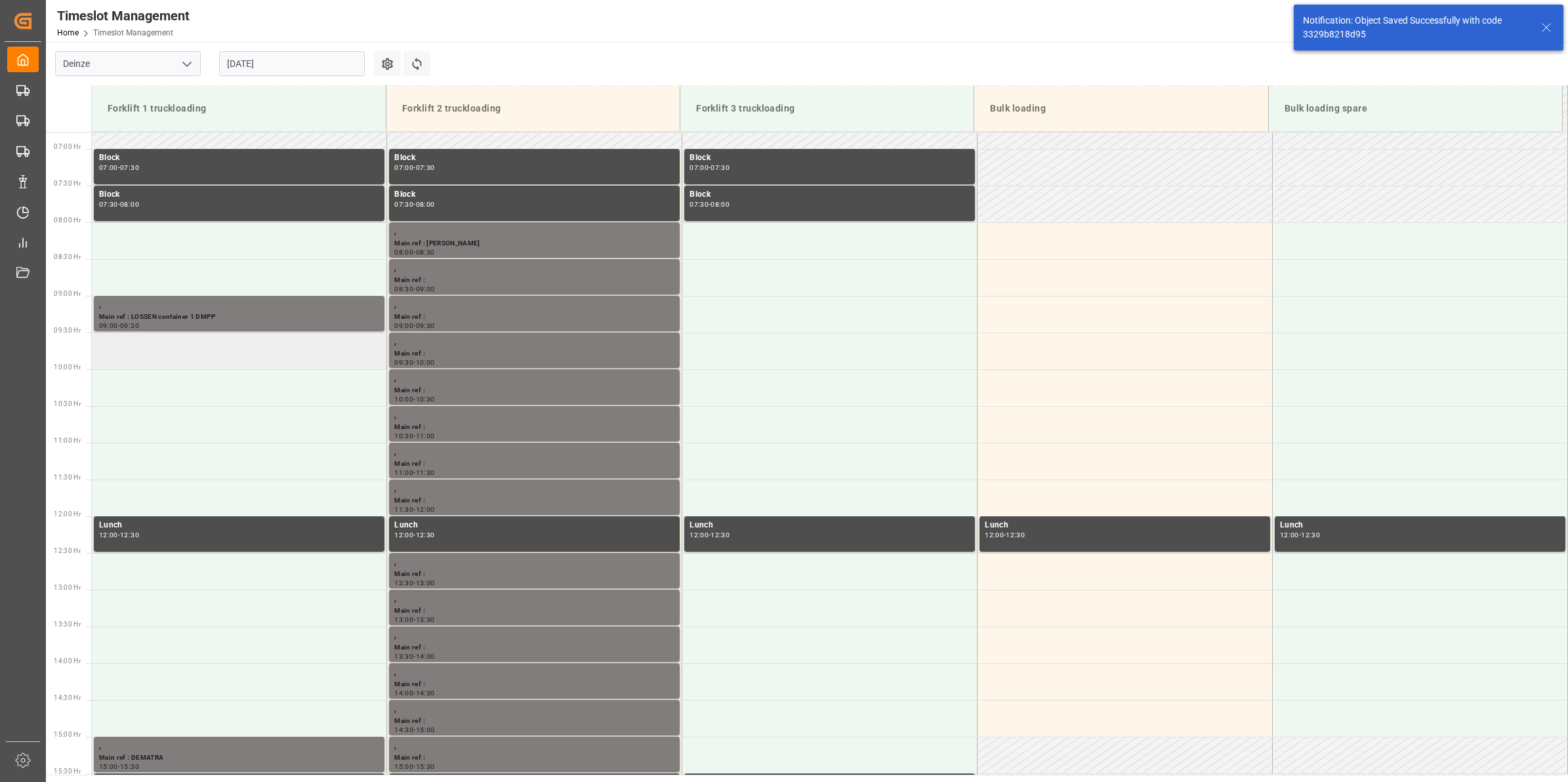
click at [214, 361] on td at bounding box center [240, 351] width 295 height 37
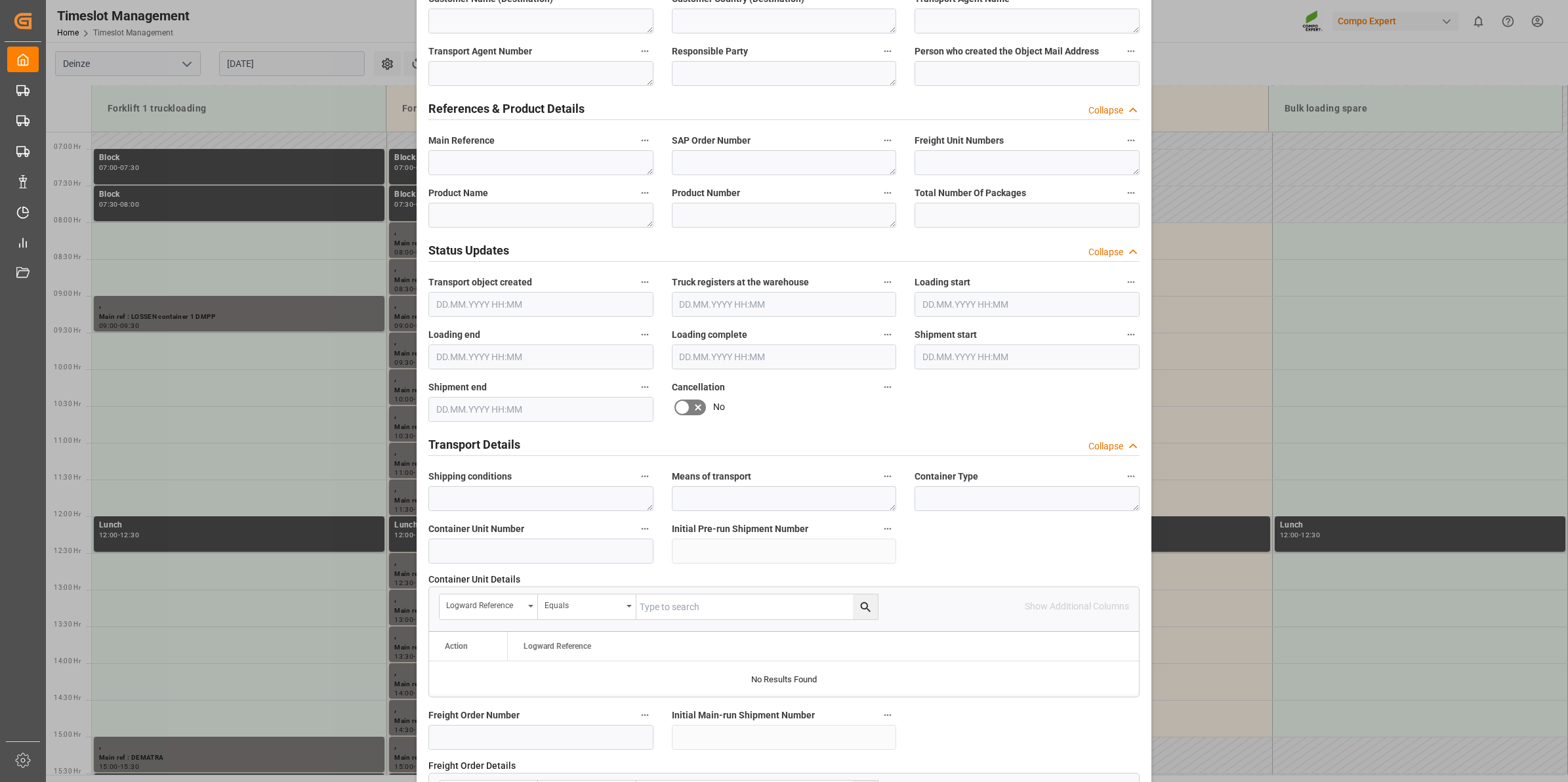
scroll to position [466, 0]
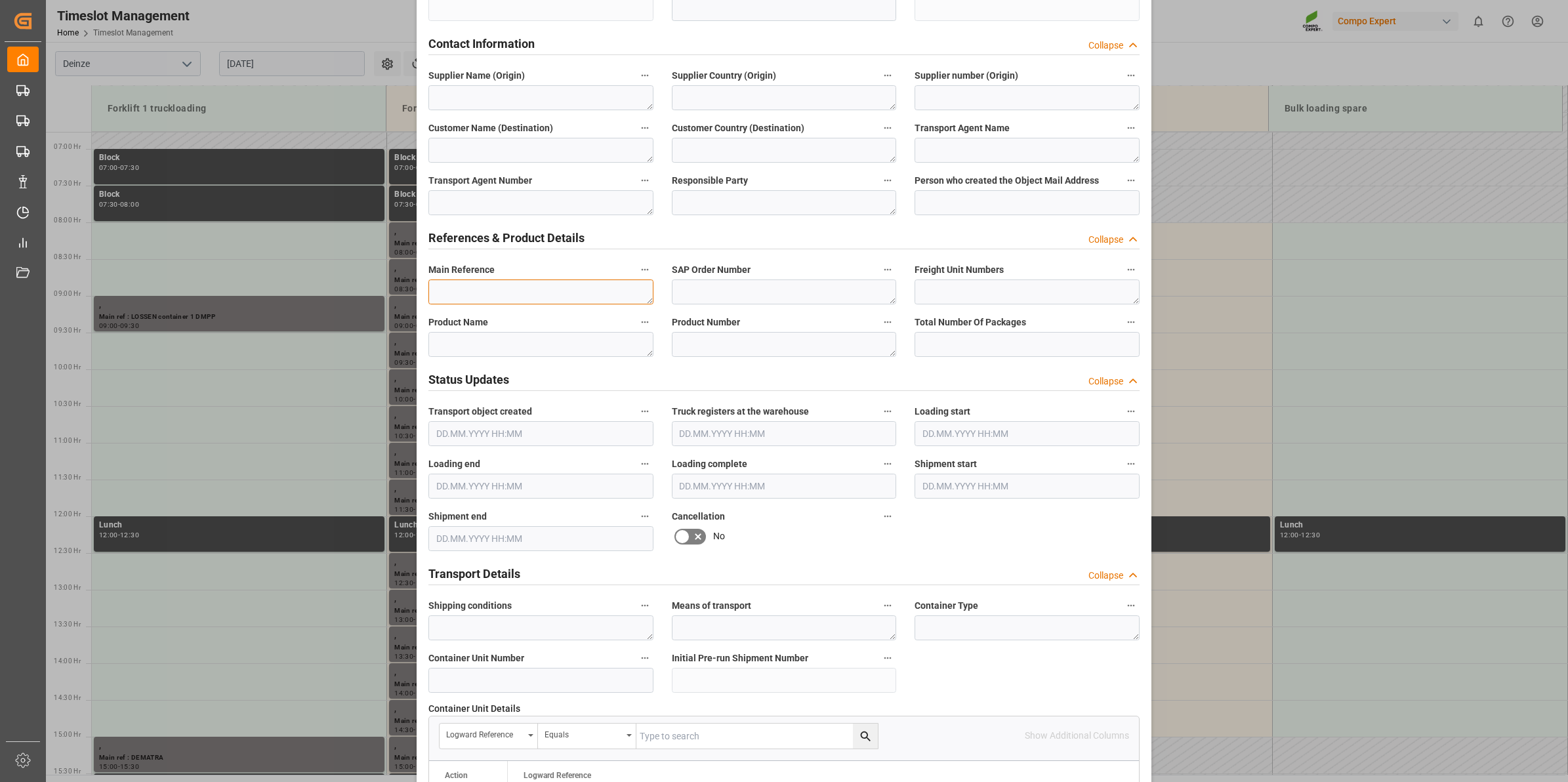
click at [504, 287] on textarea at bounding box center [541, 292] width 225 height 25
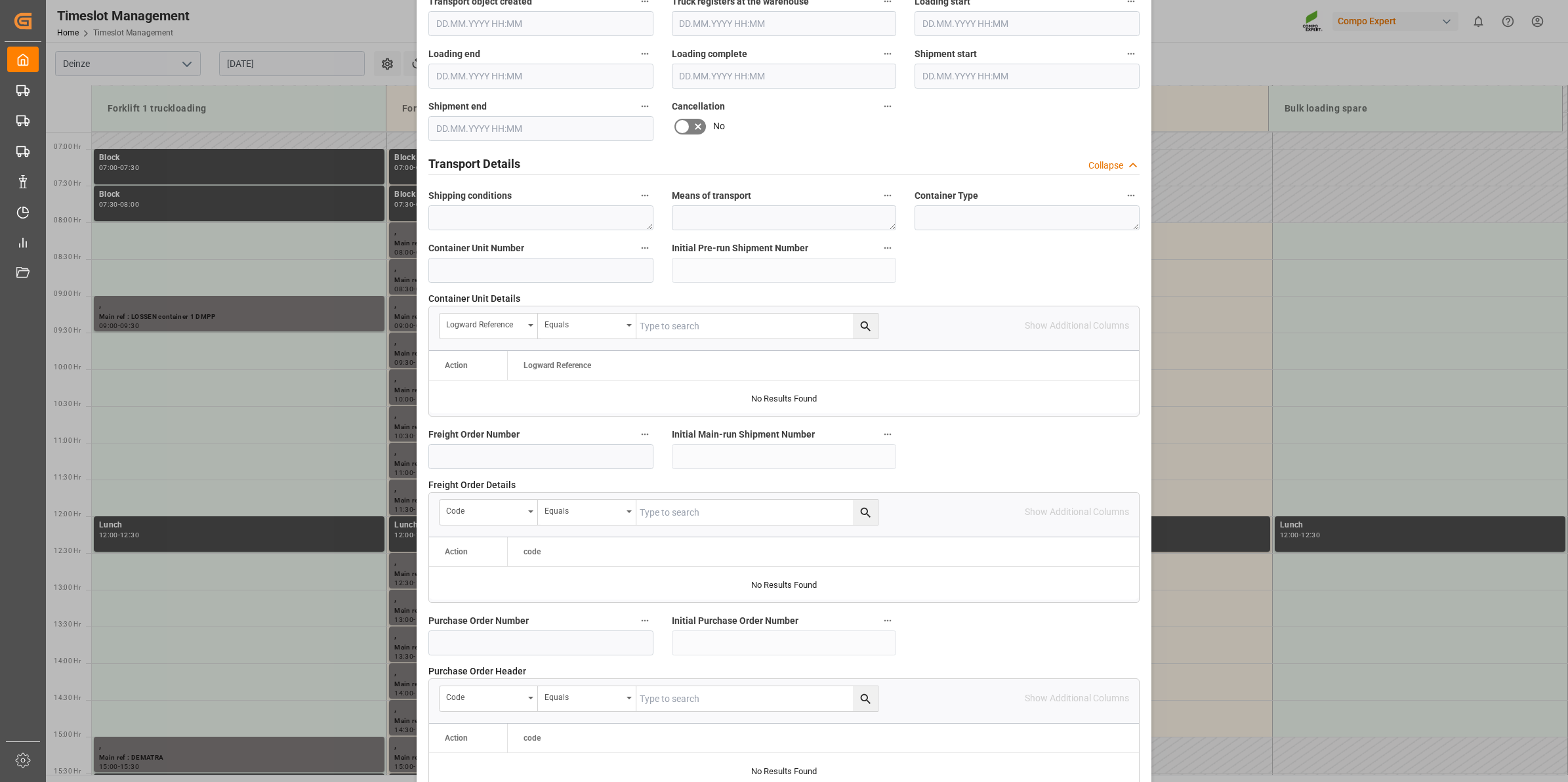
scroll to position [1041, 0]
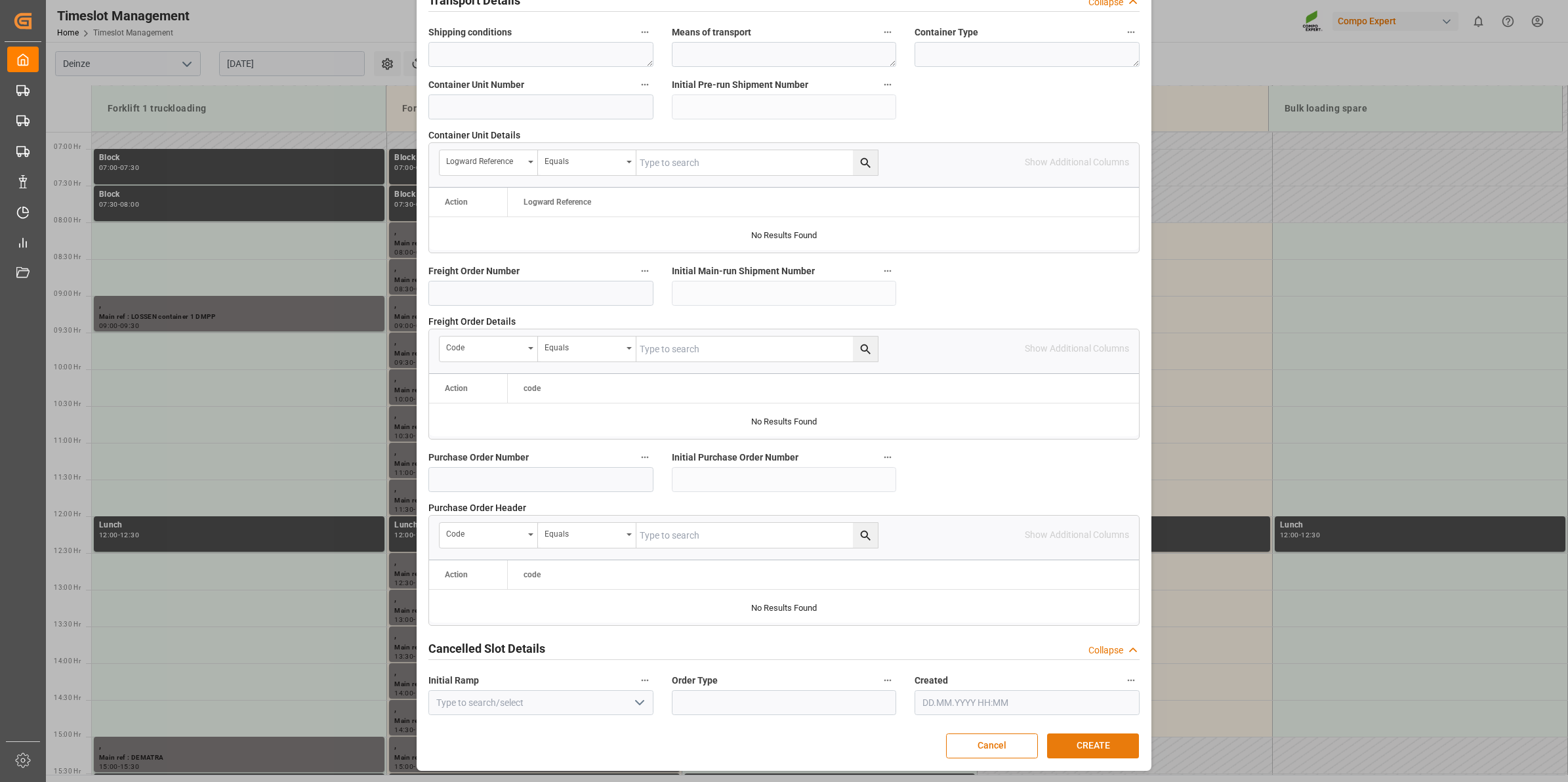
type textarea "LOSSEN container 2 DMPP"
click at [1110, 751] on button "CREATE" at bounding box center [1093, 746] width 92 height 25
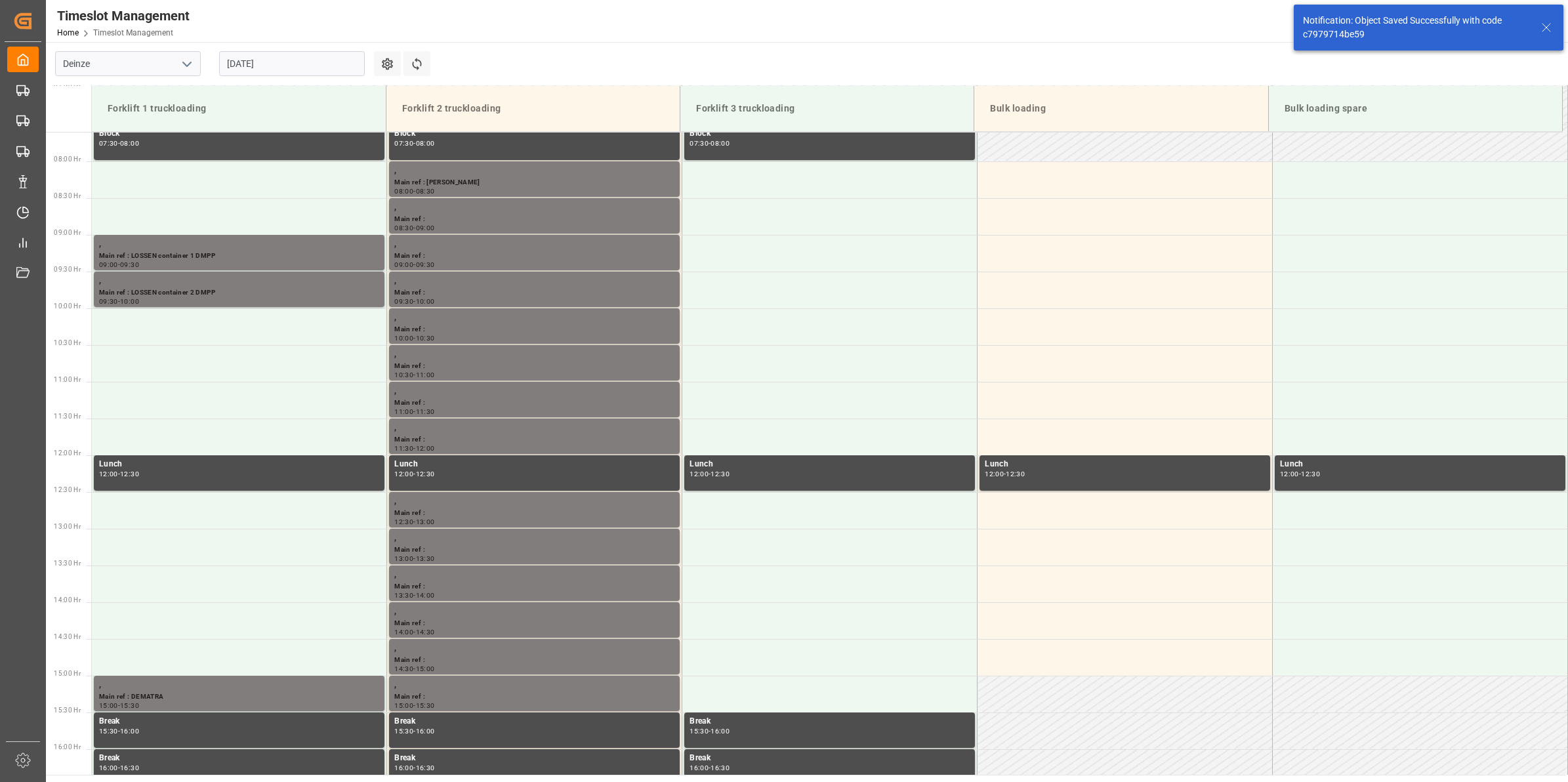
scroll to position [580, 0]
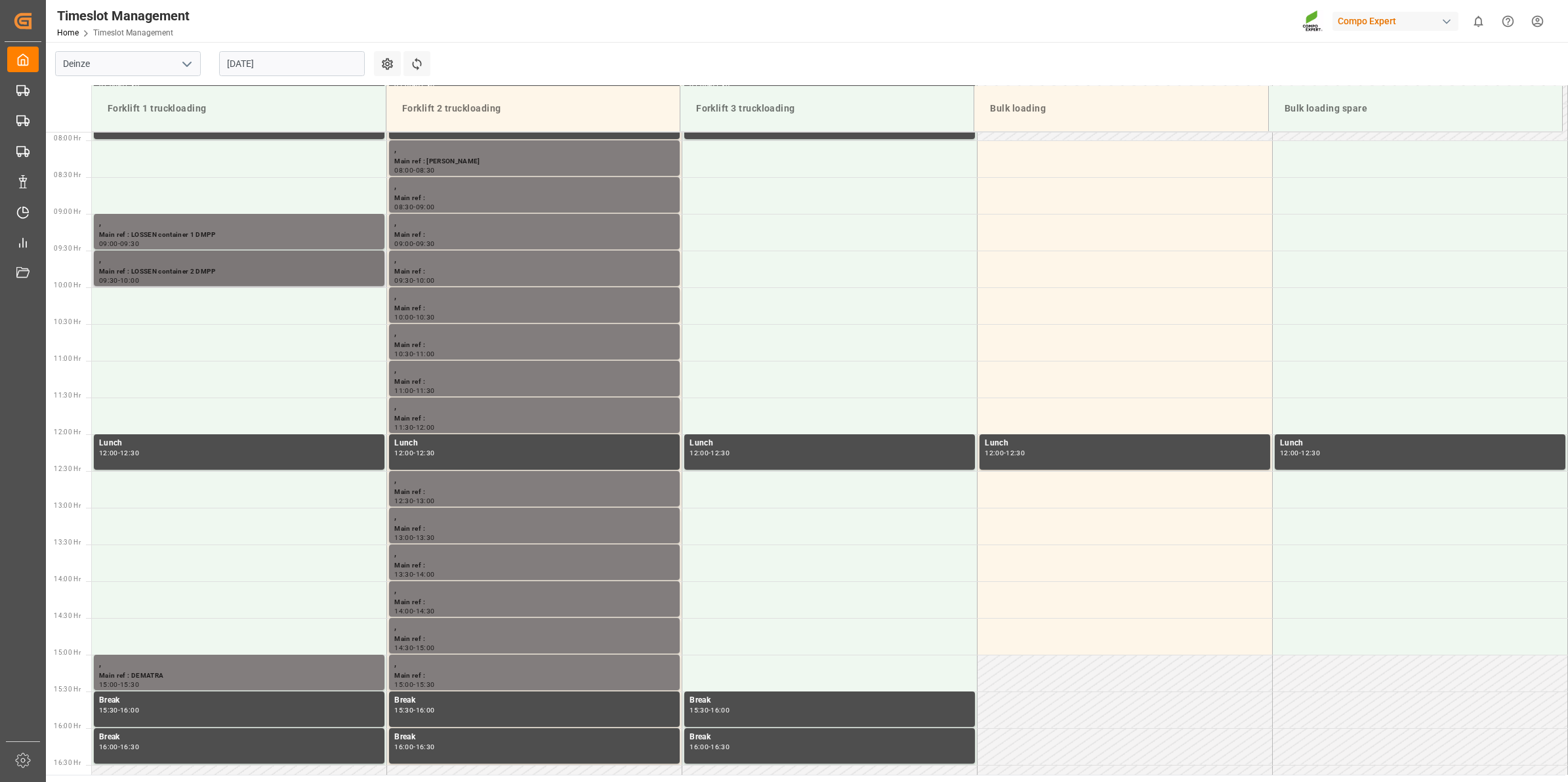
click at [247, 267] on div "Main ref : LOSSEN container 2 DMPP" at bounding box center [239, 271] width 280 height 11
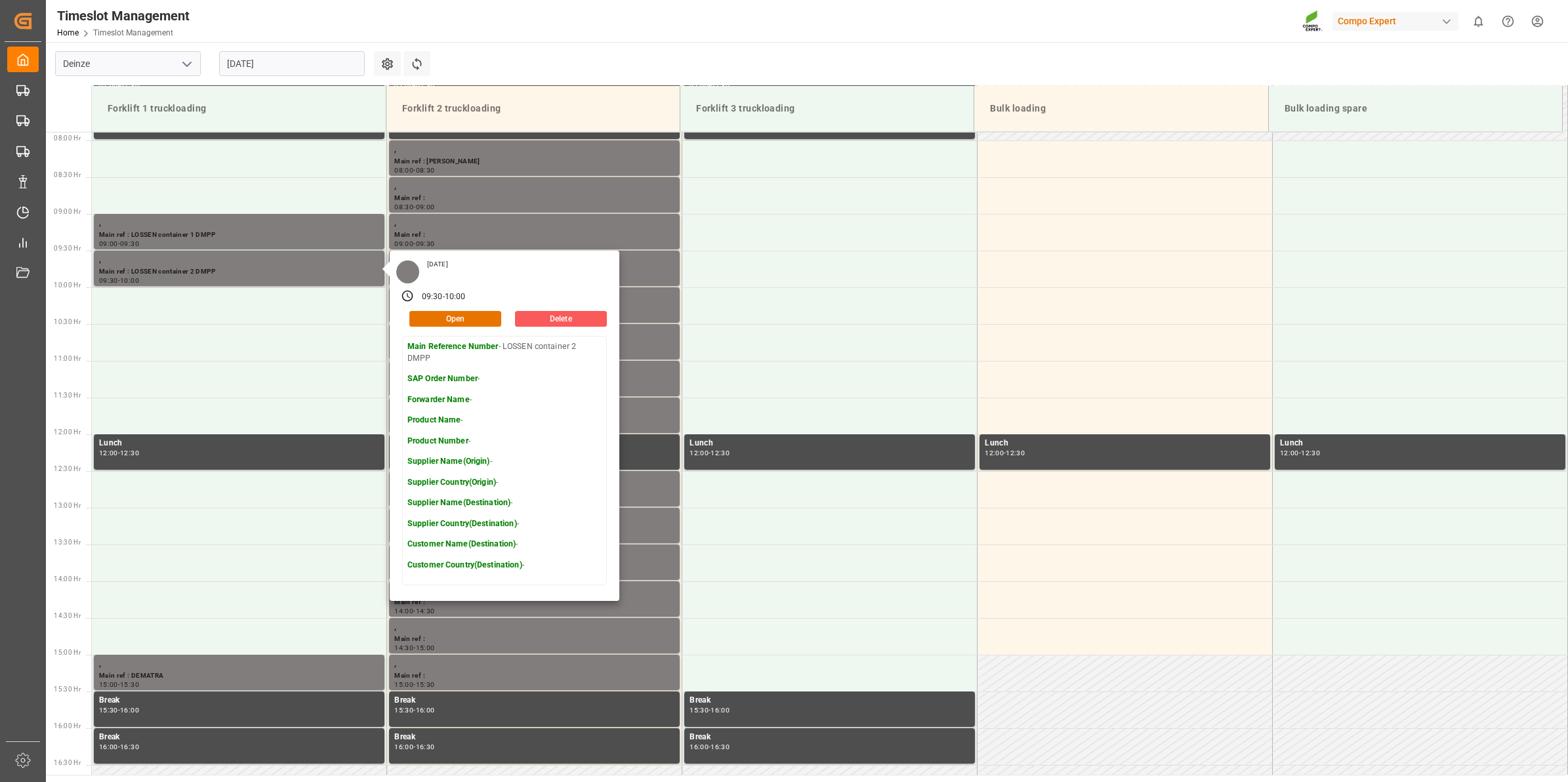
click at [585, 319] on button "Delete" at bounding box center [561, 319] width 92 height 16
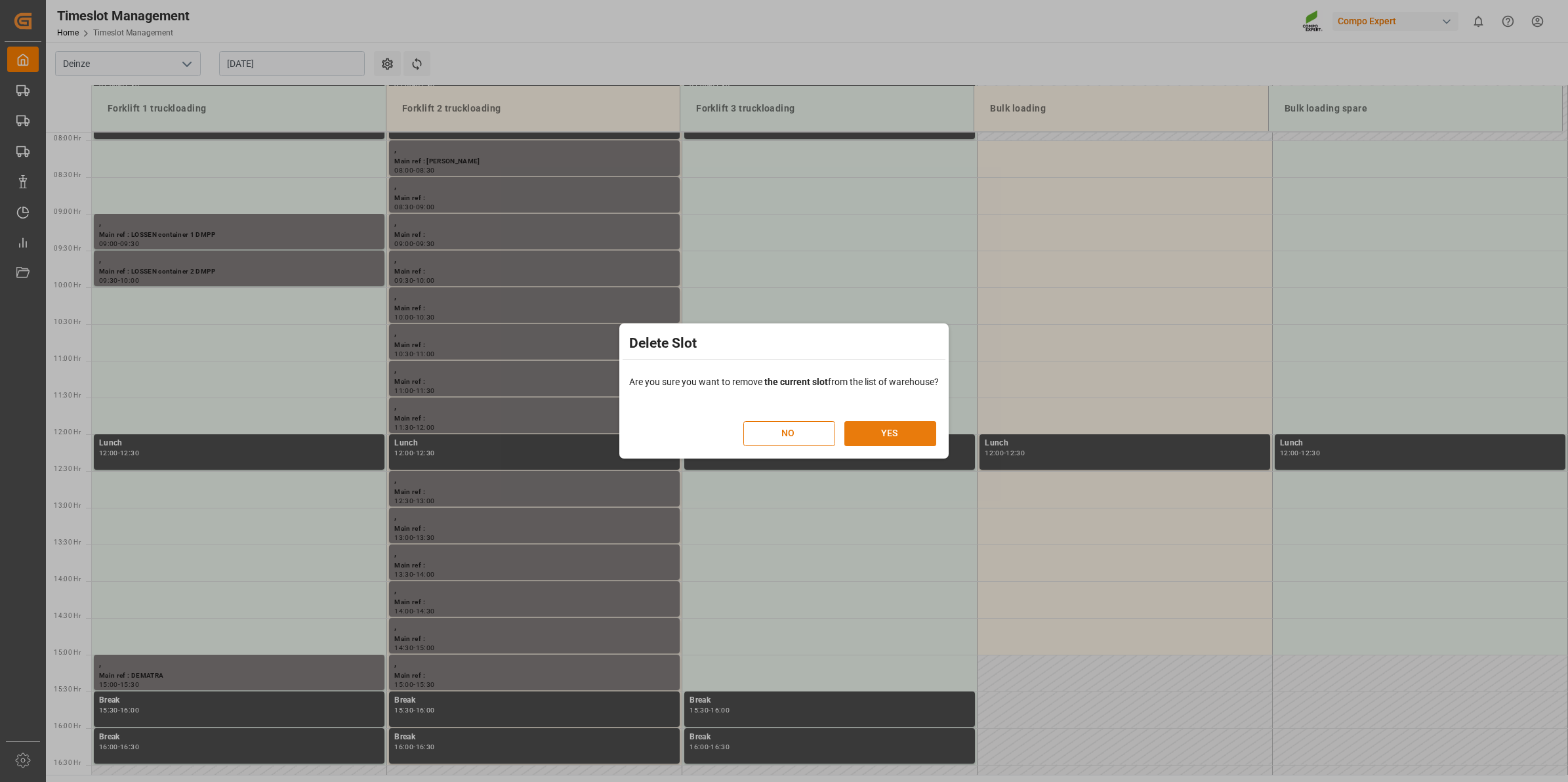
click at [879, 436] on button "YES" at bounding box center [890, 433] width 92 height 25
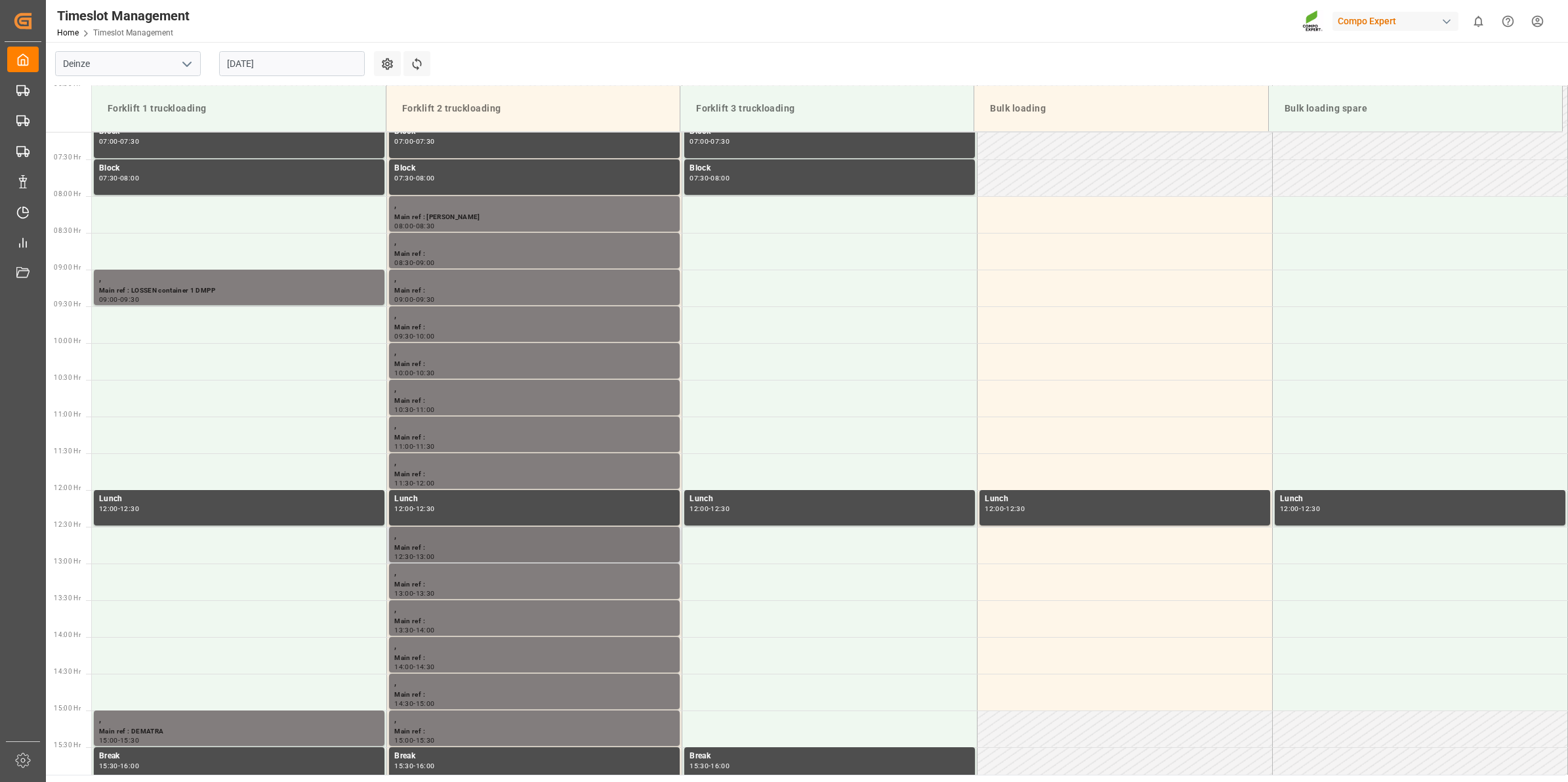
scroll to position [497, 0]
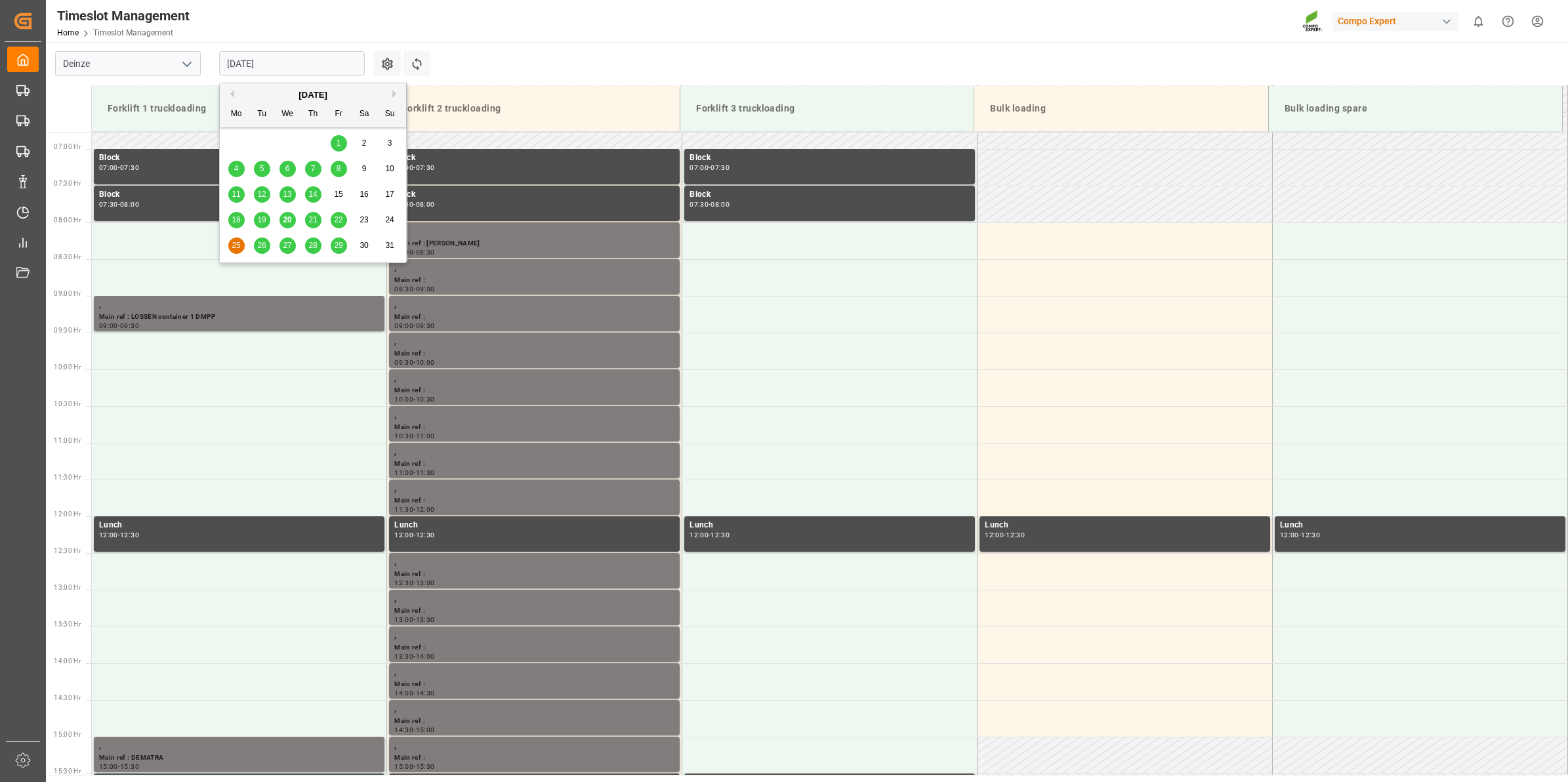
click at [274, 66] on input "25.08.2025" at bounding box center [292, 63] width 145 height 25
click at [259, 243] on span "26" at bounding box center [261, 245] width 8 height 9
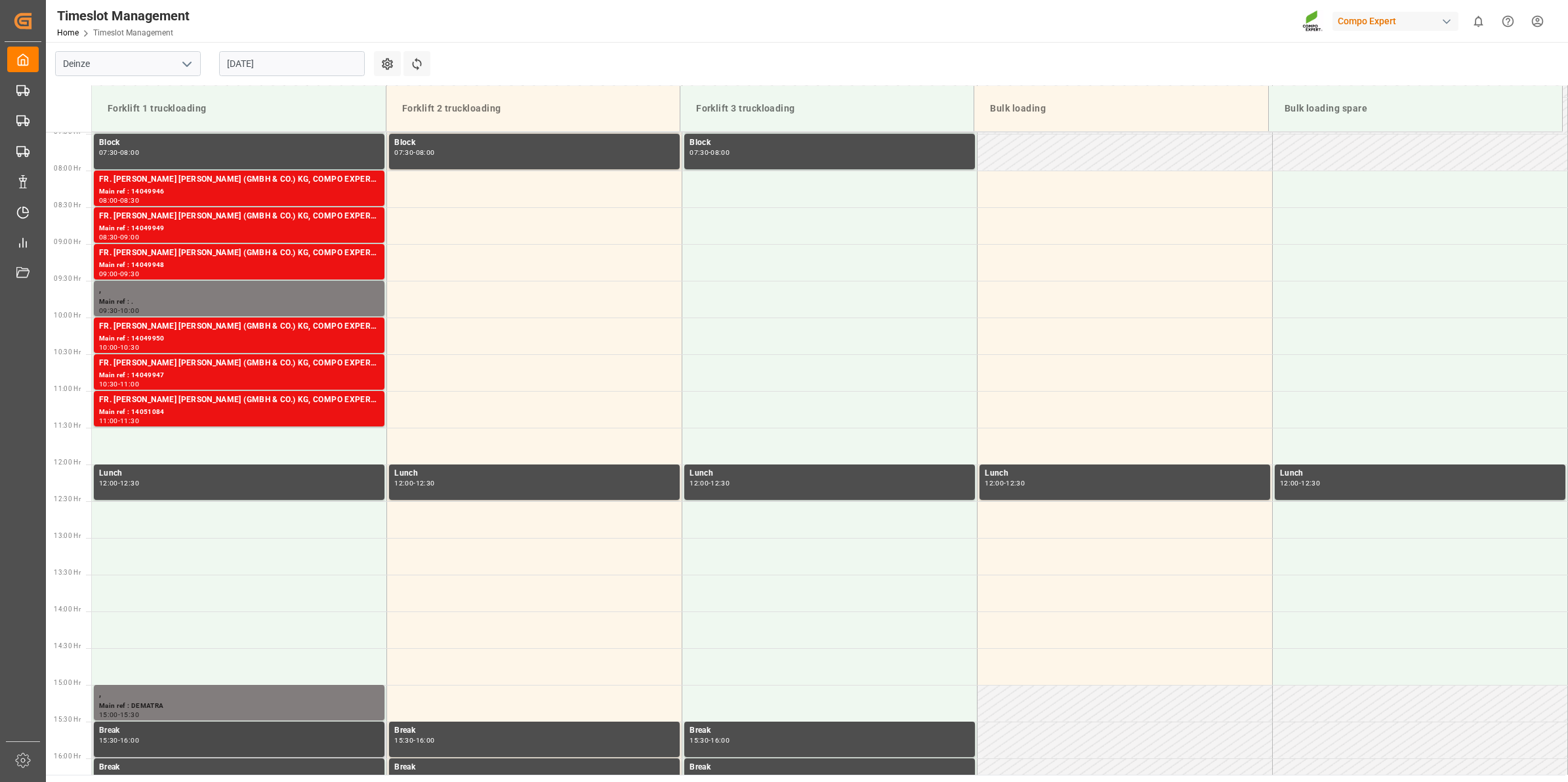
scroll to position [471, 0]
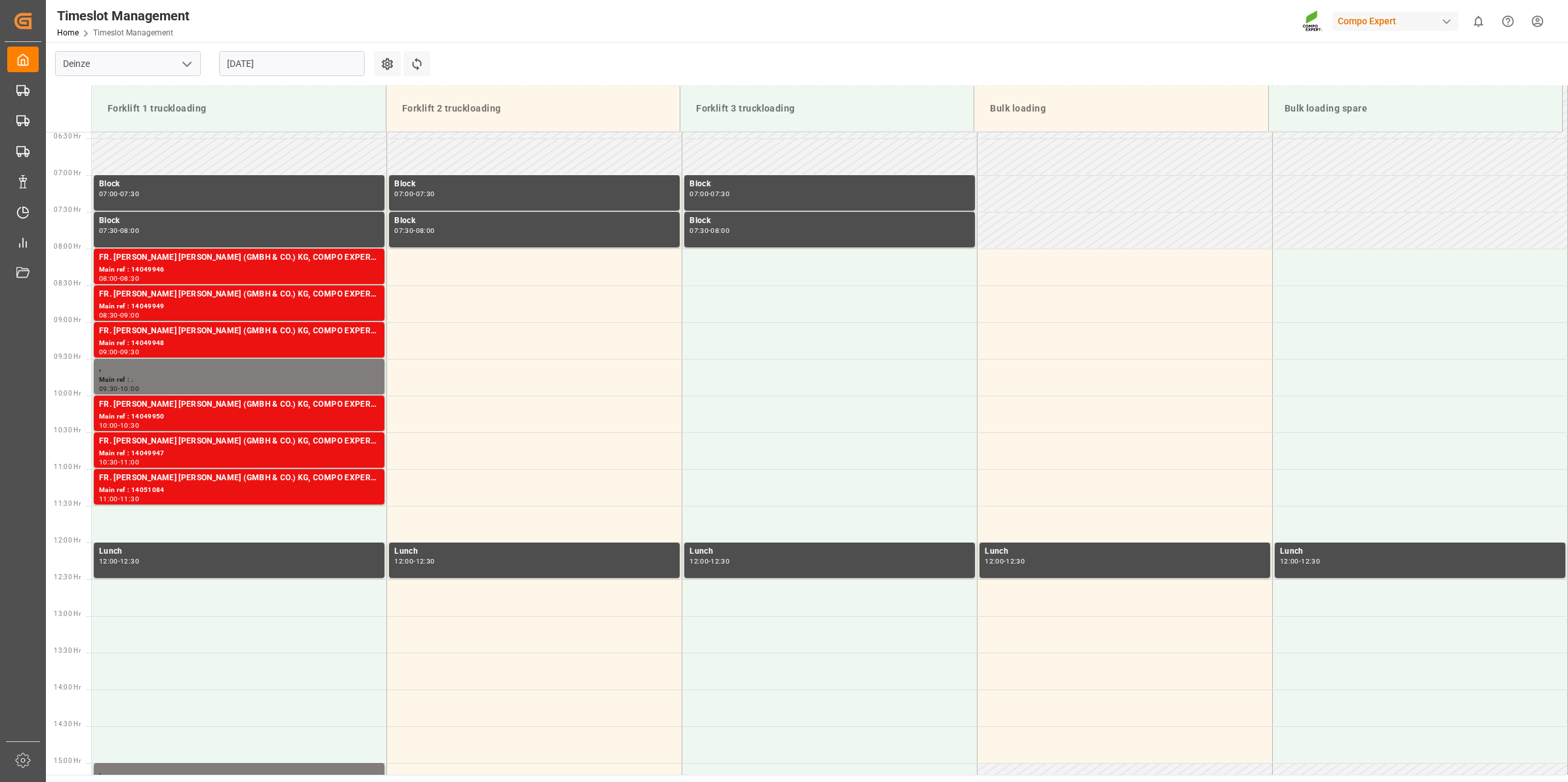
click at [284, 62] on input "26.08.2025" at bounding box center [292, 63] width 145 height 25
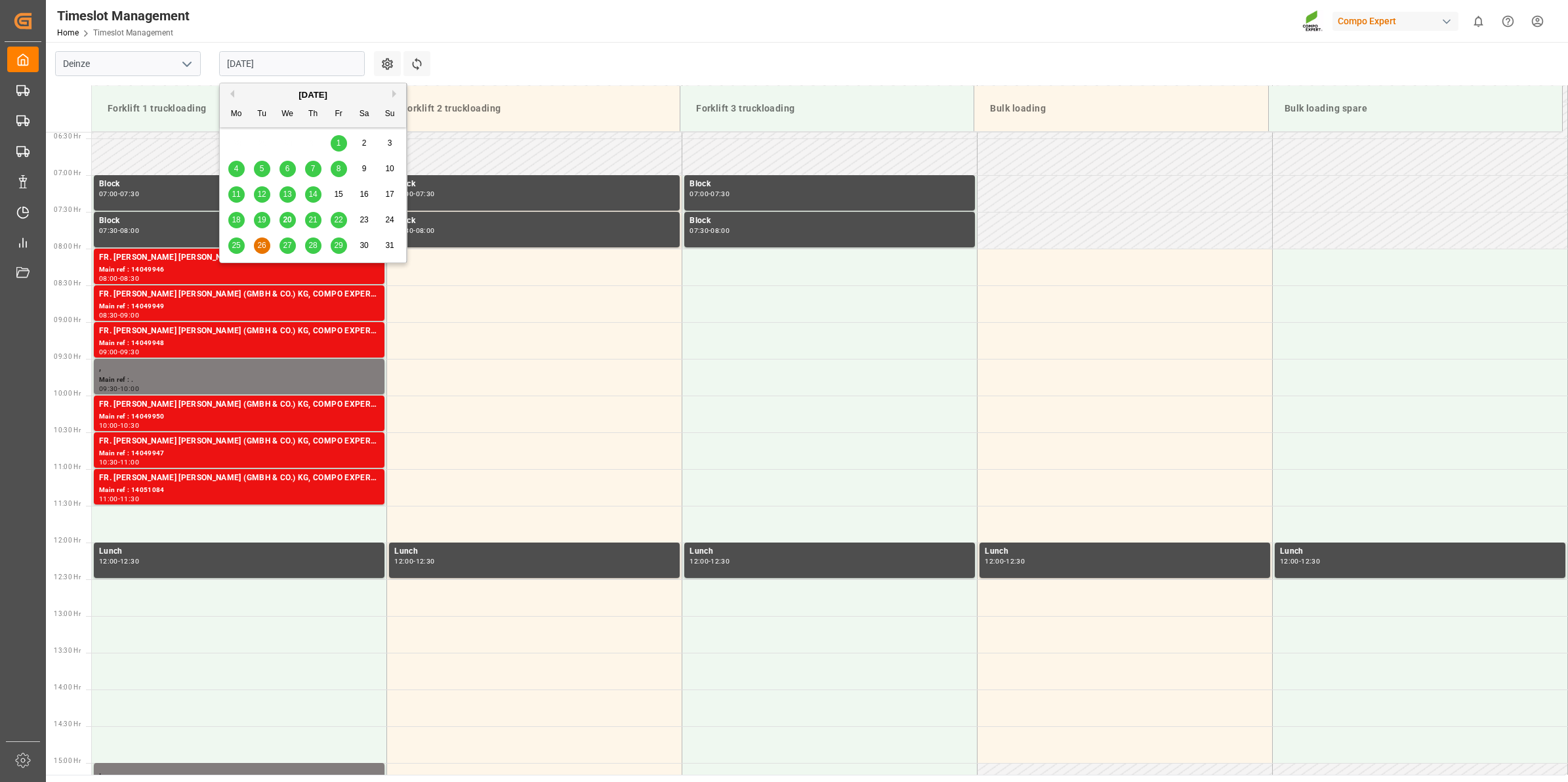
click at [283, 248] on span "27" at bounding box center [286, 245] width 8 height 9
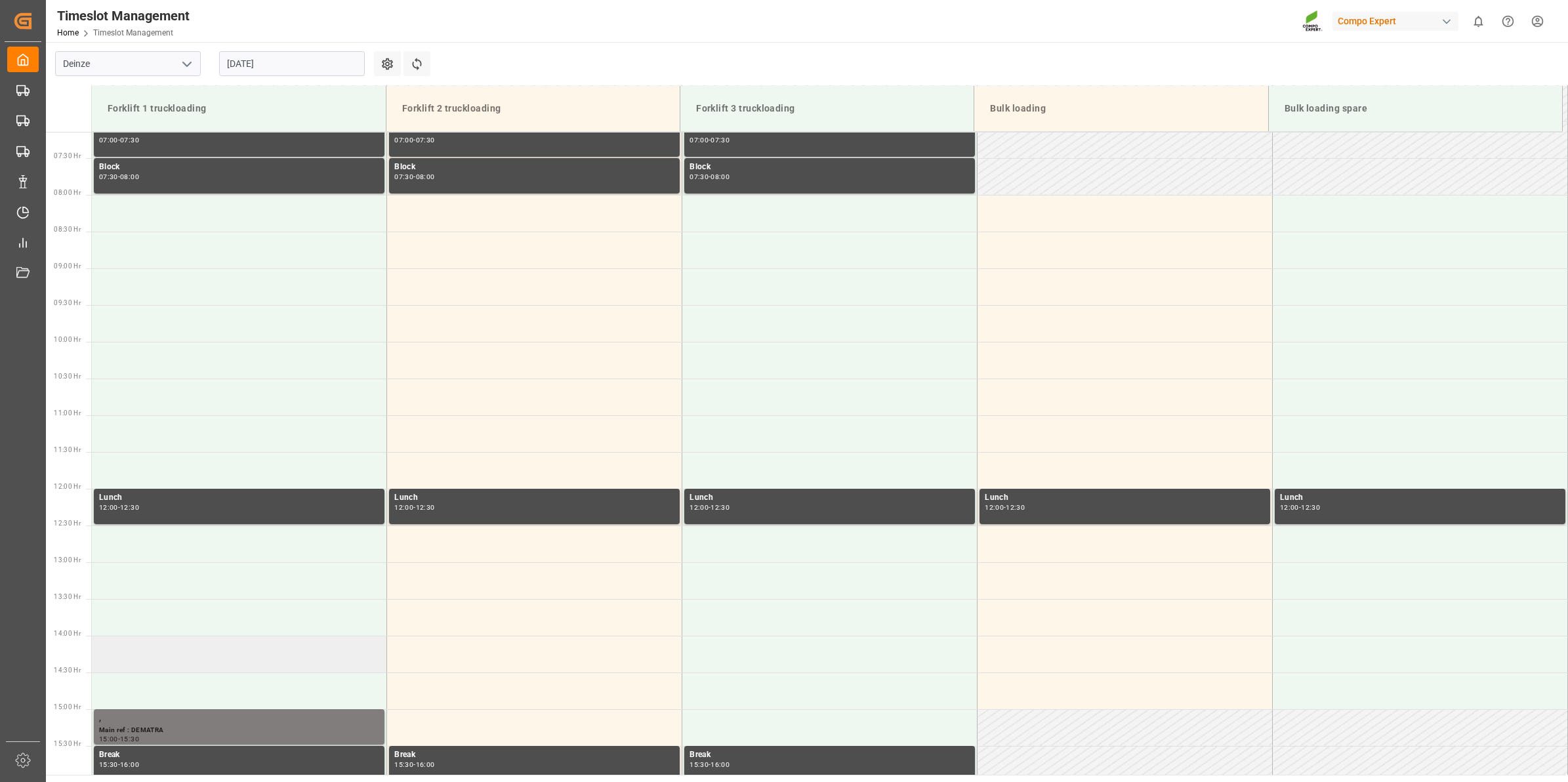
scroll to position [553, 0]
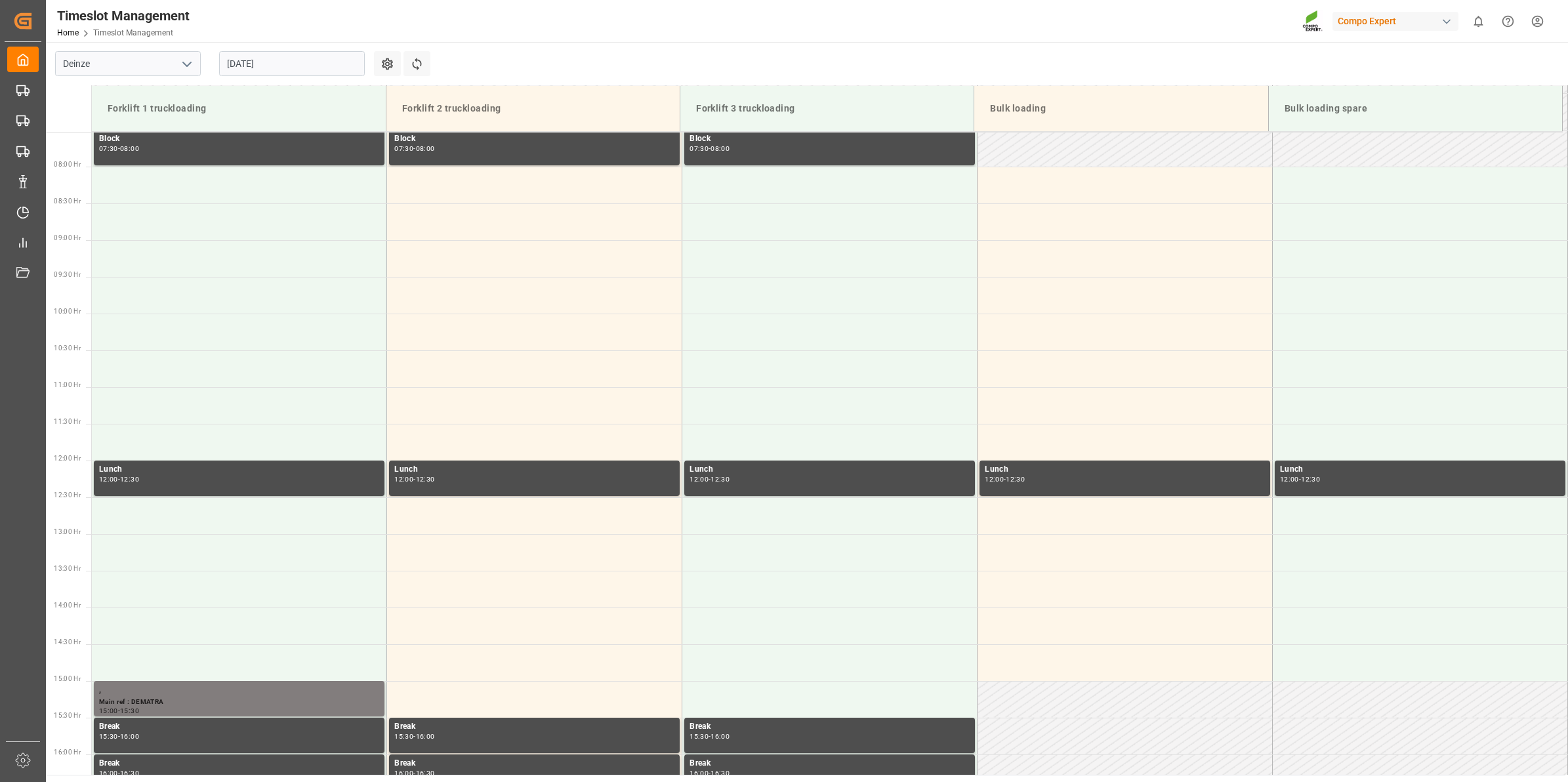
click at [277, 61] on input "27.08.2025" at bounding box center [292, 63] width 145 height 25
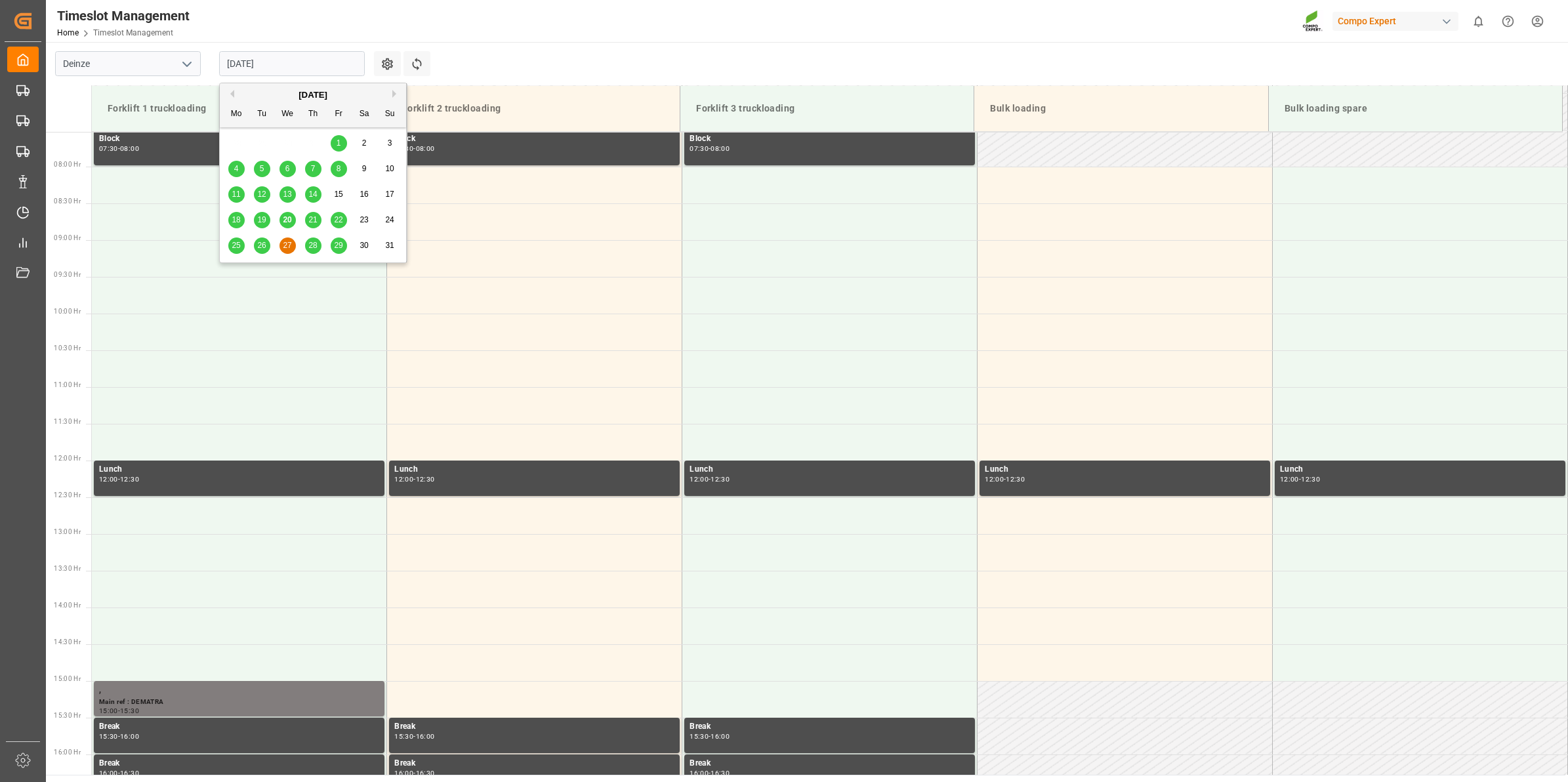
click at [319, 244] on div "28" at bounding box center [313, 246] width 16 height 16
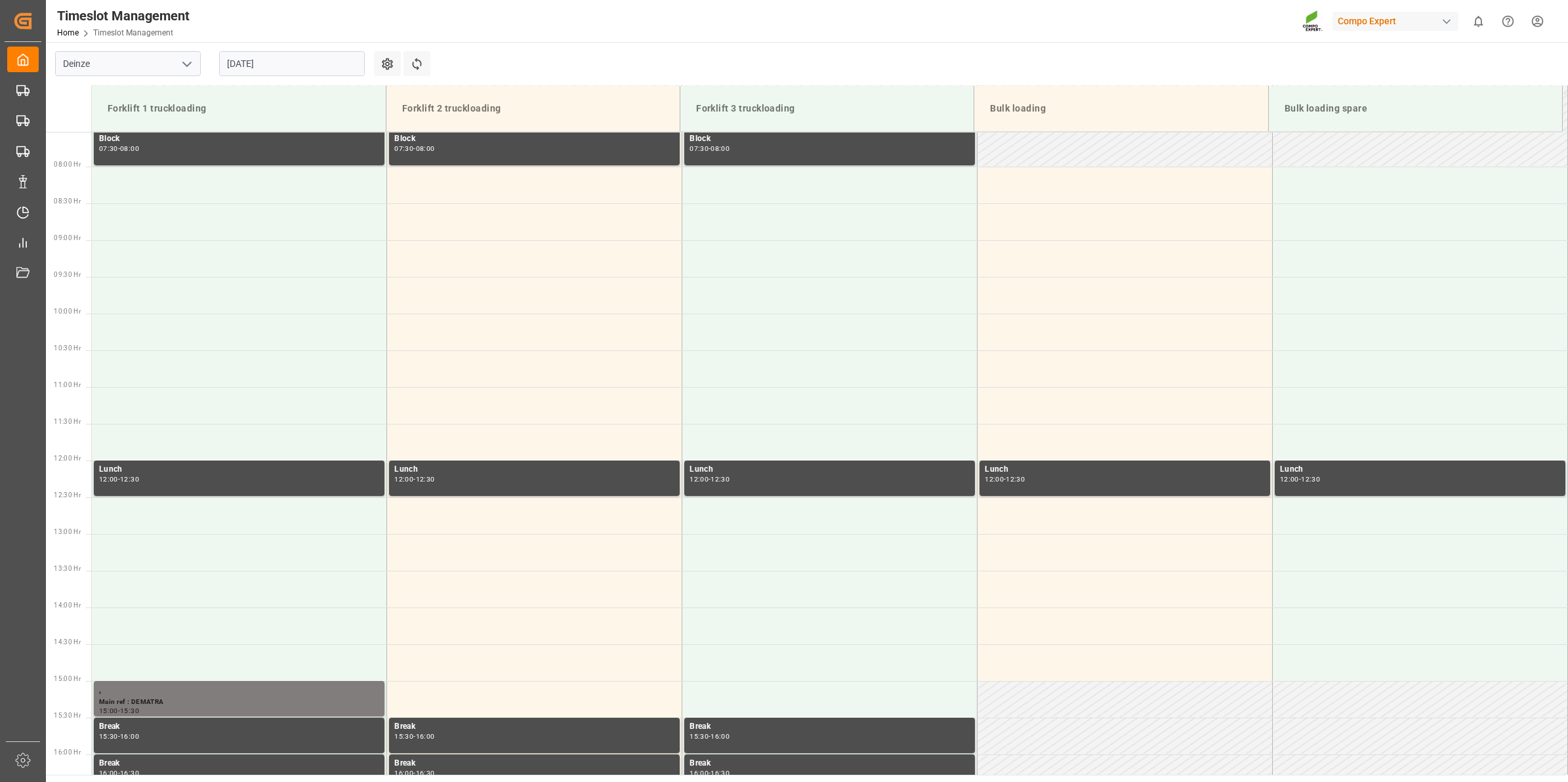
click at [290, 67] on input "28.08.2025" at bounding box center [292, 63] width 145 height 25
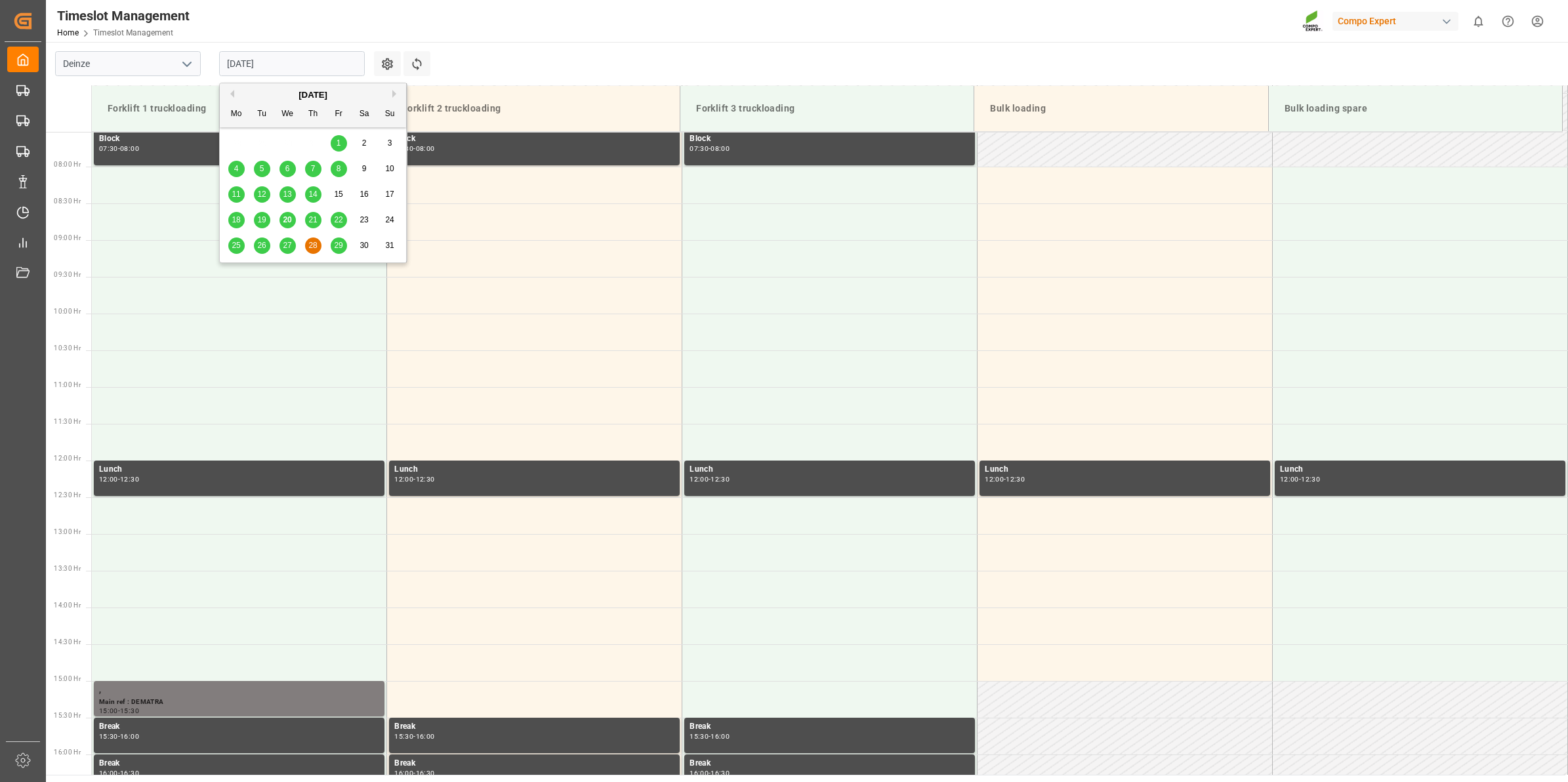
click at [348, 250] on div "25 26 27 28 29 30 31" at bounding box center [313, 246] width 179 height 25
click at [346, 248] on div "29" at bounding box center [339, 246] width 16 height 16
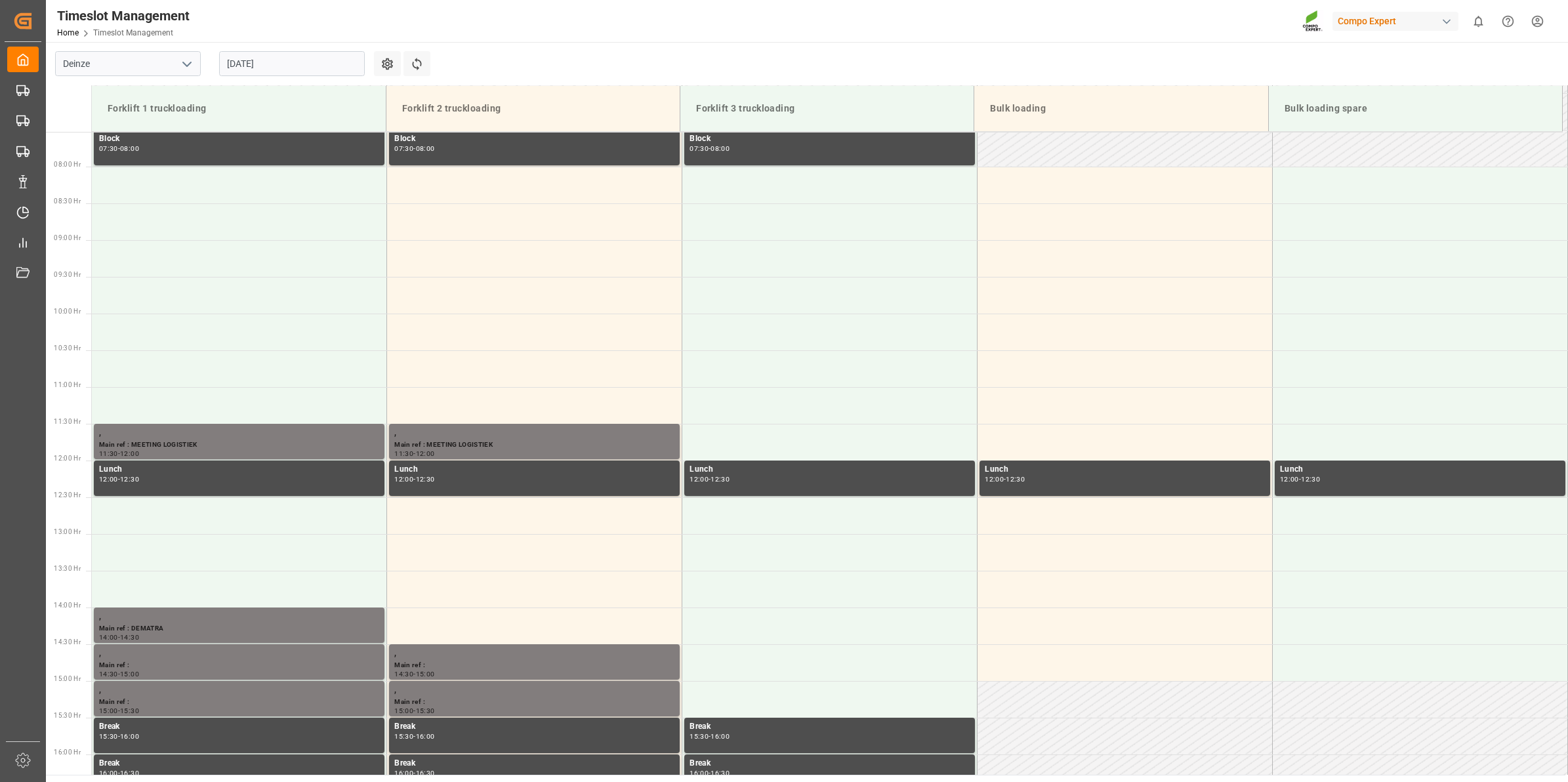
click at [310, 66] on input "29.08.2025" at bounding box center [292, 63] width 145 height 25
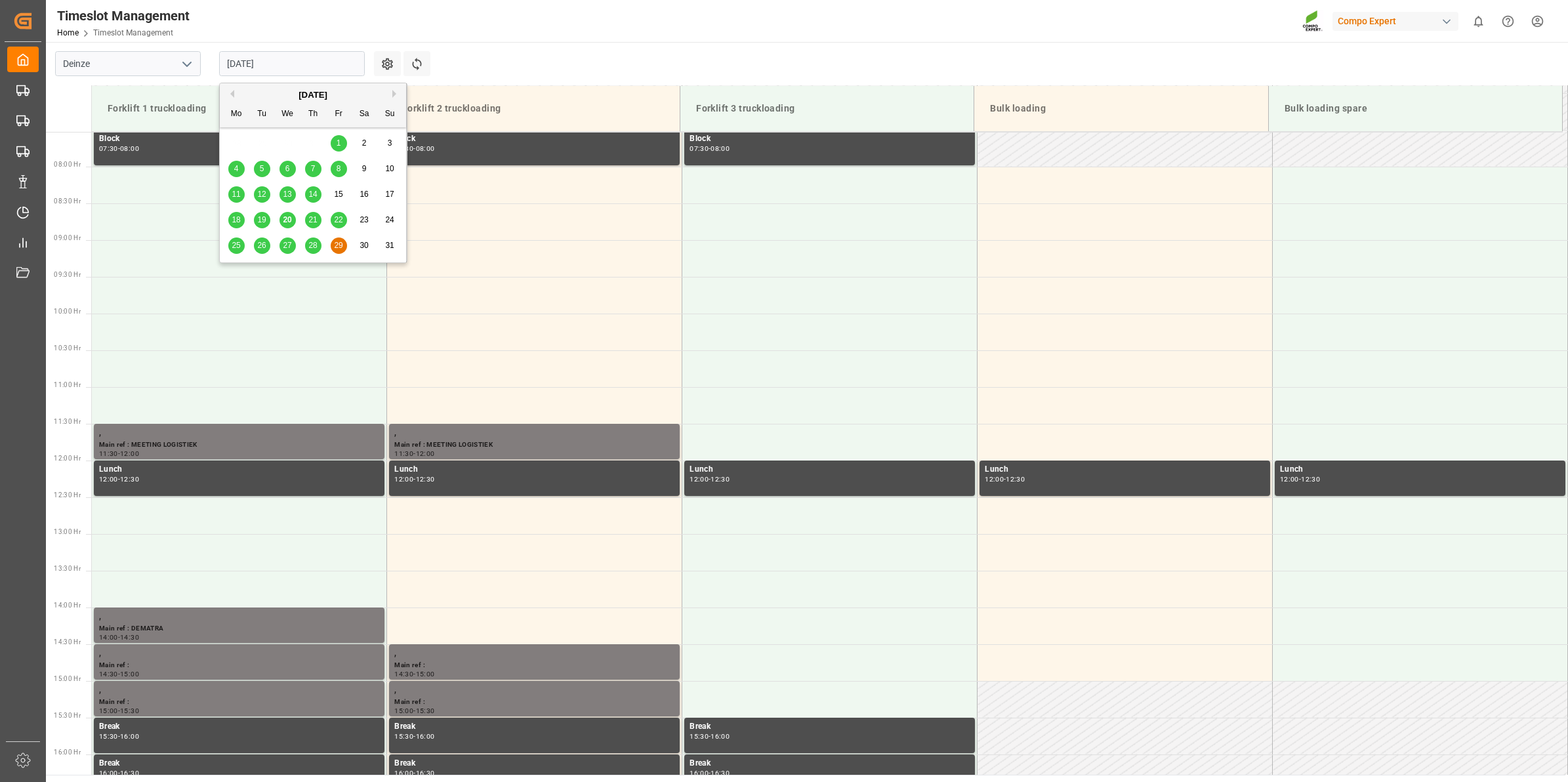
click at [286, 220] on span "20" at bounding box center [286, 220] width 8 height 9
